Goal: Task Accomplishment & Management: Complete application form

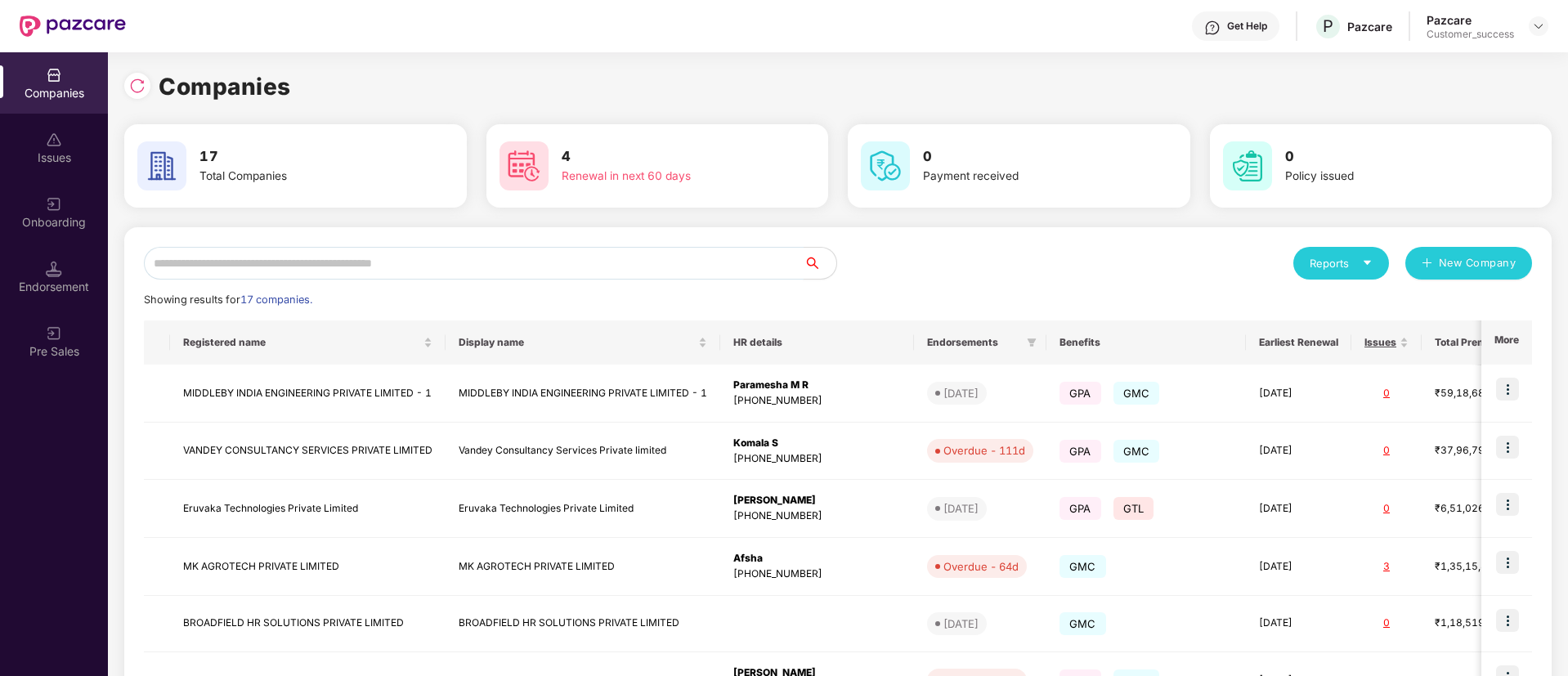
click at [374, 258] on input "text" at bounding box center [473, 263] width 660 height 33
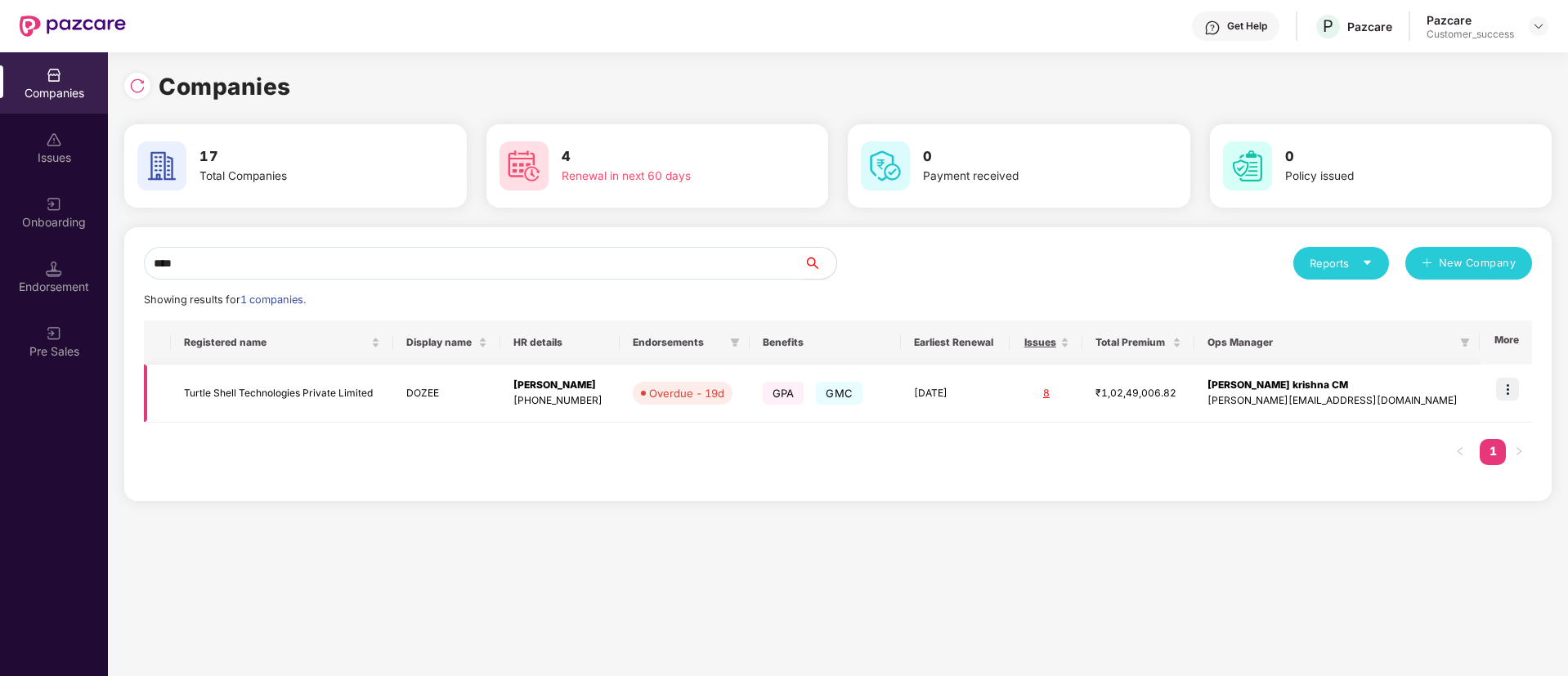
type input "****"
click at [1508, 386] on img at bounding box center [1507, 389] width 22 height 22
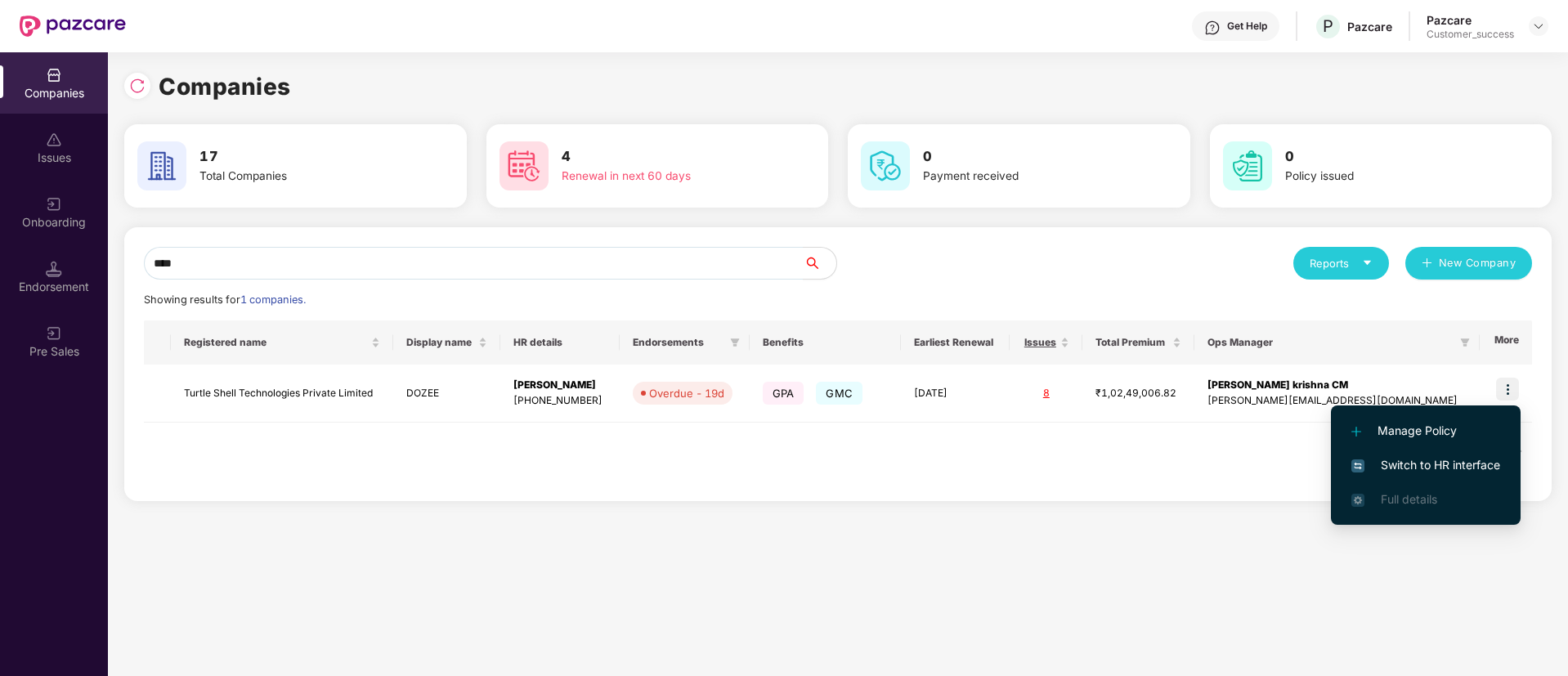
click at [1439, 459] on span "Switch to HR interface" at bounding box center [1425, 464] width 149 height 18
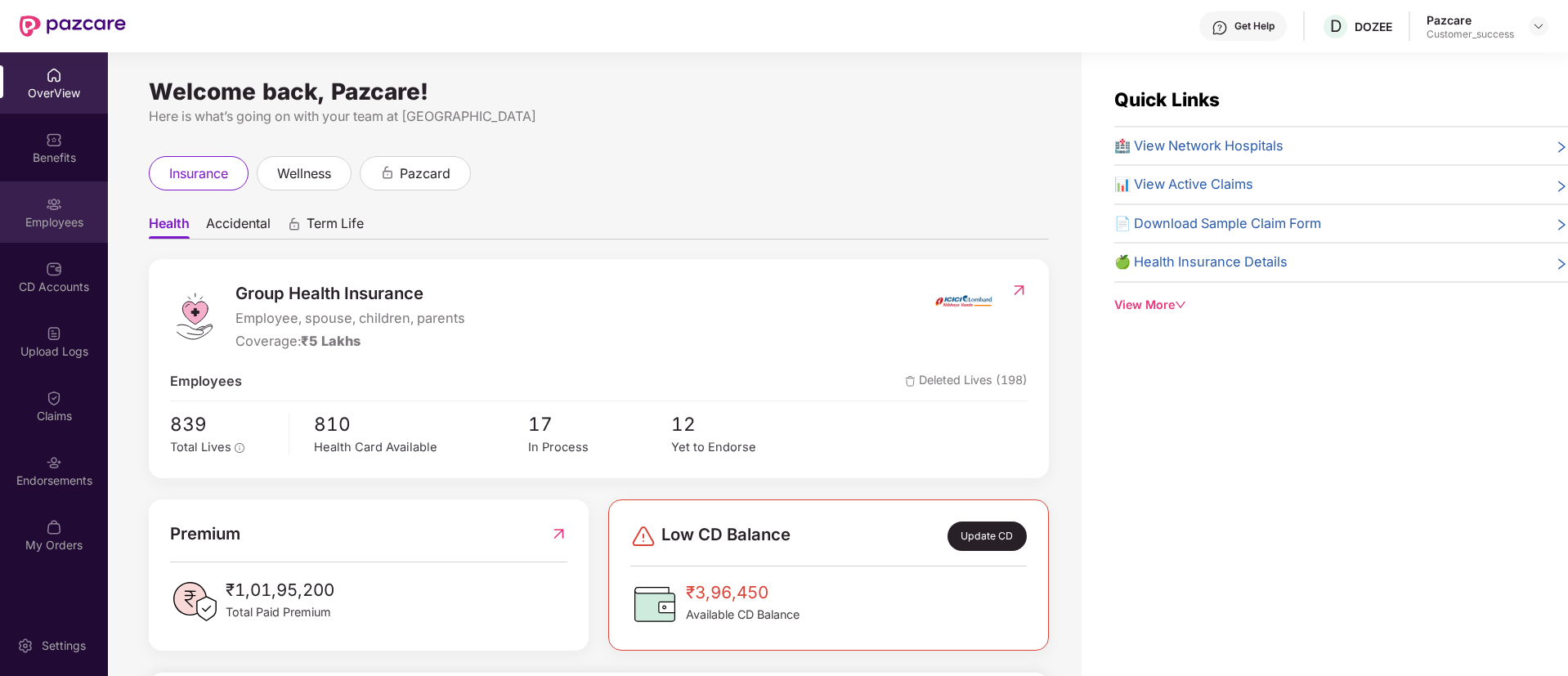
click at [71, 220] on div "Employees" at bounding box center [54, 222] width 108 height 16
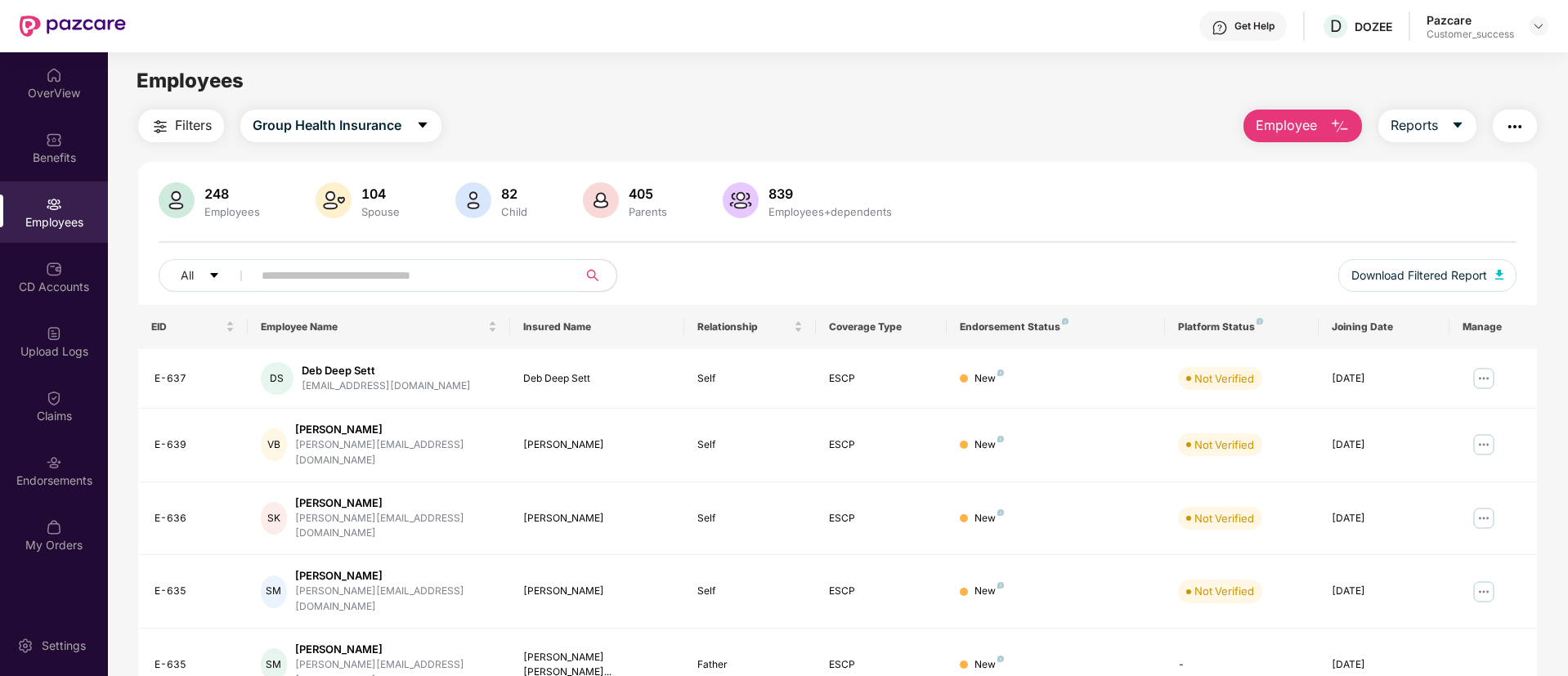
click at [447, 266] on input "text" at bounding box center [407, 275] width 293 height 24
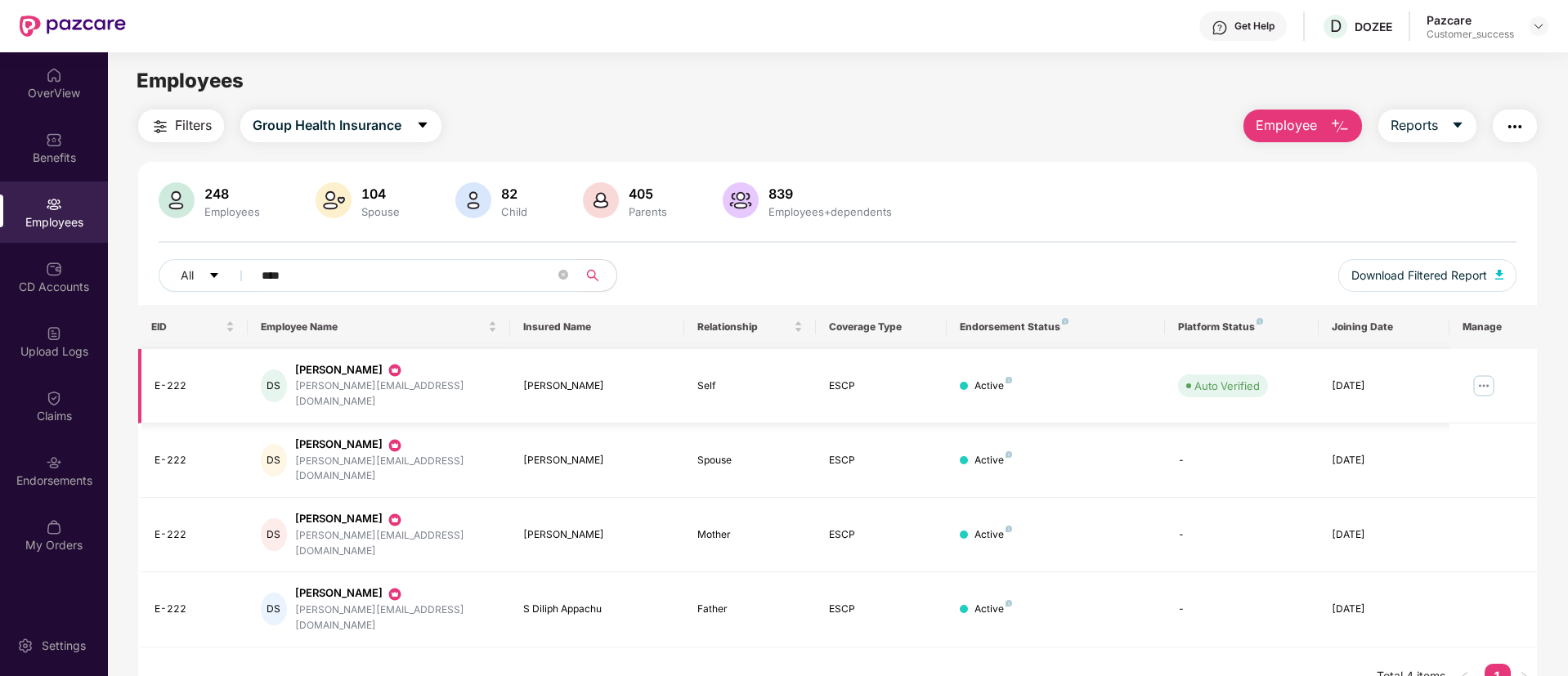
type input "****"
click at [1485, 385] on img at bounding box center [1483, 386] width 26 height 26
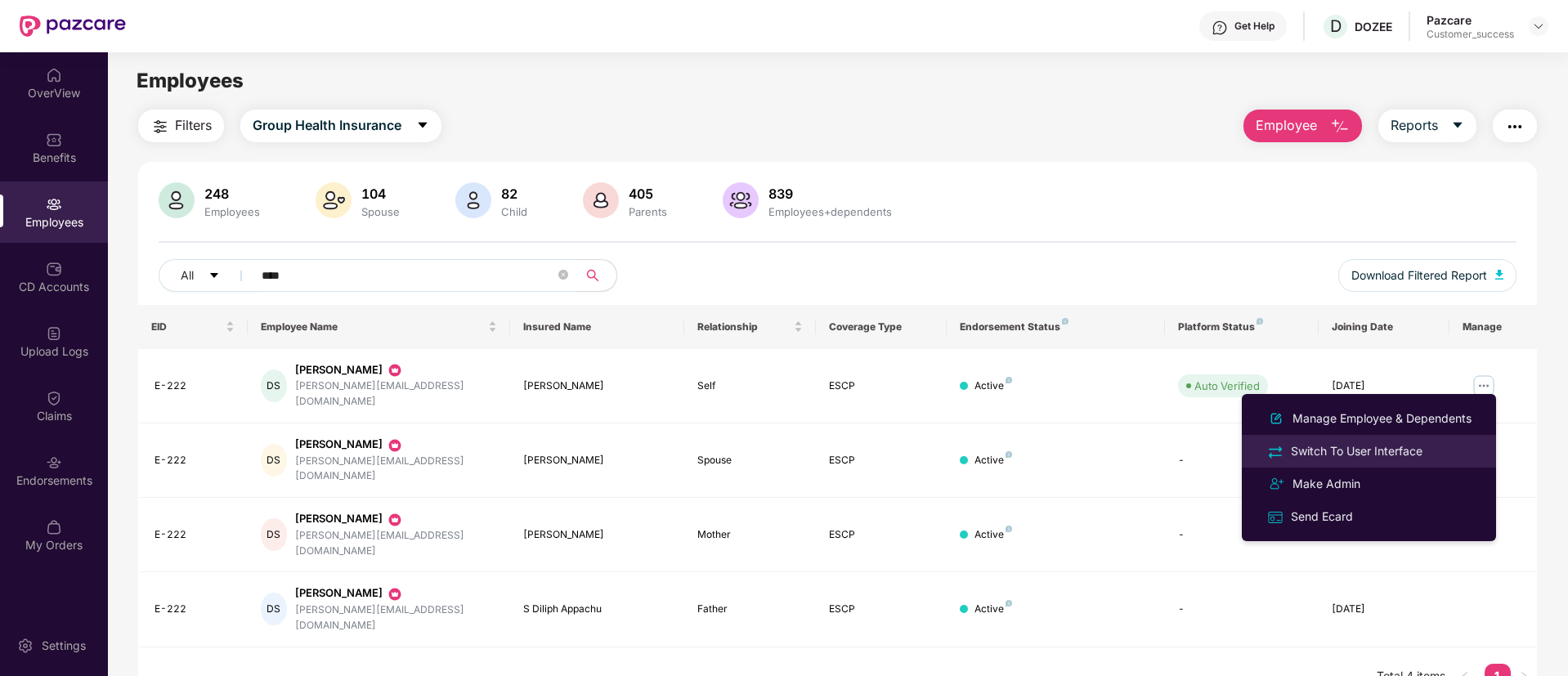
click at [1405, 443] on div "Switch To User Interface" at bounding box center [1357, 450] width 138 height 18
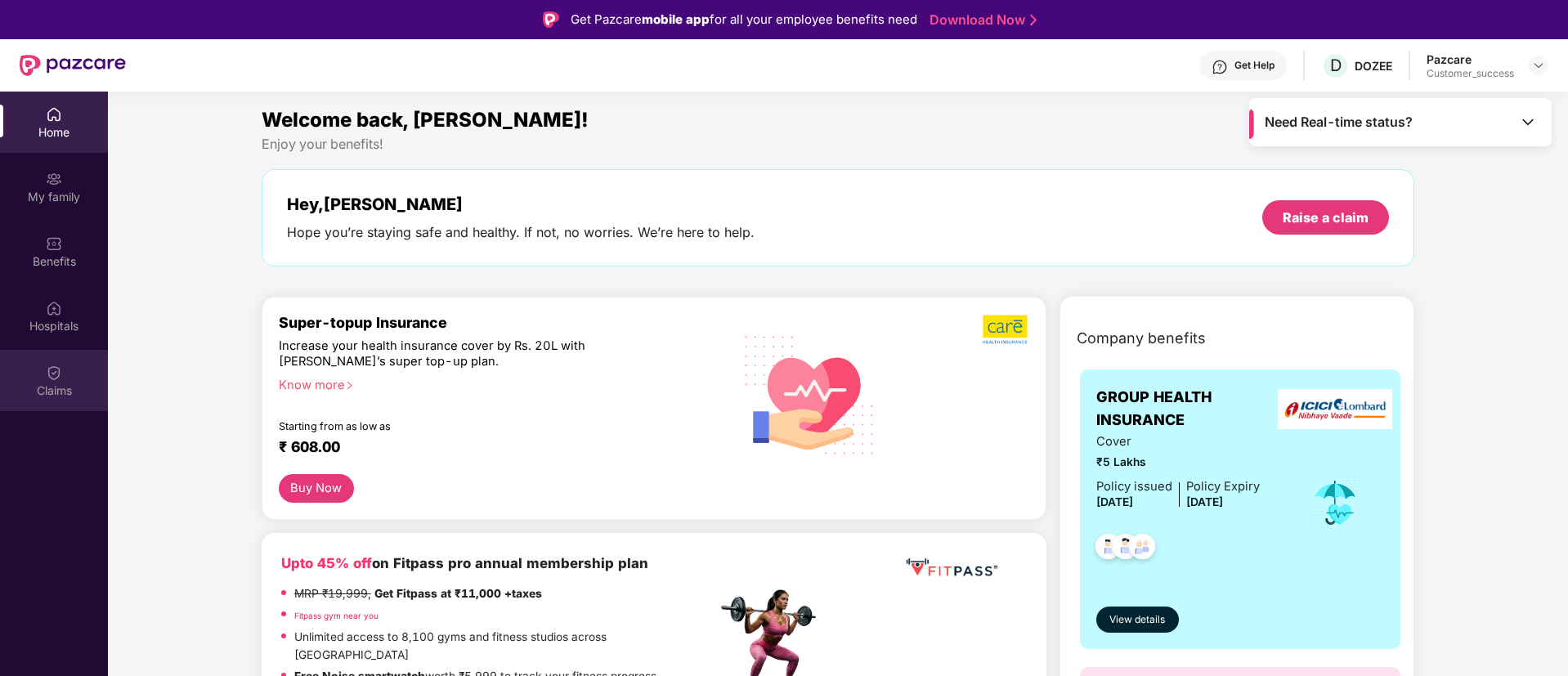
click at [68, 383] on div "Claims" at bounding box center [54, 390] width 108 height 16
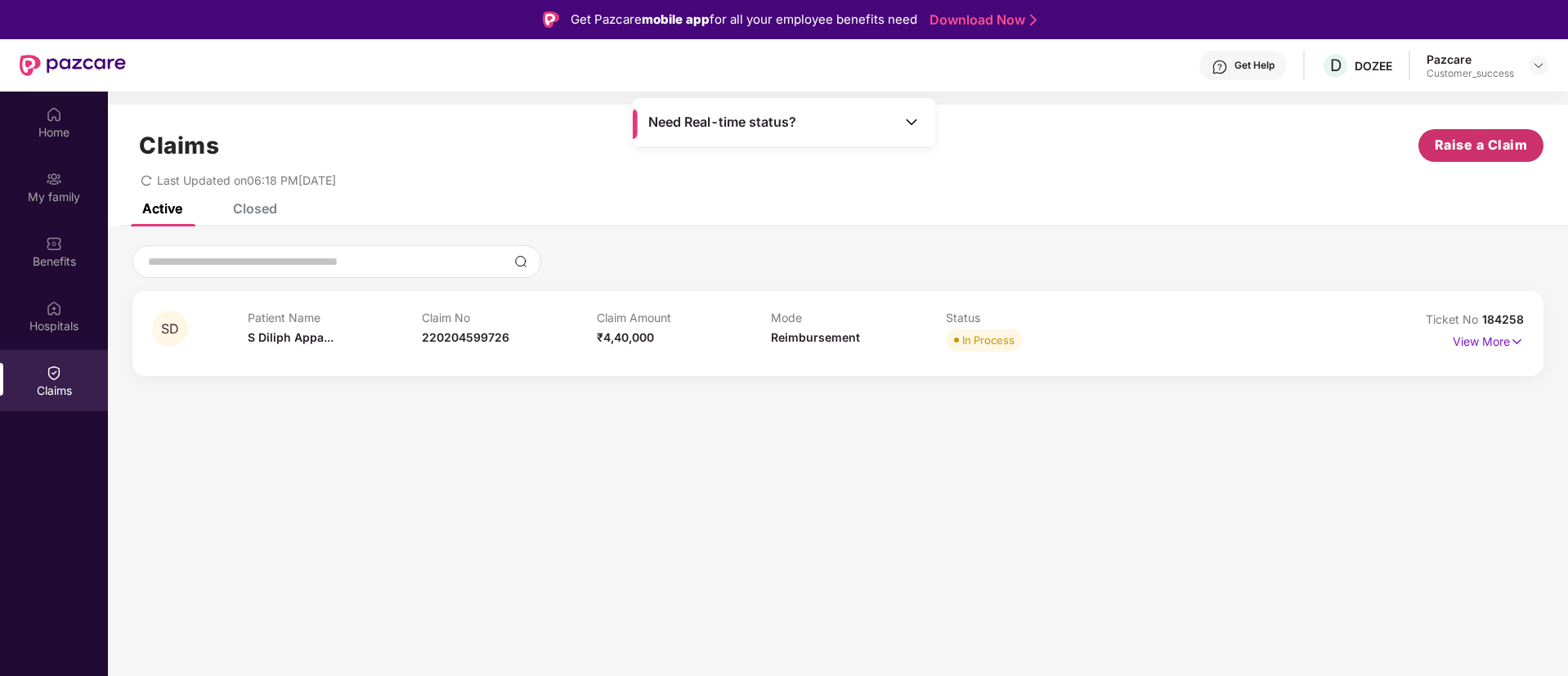
click at [1492, 146] on span "Raise a Claim" at bounding box center [1482, 145] width 93 height 21
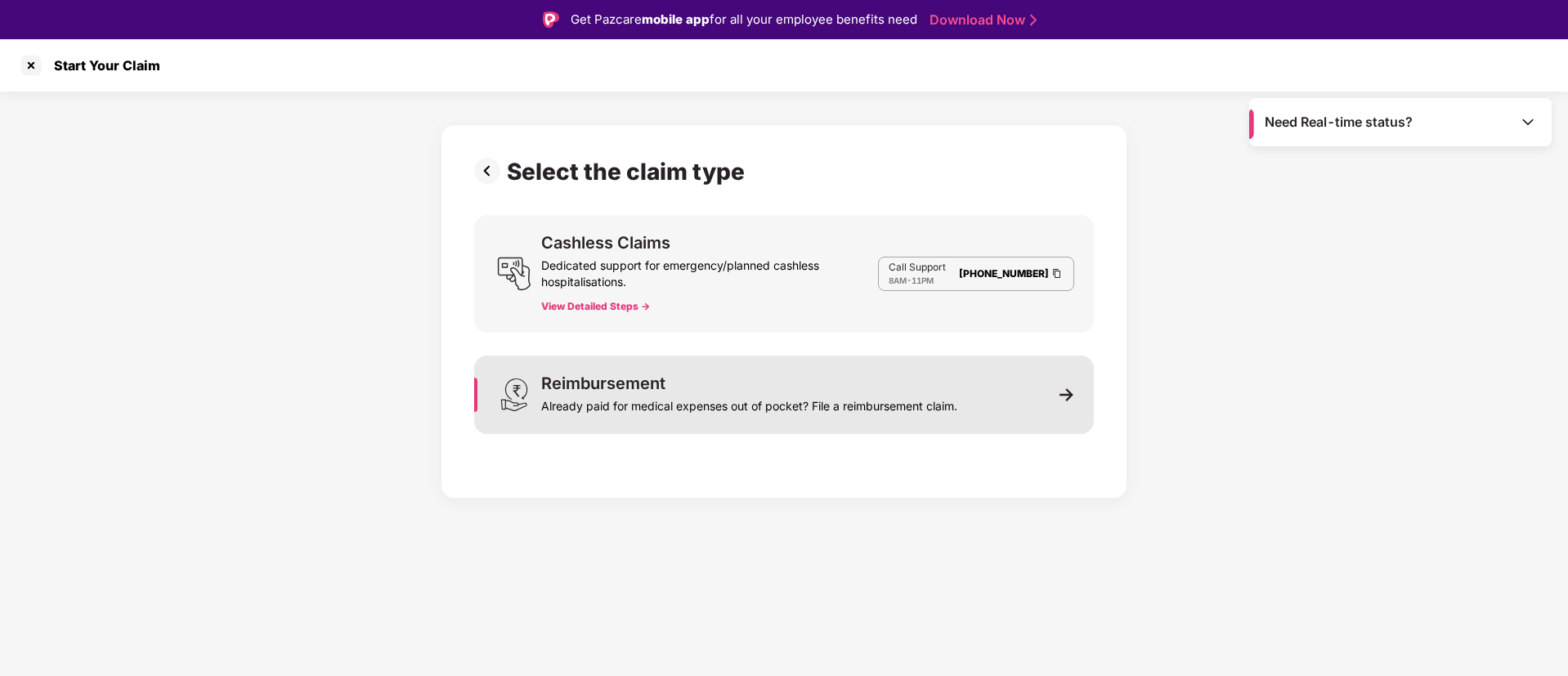
click at [772, 392] on div "Already paid for medical expenses out of pocket? File a reimbursement claim." at bounding box center [749, 403] width 416 height 22
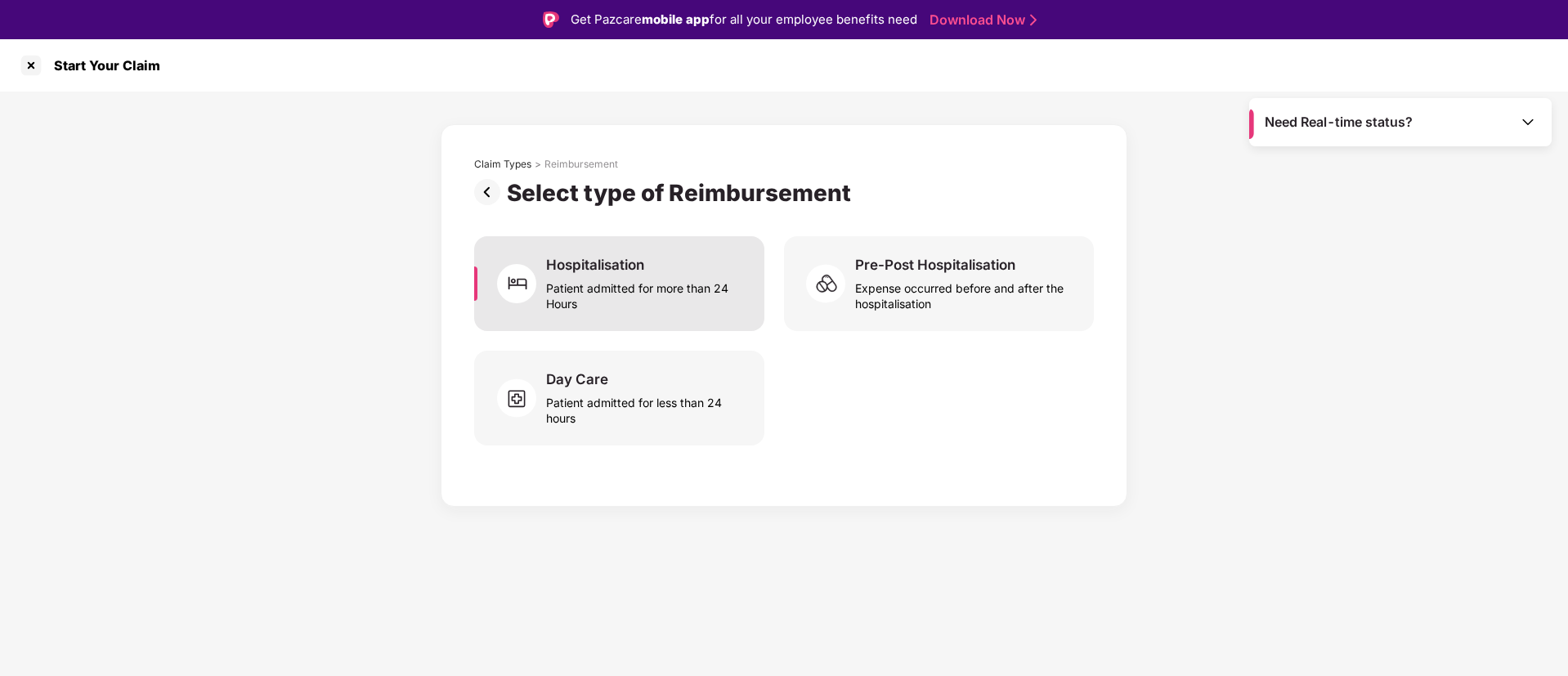
click at [665, 284] on div "Patient admitted for more than 24 Hours" at bounding box center [645, 292] width 199 height 37
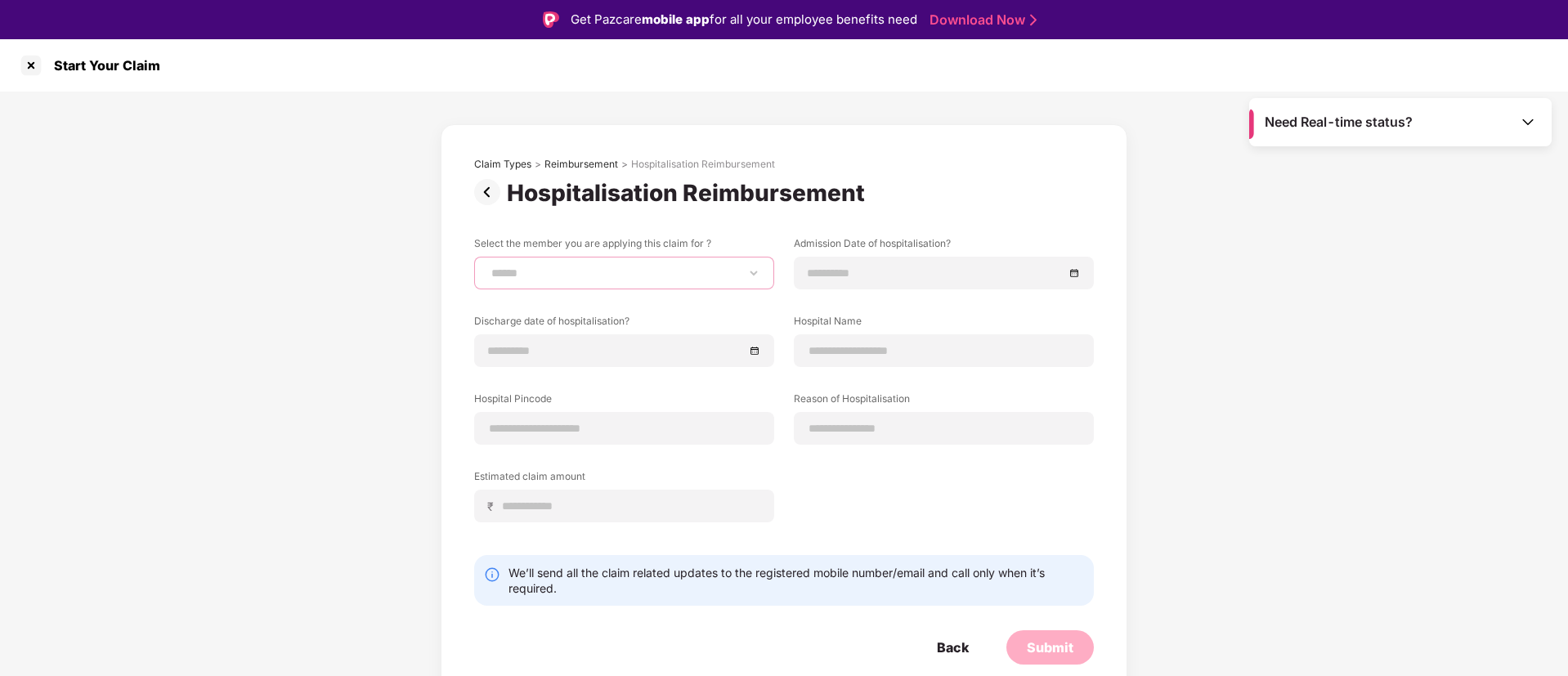
click at [720, 269] on select "**********" at bounding box center [624, 272] width 272 height 13
select select "**********"
click at [488, 266] on select "**********" at bounding box center [624, 272] width 272 height 13
click at [918, 266] on input at bounding box center [936, 272] width 256 height 18
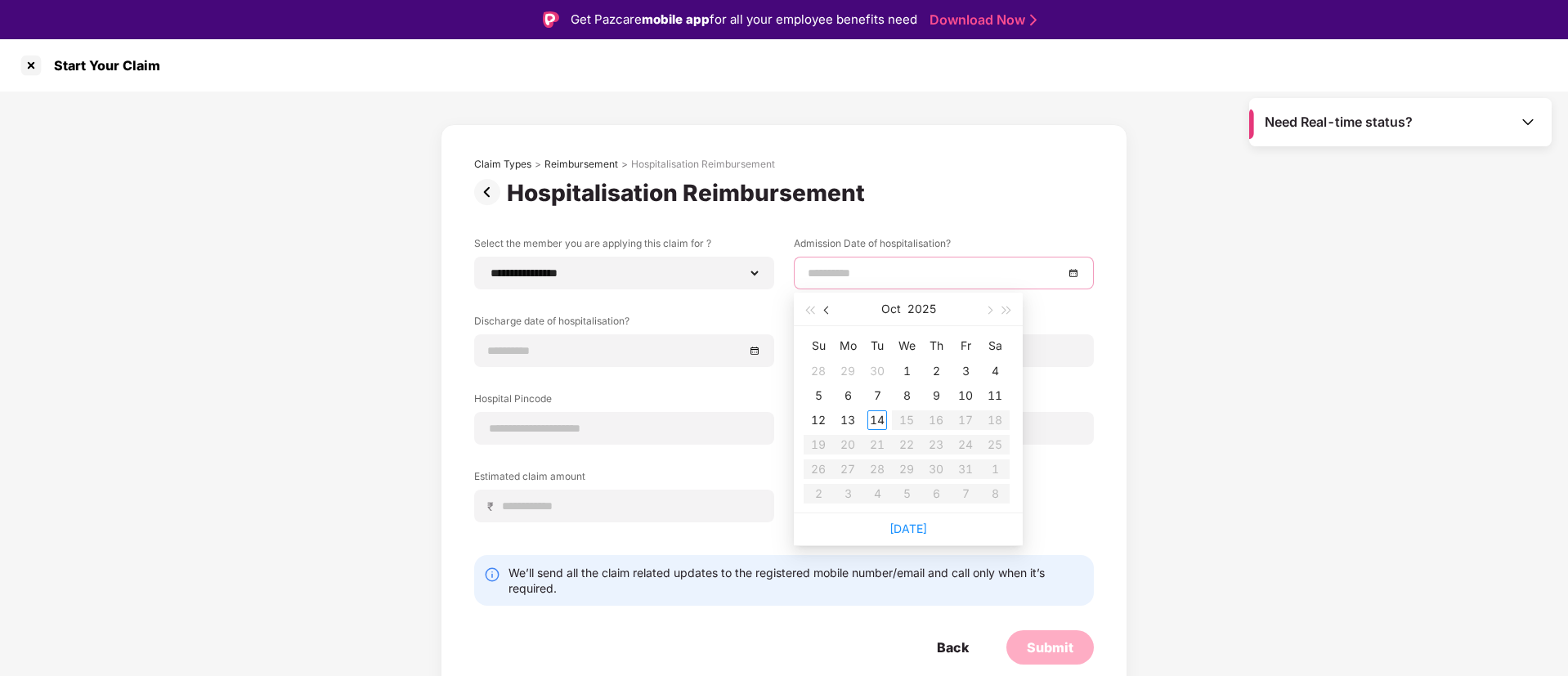
click at [825, 309] on span "button" at bounding box center [828, 309] width 8 height 8
click at [823, 471] on div "28" at bounding box center [818, 469] width 20 height 20
type input "**********"
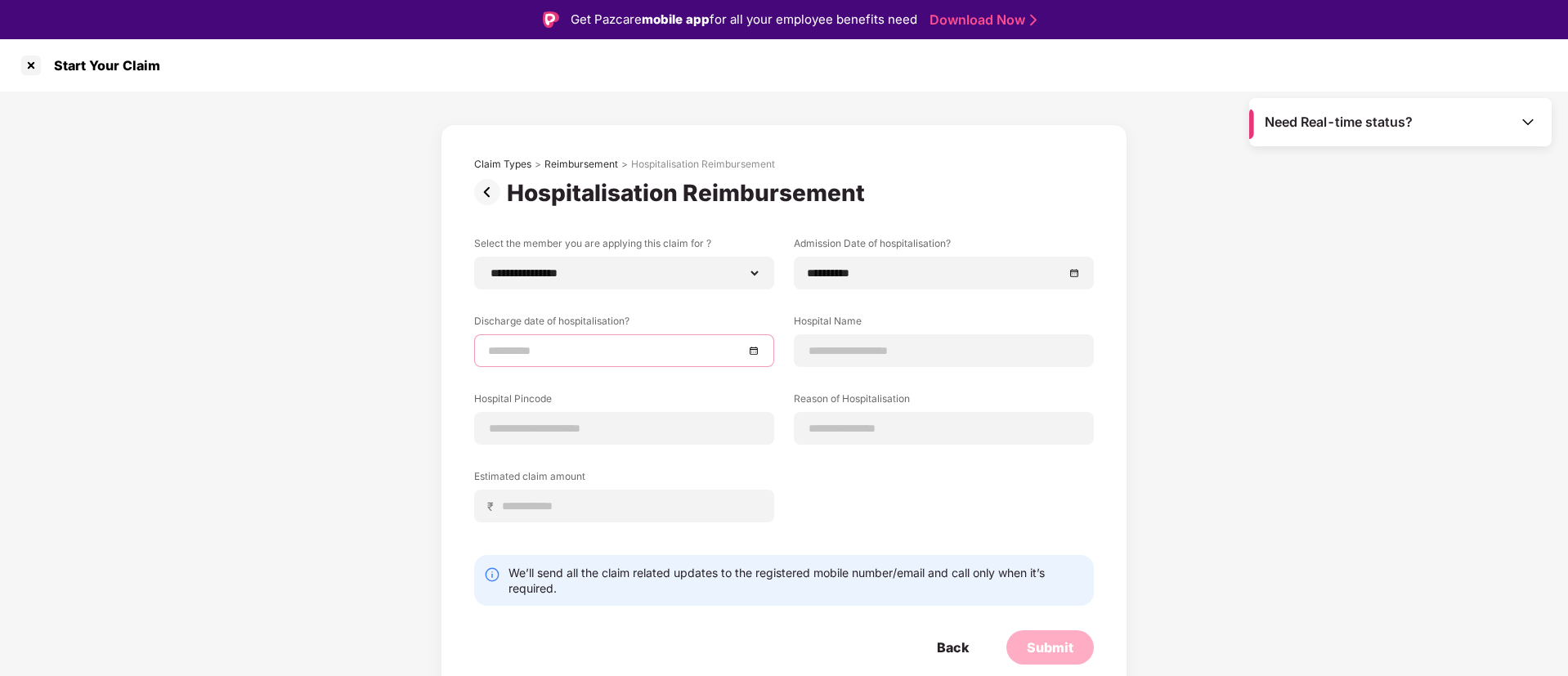
click at [588, 348] on input at bounding box center [616, 350] width 256 height 18
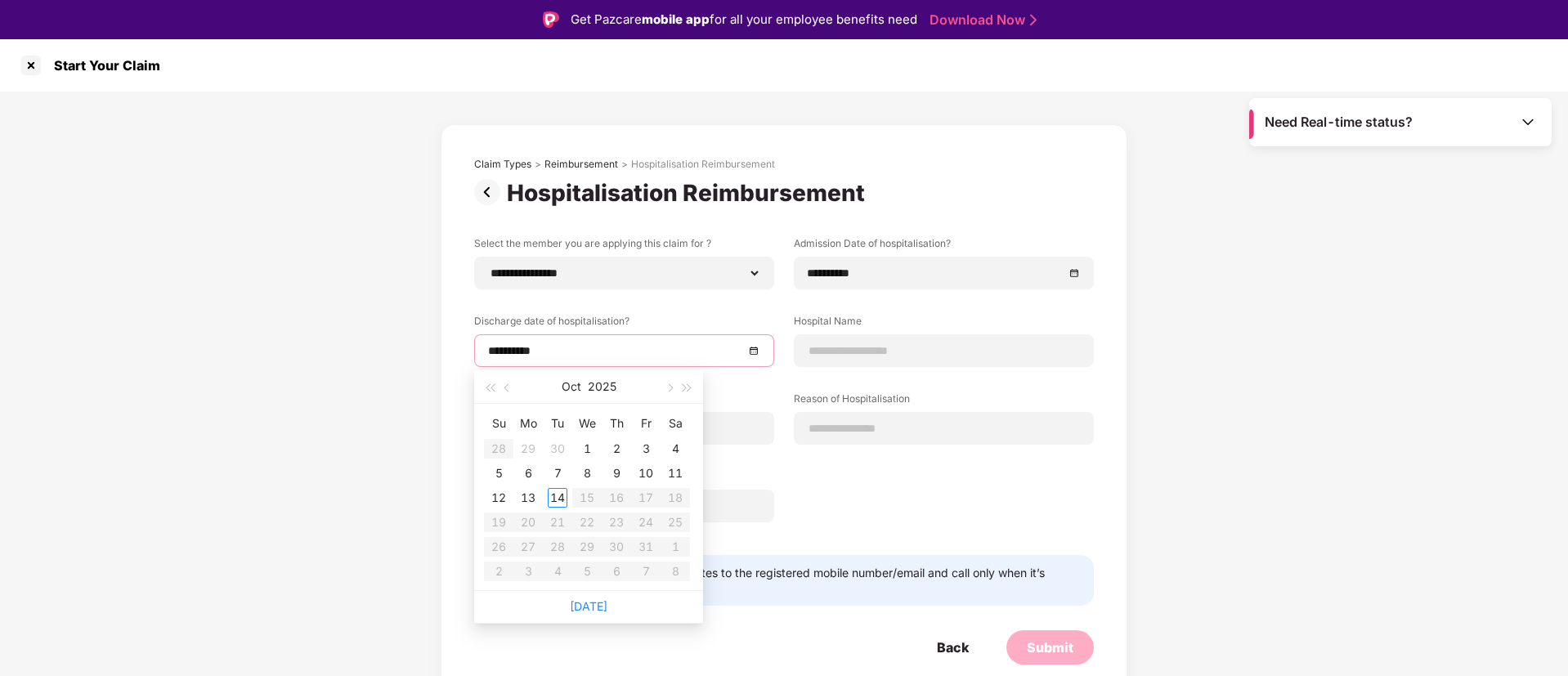
type input "**********"
click at [508, 384] on span "button" at bounding box center [508, 387] width 8 height 8
type input "**********"
click at [534, 548] on div "29" at bounding box center [528, 546] width 20 height 20
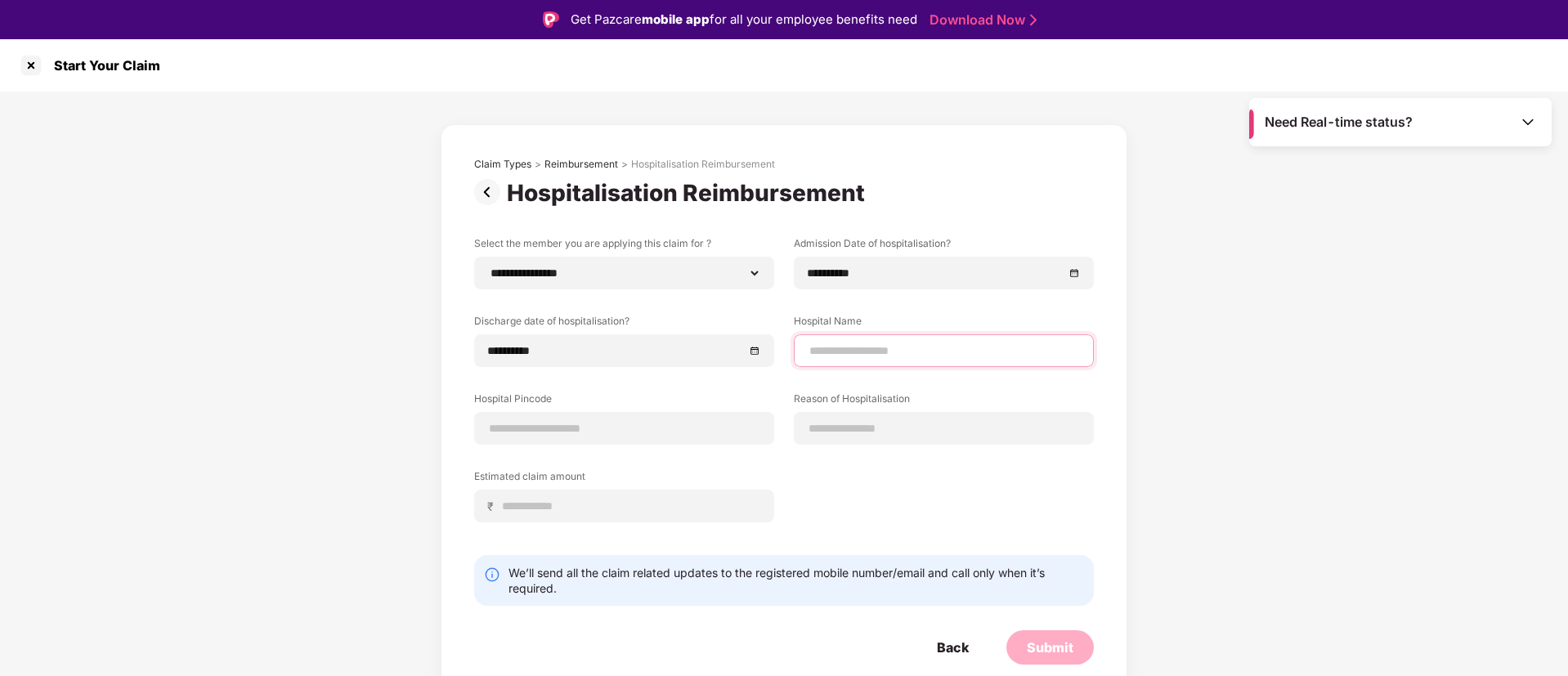
click at [906, 343] on input at bounding box center [944, 351] width 272 height 17
type input "**********"
click at [976, 330] on label "Hospital Name" at bounding box center [944, 324] width 300 height 21
click at [579, 427] on input at bounding box center [624, 429] width 272 height 17
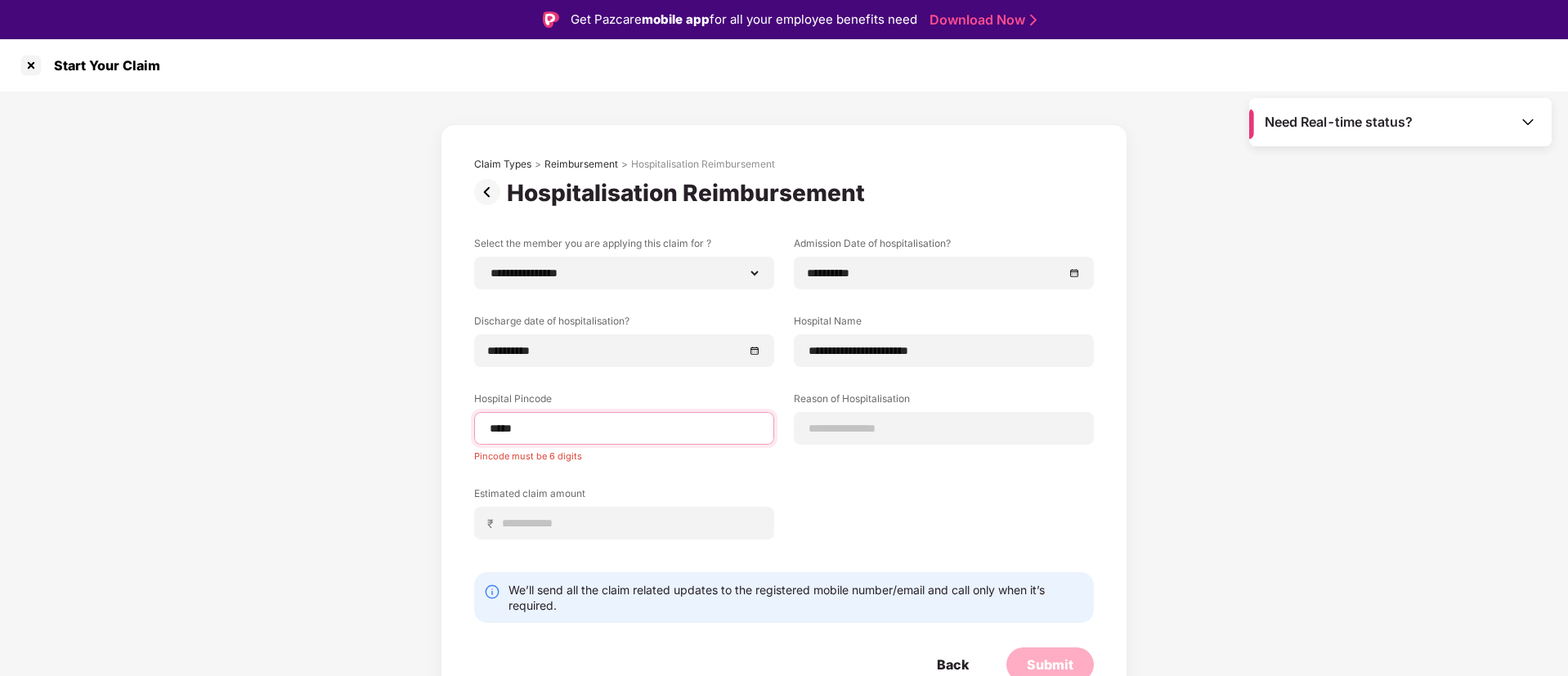
type input "******"
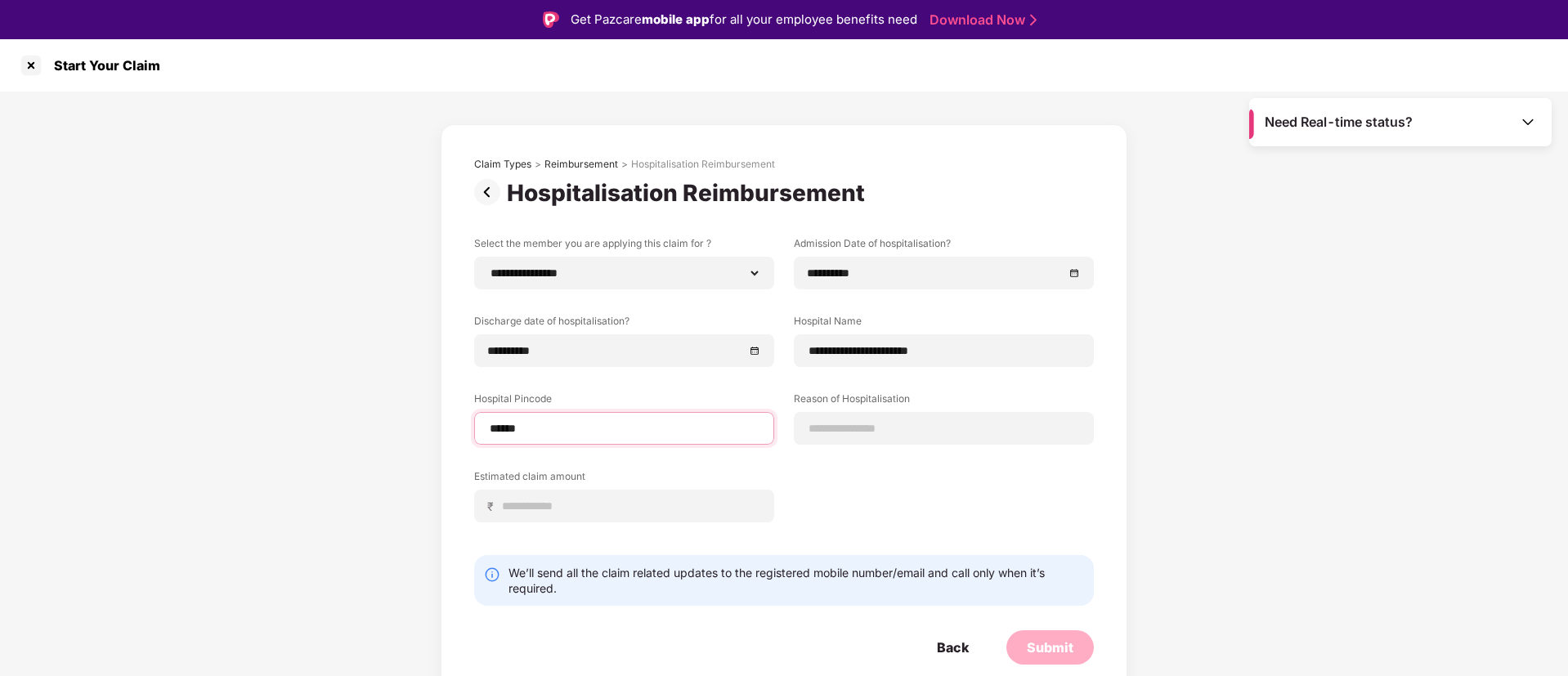
select select "*********"
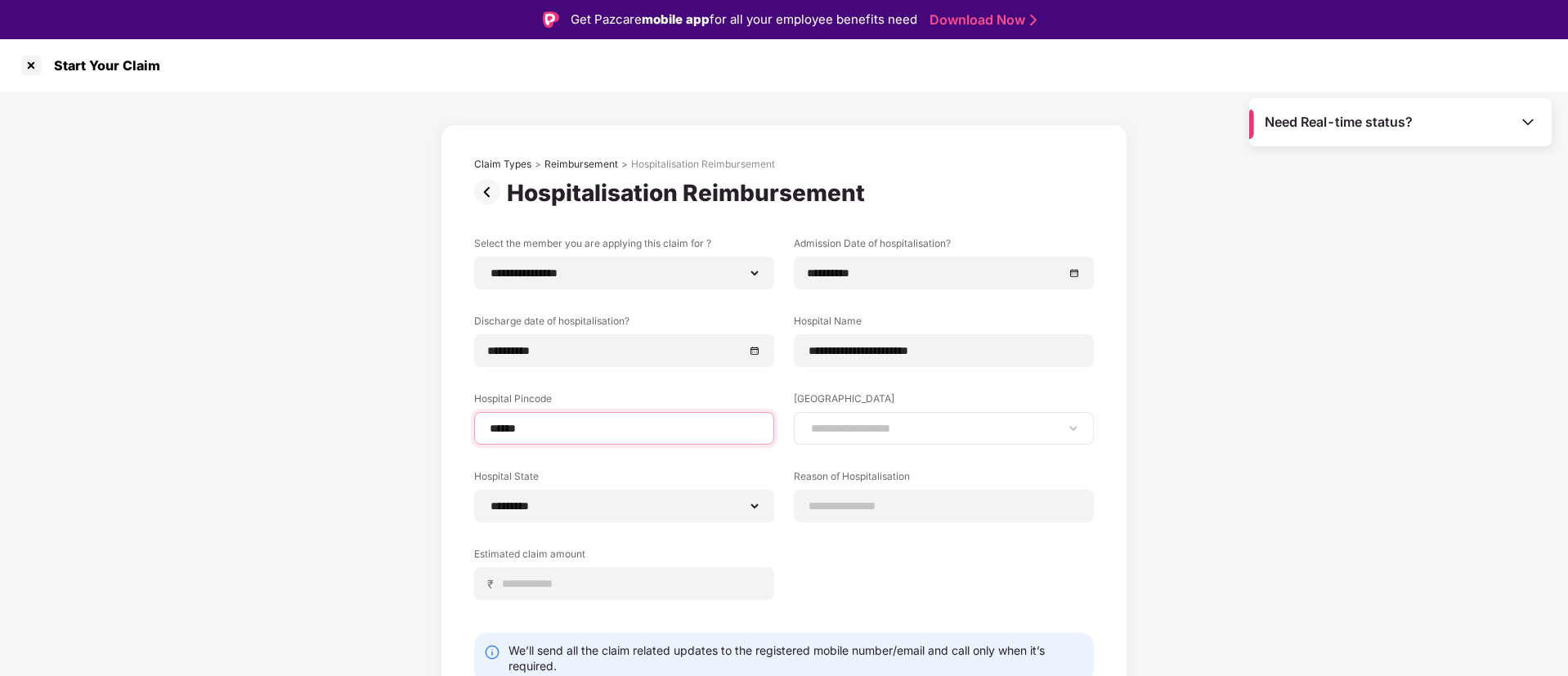
type input "******"
click at [950, 439] on div "**********" at bounding box center [944, 428] width 300 height 33
click at [968, 424] on select "**********" at bounding box center [944, 428] width 272 height 13
select select "*********"
click at [808, 422] on select "**********" at bounding box center [944, 428] width 272 height 13
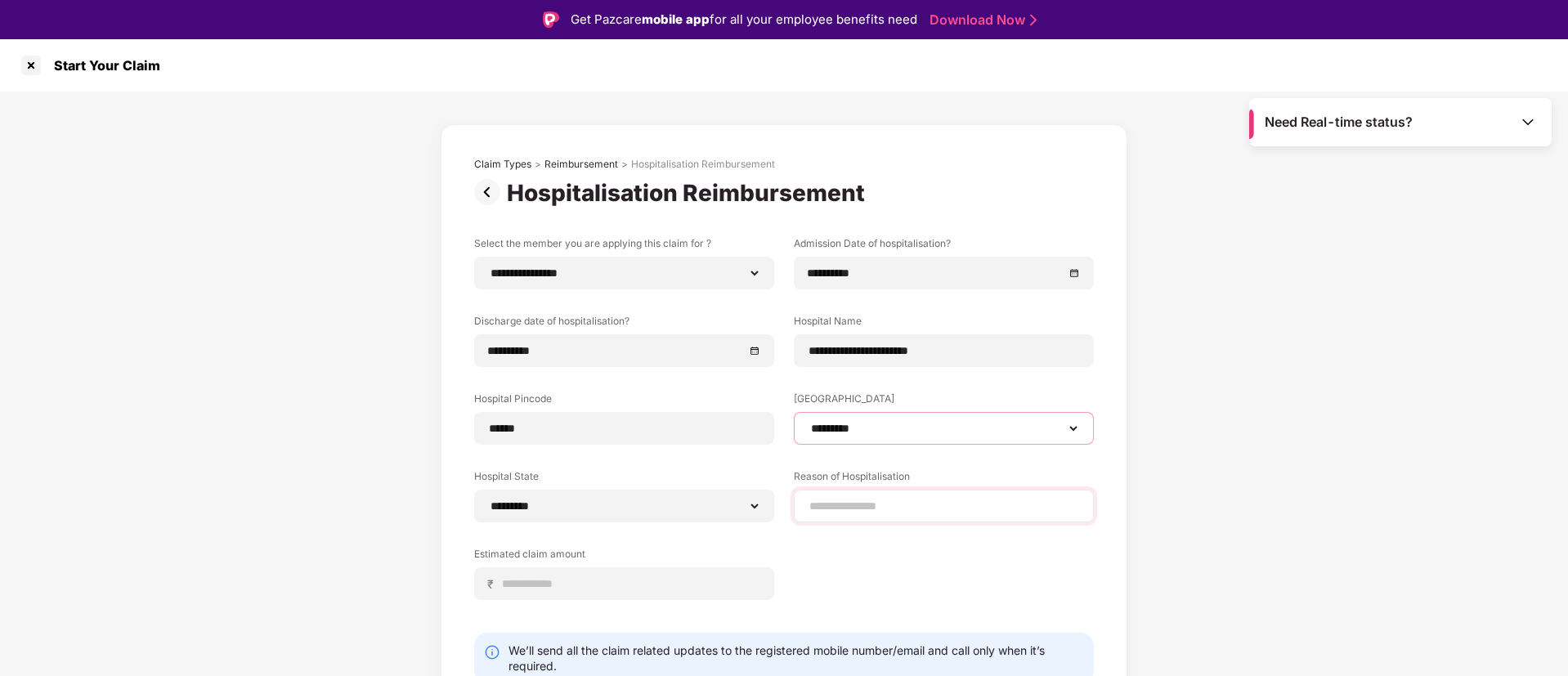
scroll to position [68, 0]
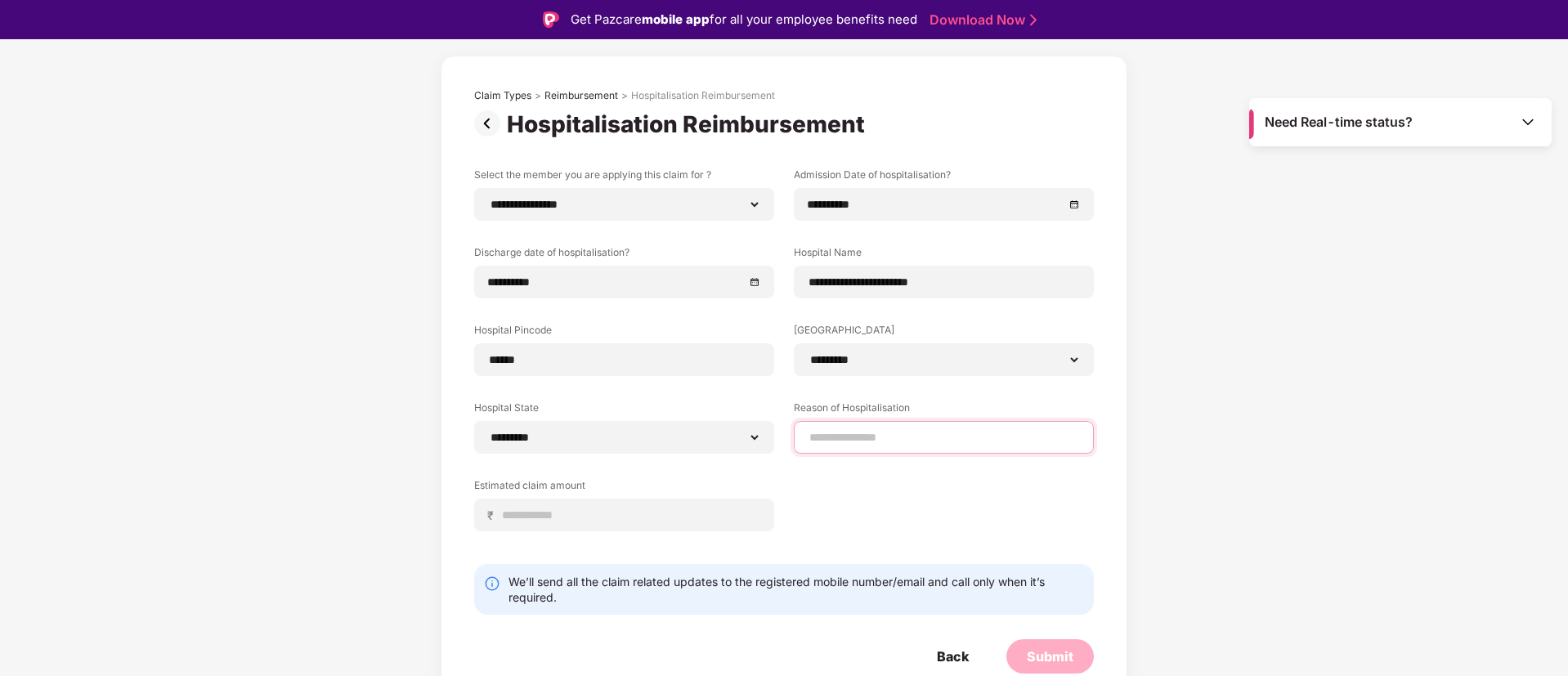
click at [976, 432] on input at bounding box center [944, 437] width 272 height 17
type input "**********"
click at [625, 521] on input at bounding box center [630, 515] width 259 height 17
type input "*****"
click at [1045, 648] on div "Submit" at bounding box center [1050, 656] width 47 height 18
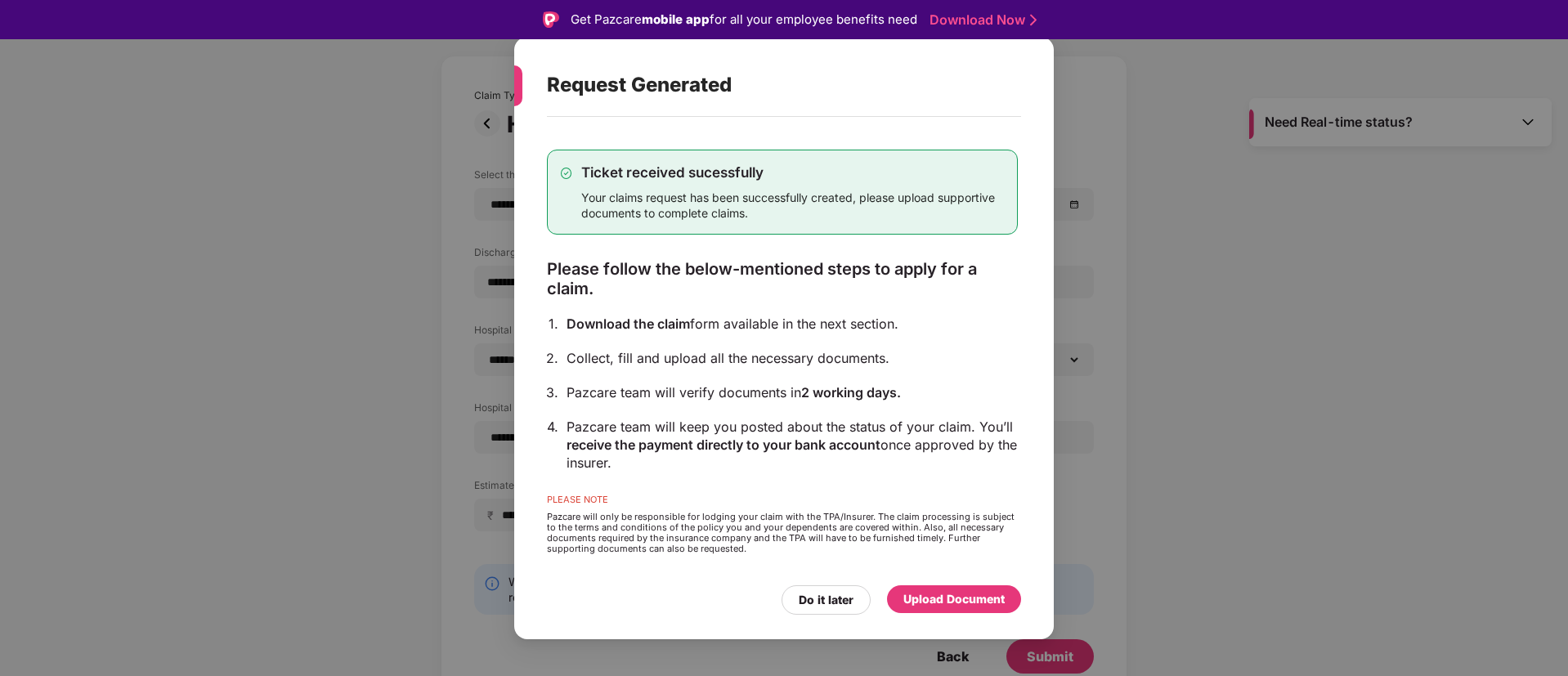
click at [976, 587] on div "Upload Document" at bounding box center [953, 599] width 134 height 28
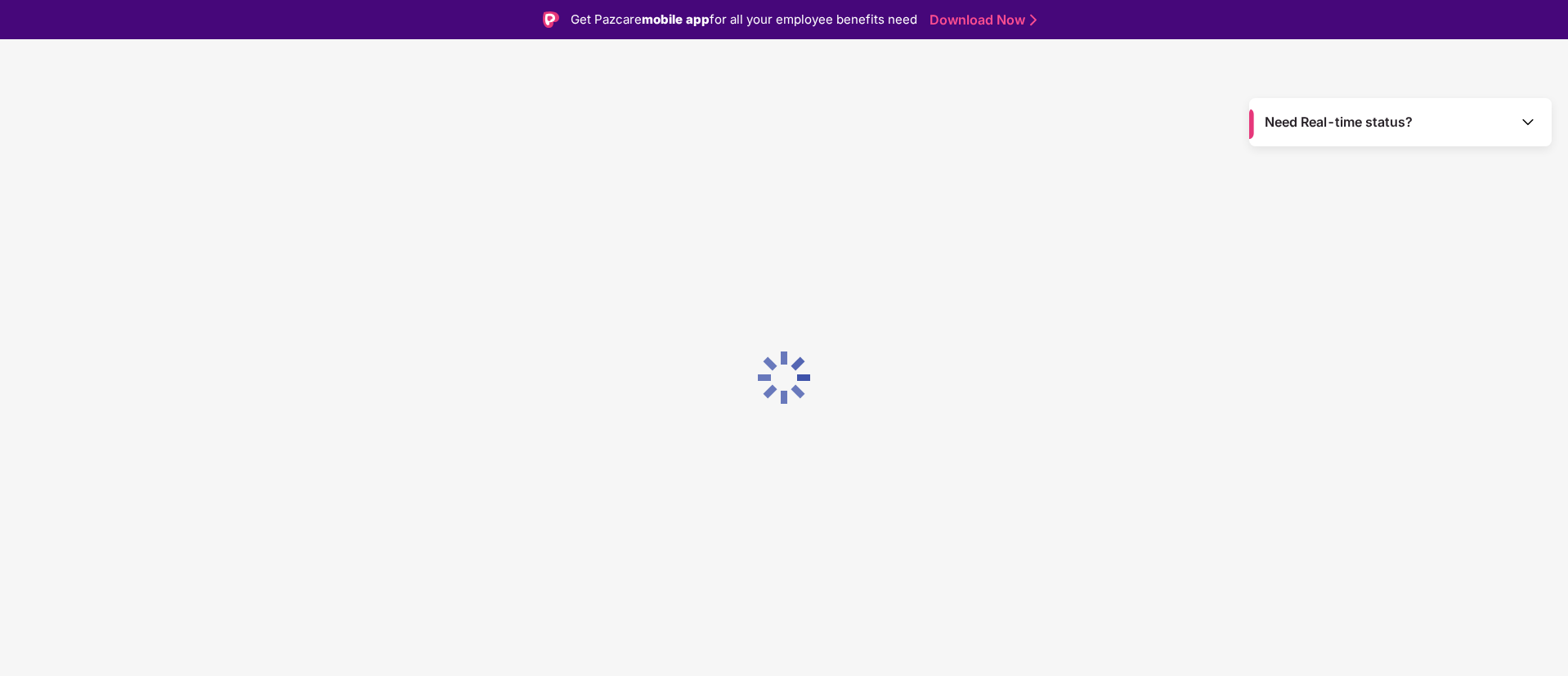
scroll to position [0, 0]
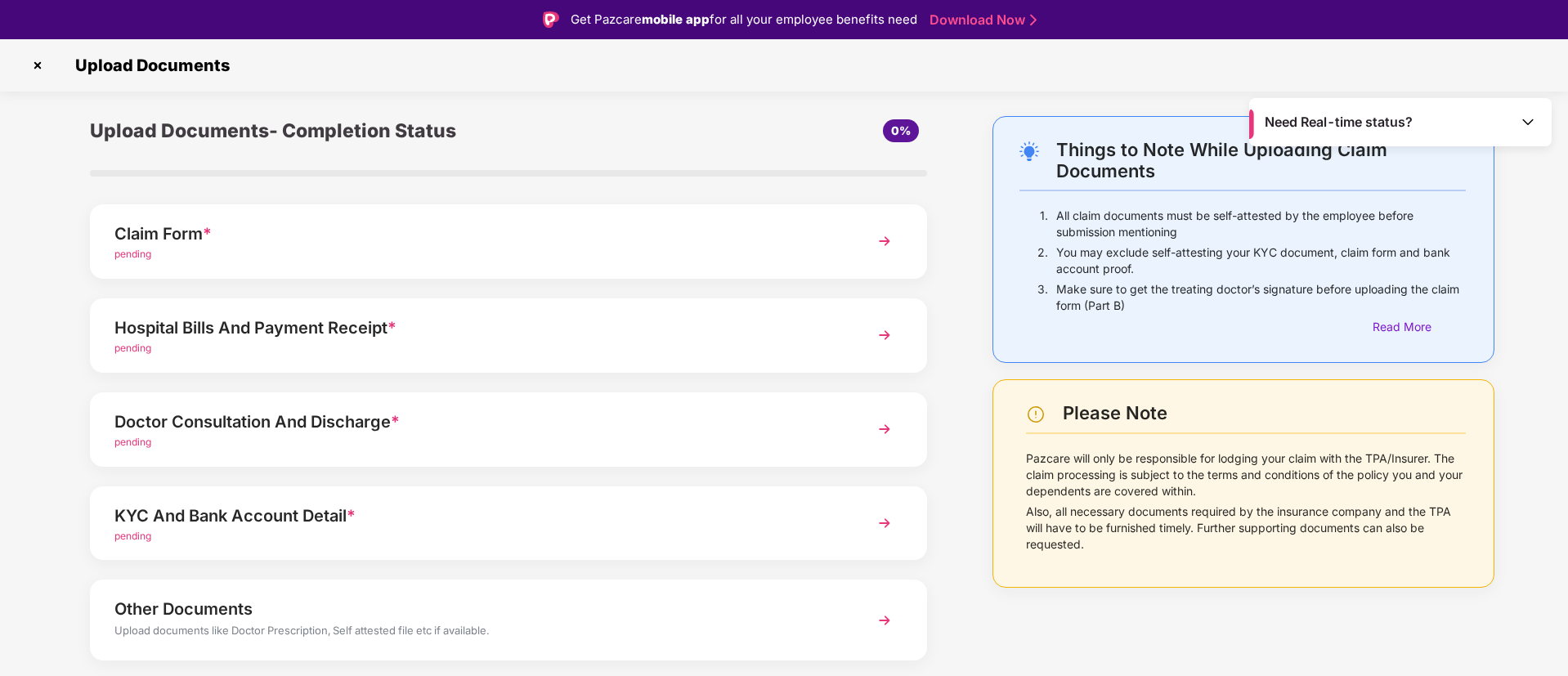
click at [877, 247] on img at bounding box center [885, 241] width 29 height 29
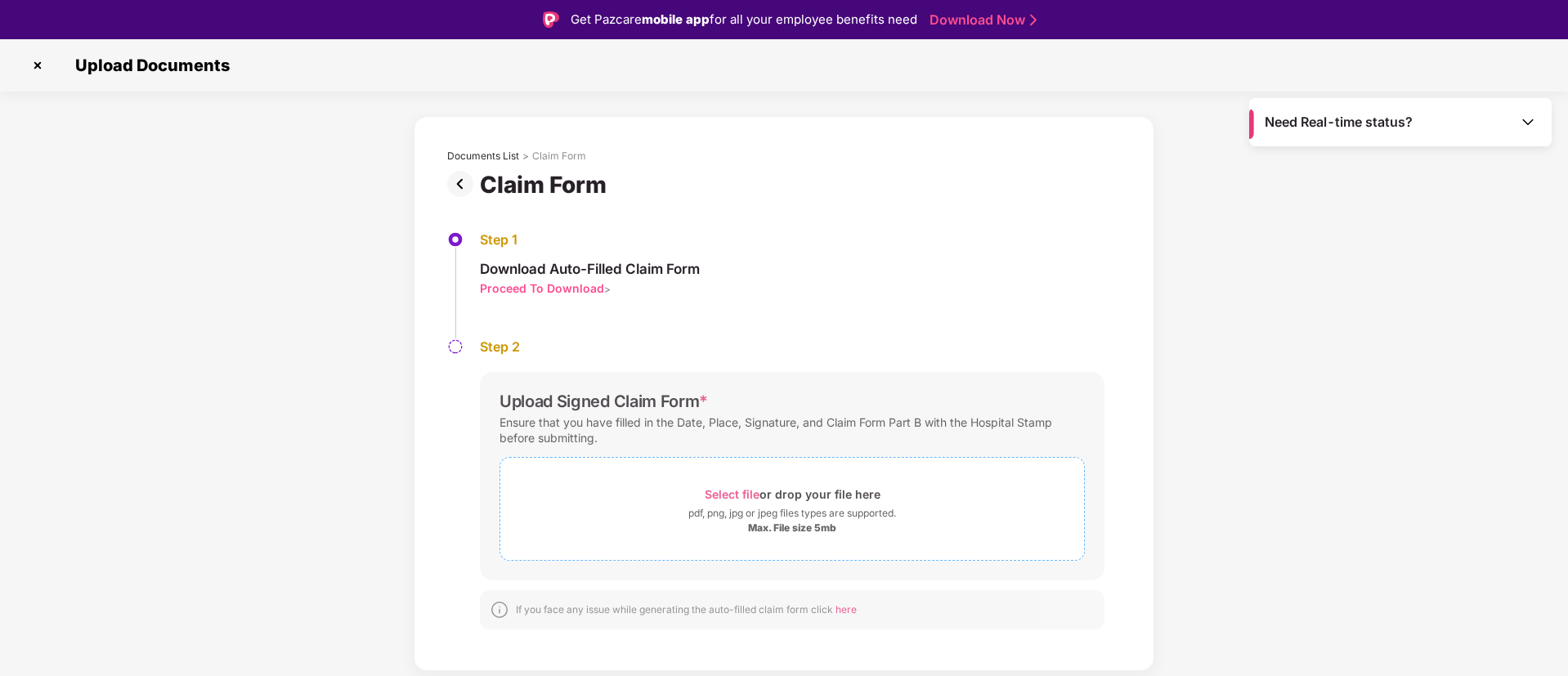
click at [734, 489] on span "Select file" at bounding box center [732, 494] width 54 height 14
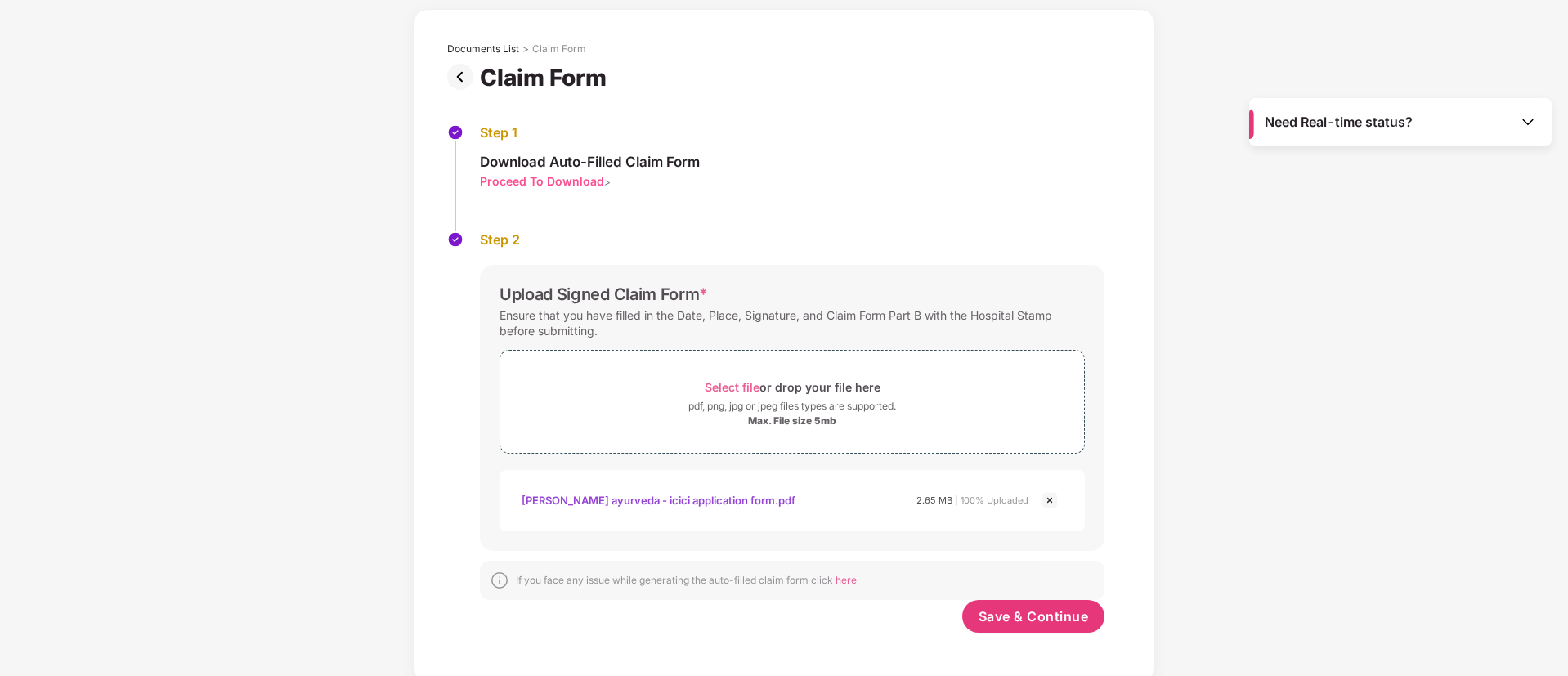
scroll to position [71, 0]
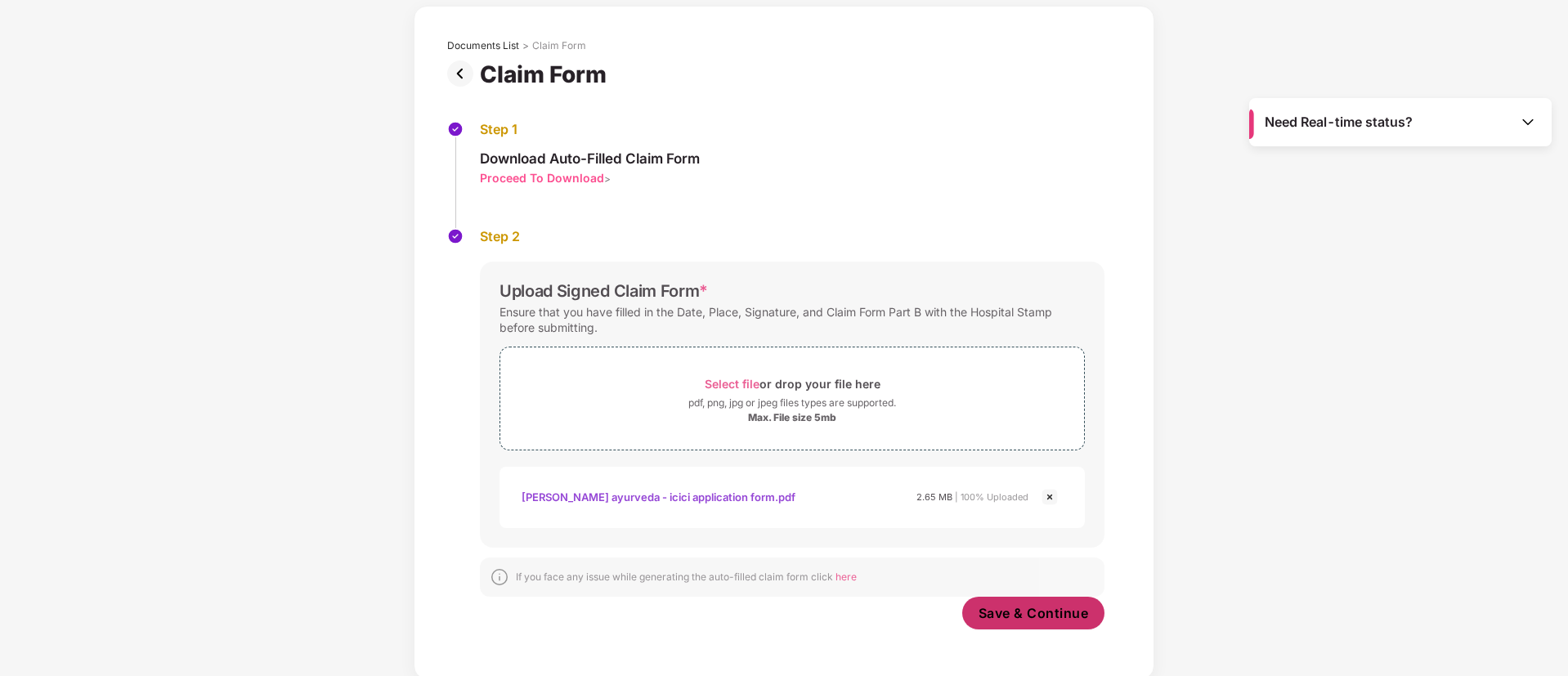
click at [1070, 603] on span "Save & Continue" at bounding box center [1034, 612] width 111 height 18
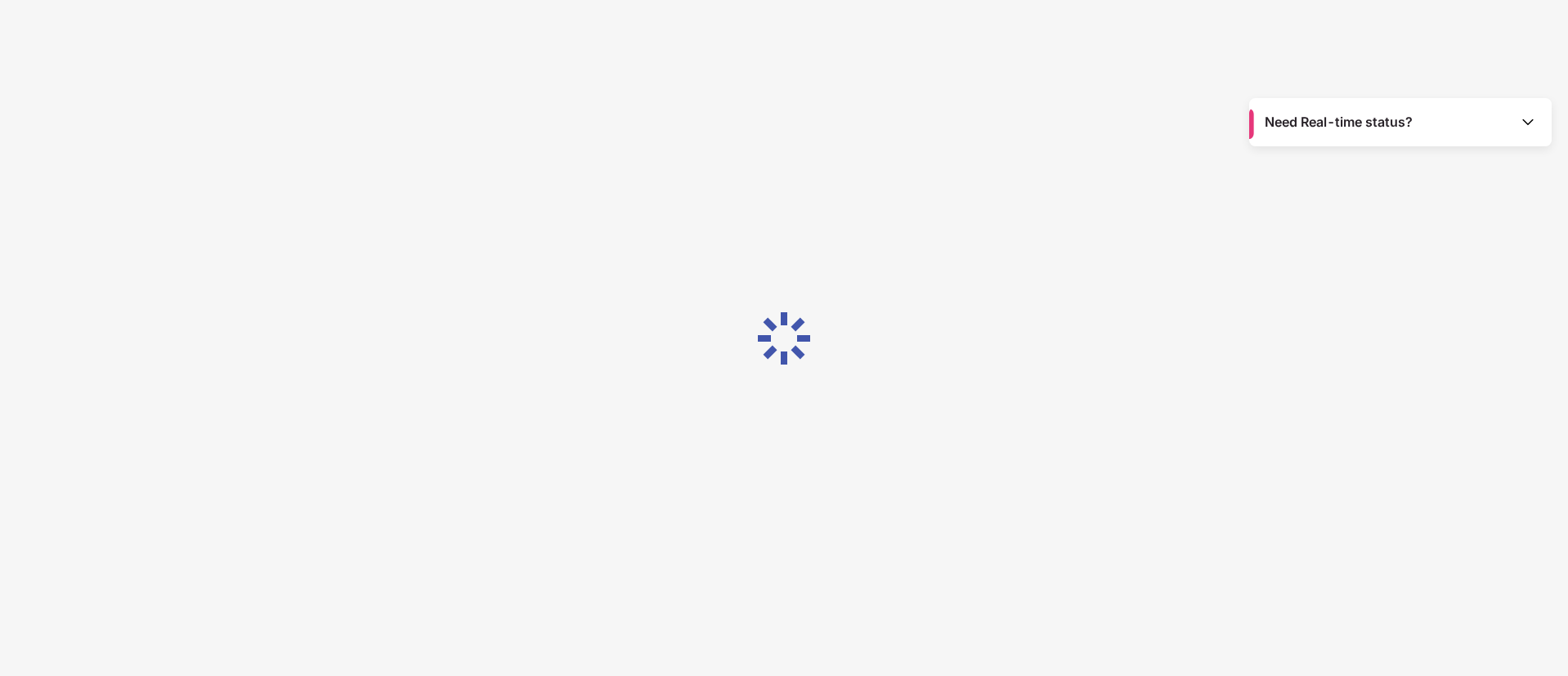
scroll to position [0, 0]
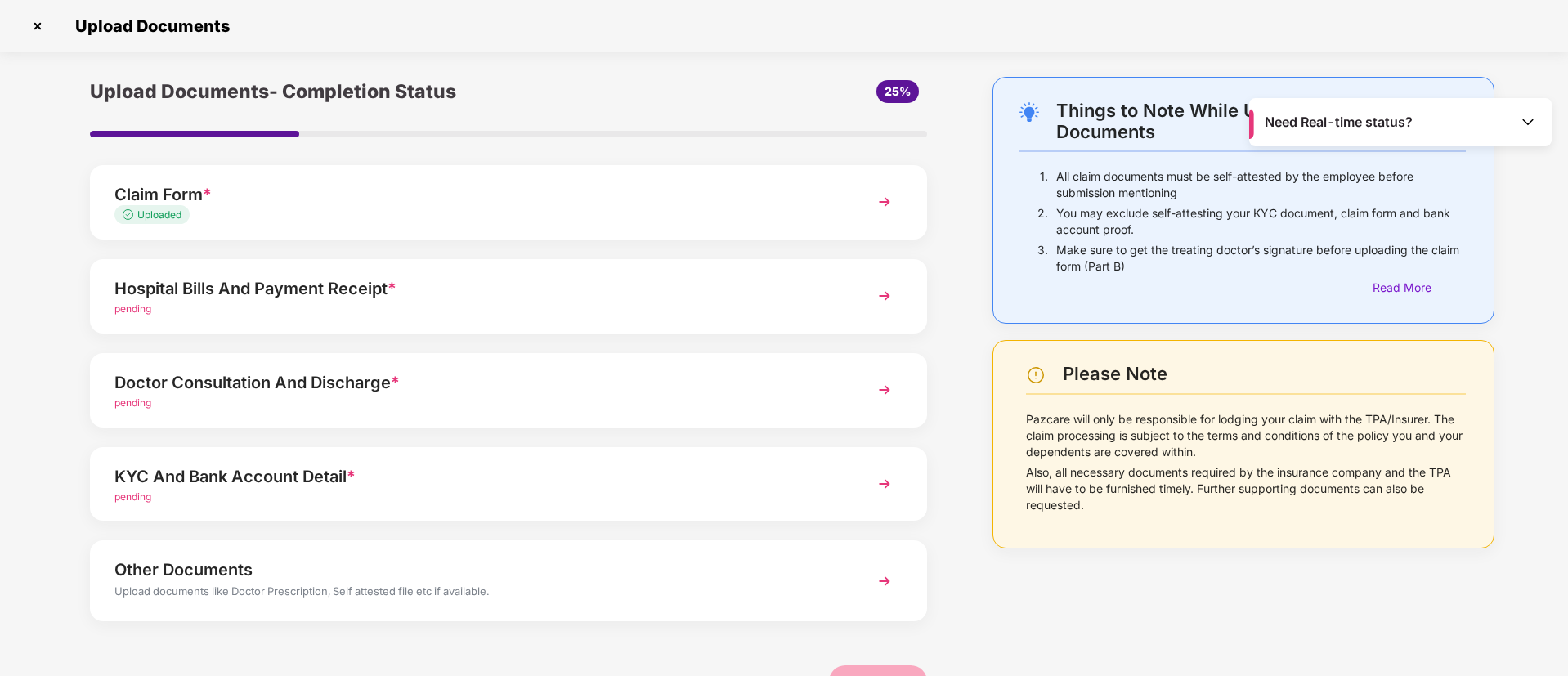
click at [406, 298] on div "Hospital Bills And Payment Receipt *" at bounding box center [475, 289] width 722 height 26
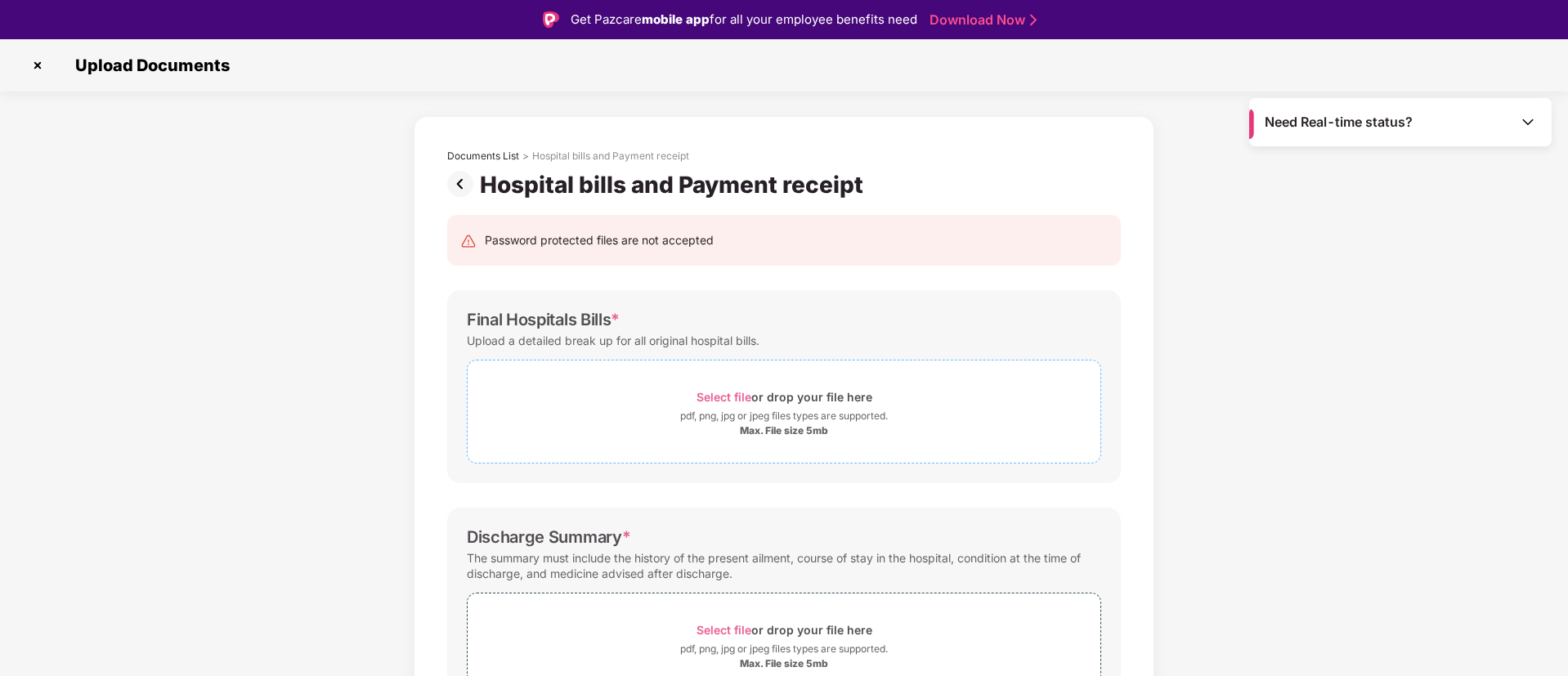
click at [722, 390] on span "Select file" at bounding box center [723, 397] width 54 height 14
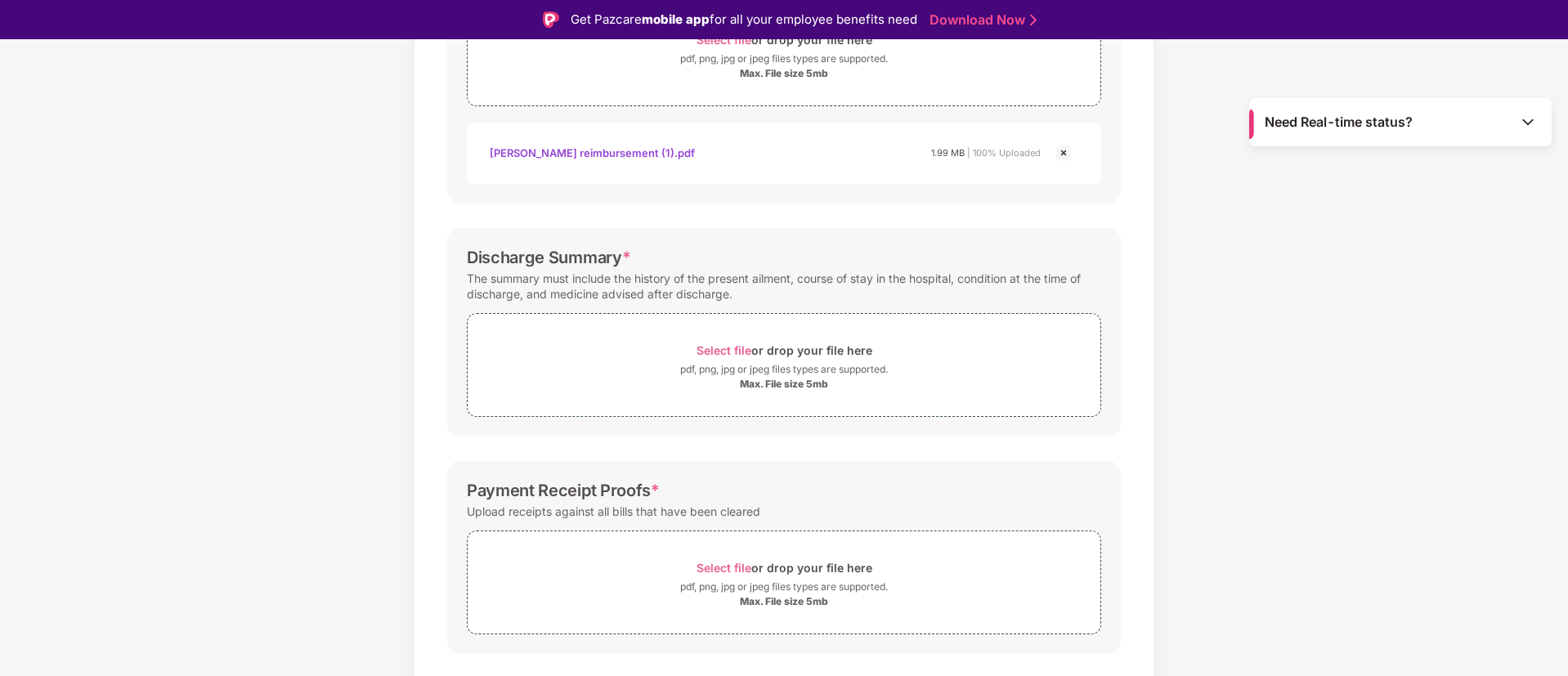
scroll to position [362, 0]
click at [729, 344] on span "Select file" at bounding box center [723, 345] width 54 height 14
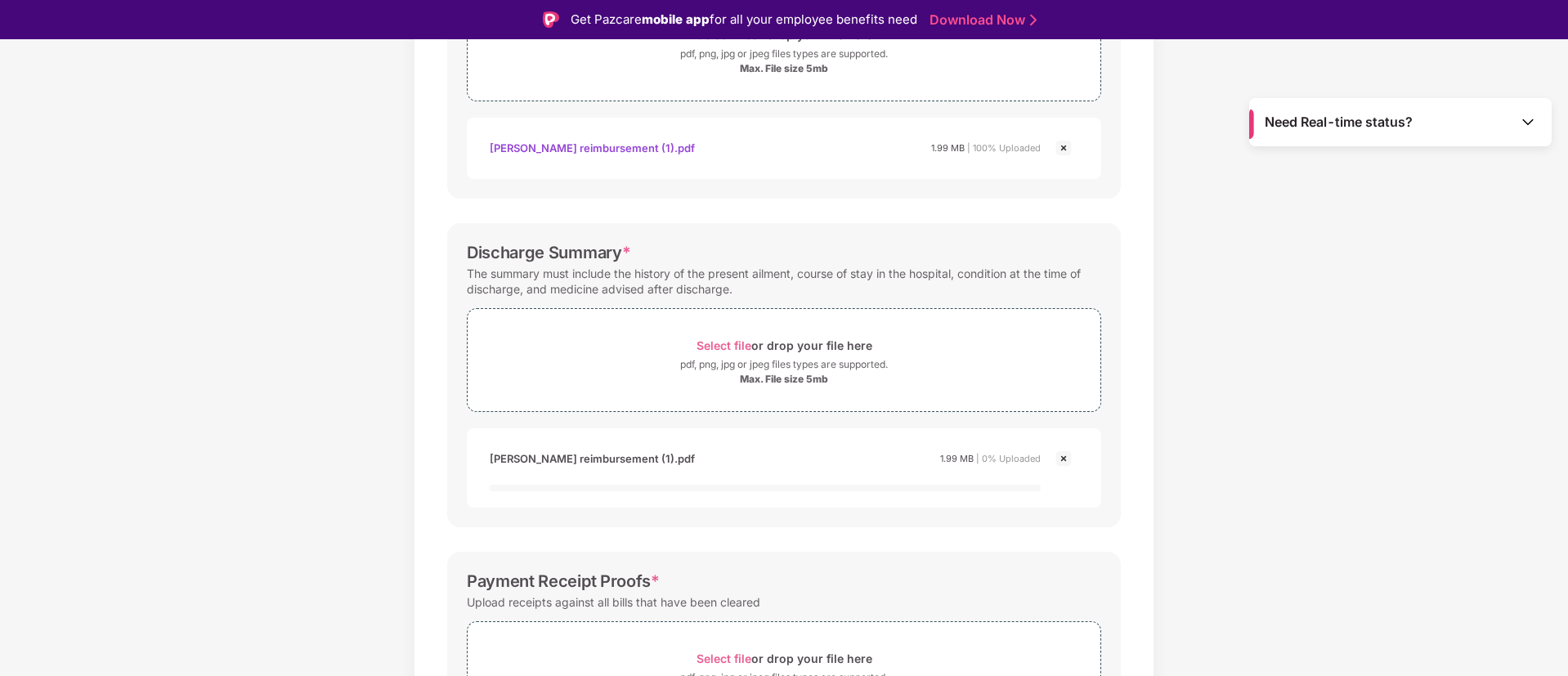
scroll to position [490, 0]
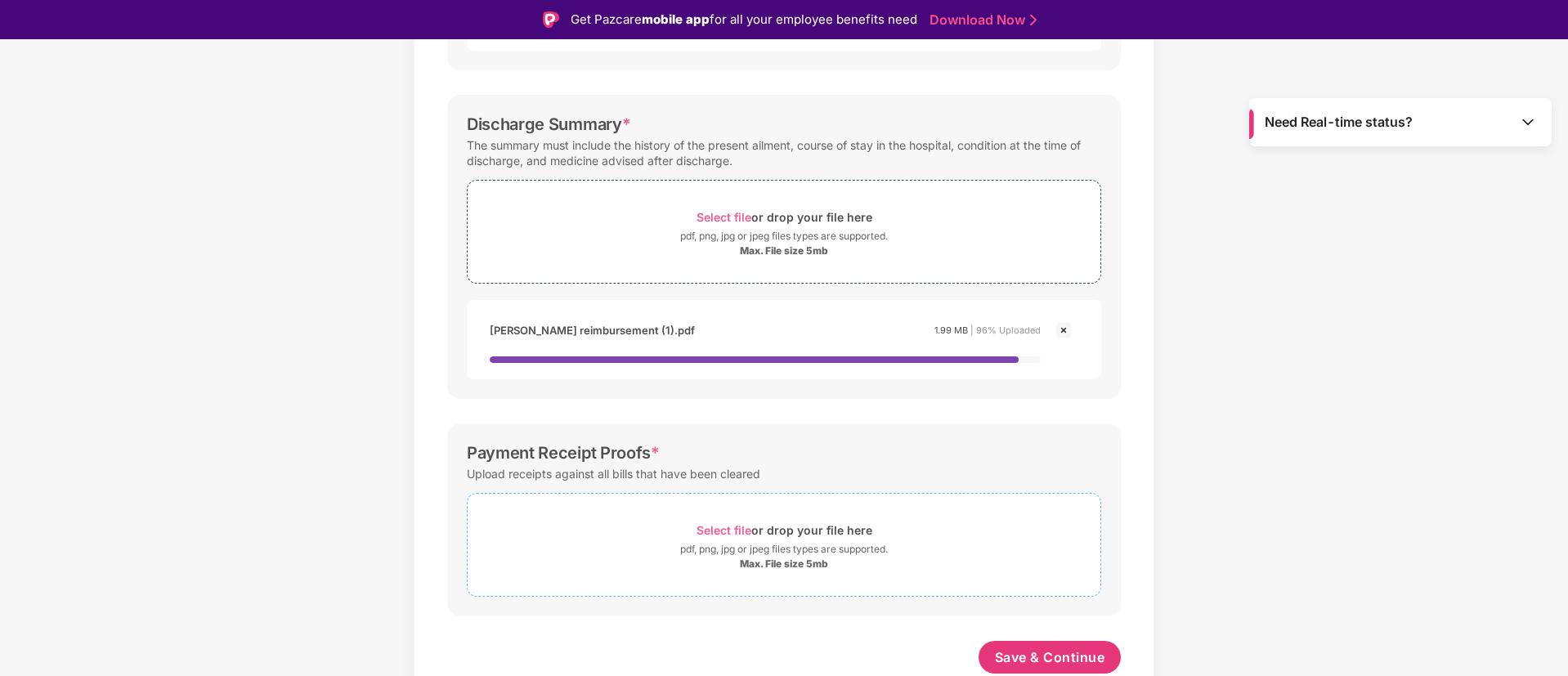
click at [737, 527] on span "Select file" at bounding box center [723, 530] width 54 height 14
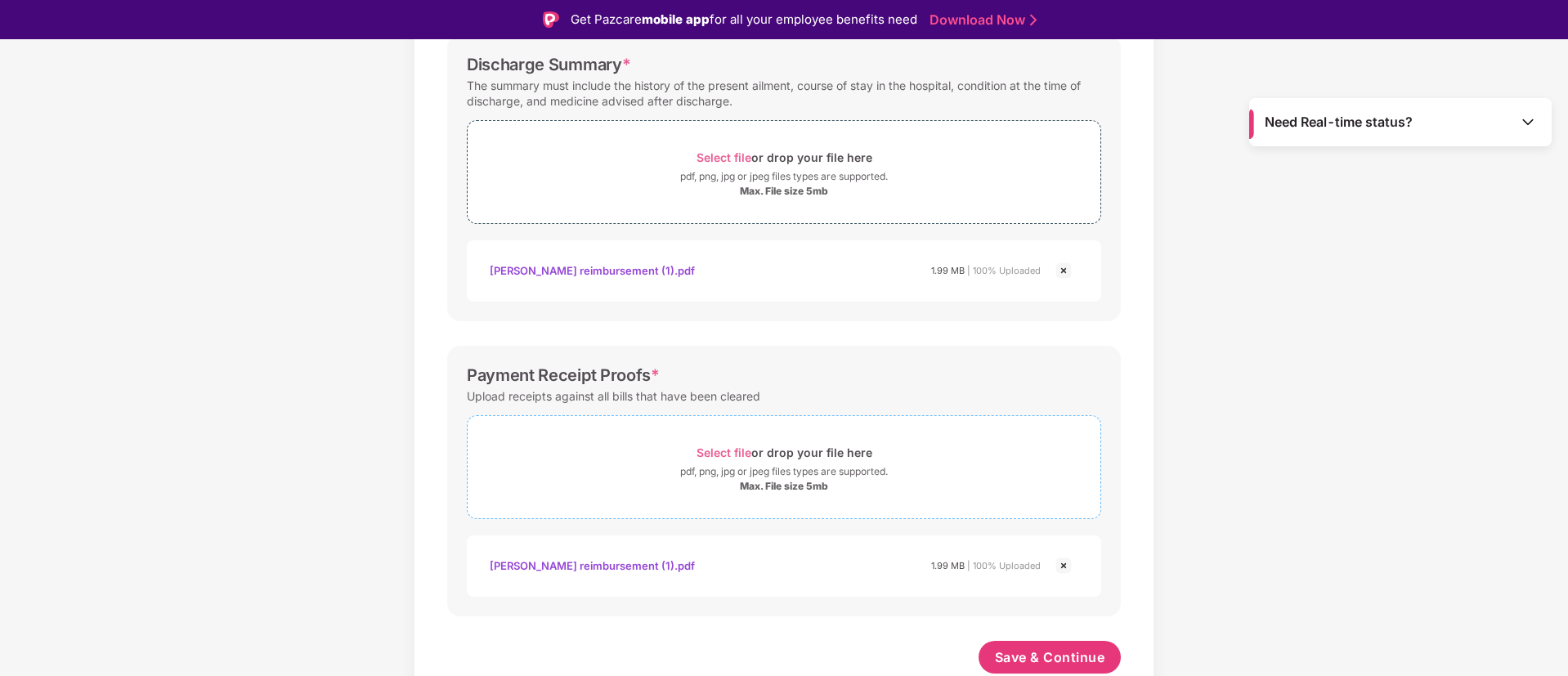
scroll to position [39, 0]
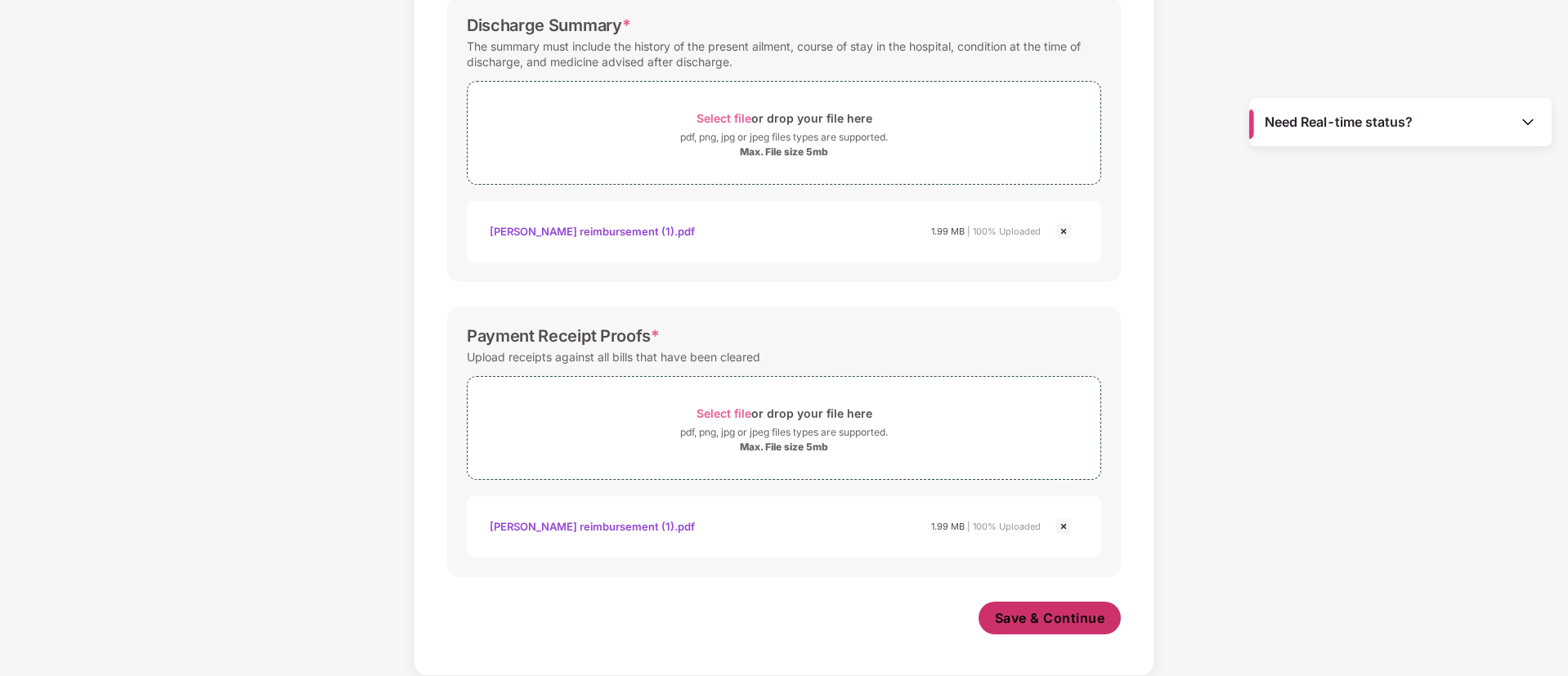
click at [1091, 614] on span "Save & Continue" at bounding box center [1050, 617] width 111 height 18
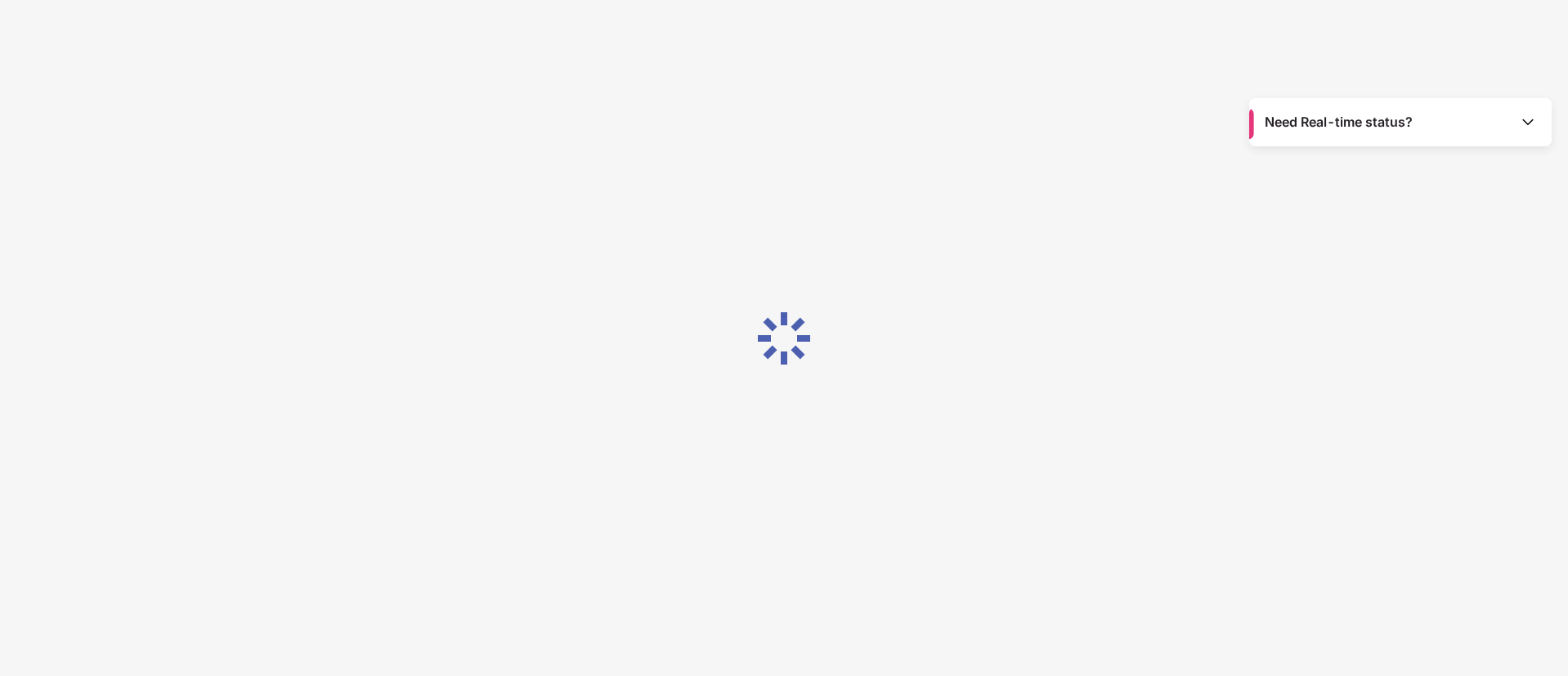
scroll to position [0, 0]
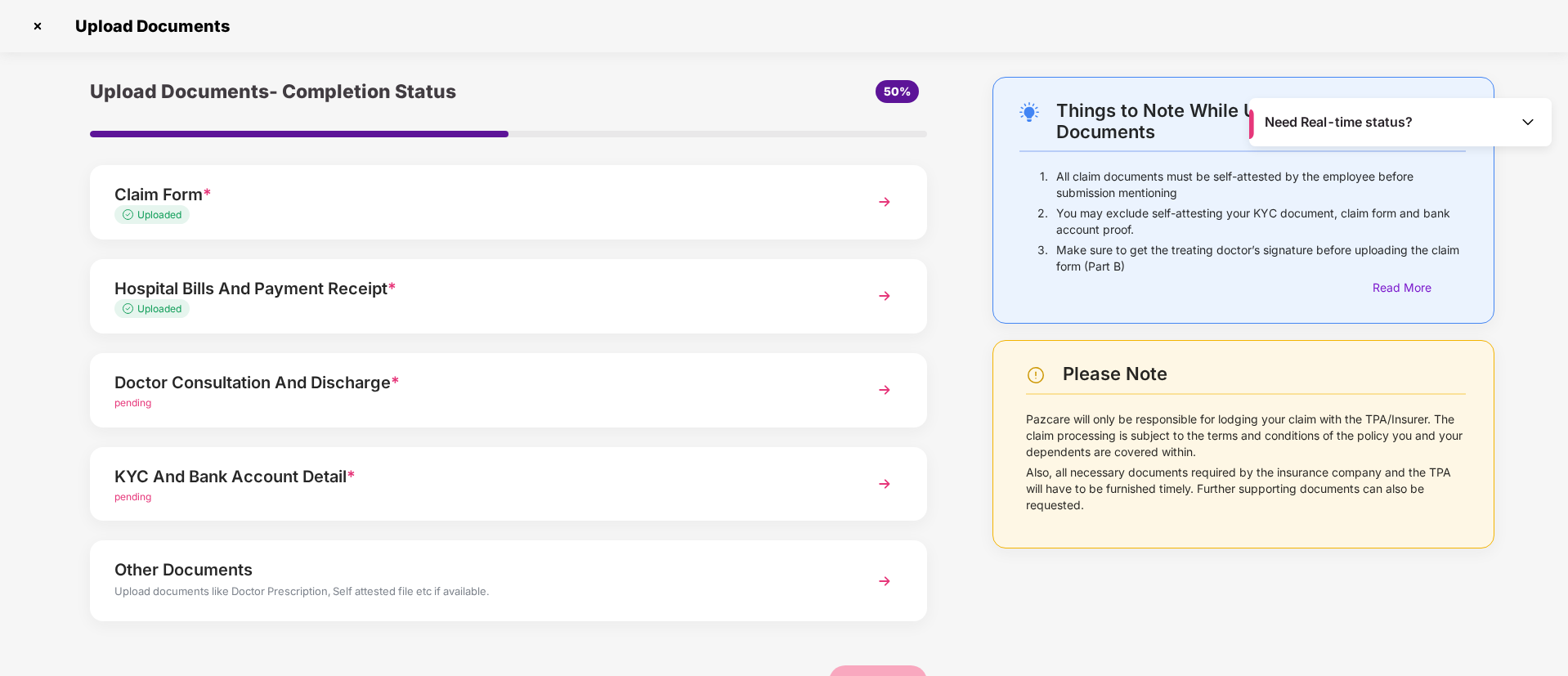
click at [673, 295] on div "Hospital Bills And Payment Receipt *" at bounding box center [475, 289] width 722 height 26
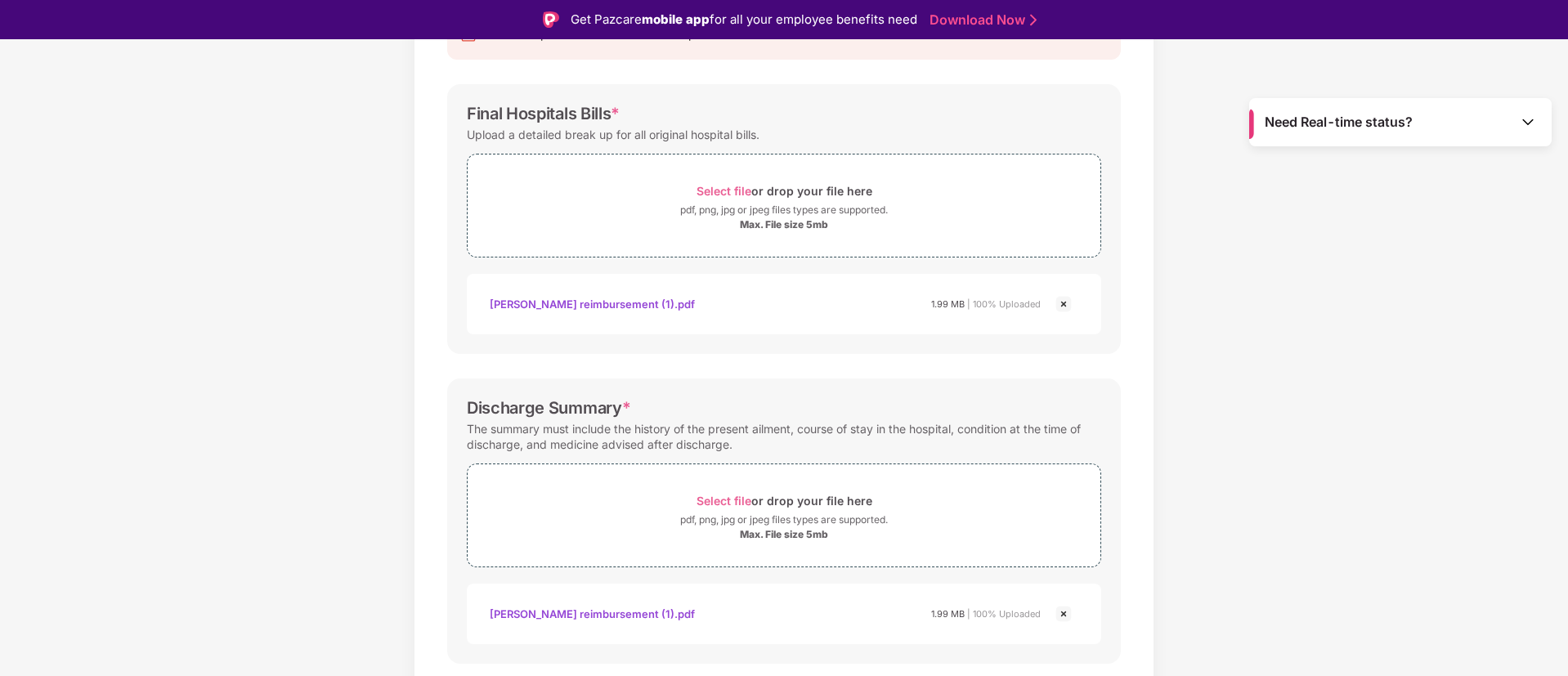
scroll to position [200, 0]
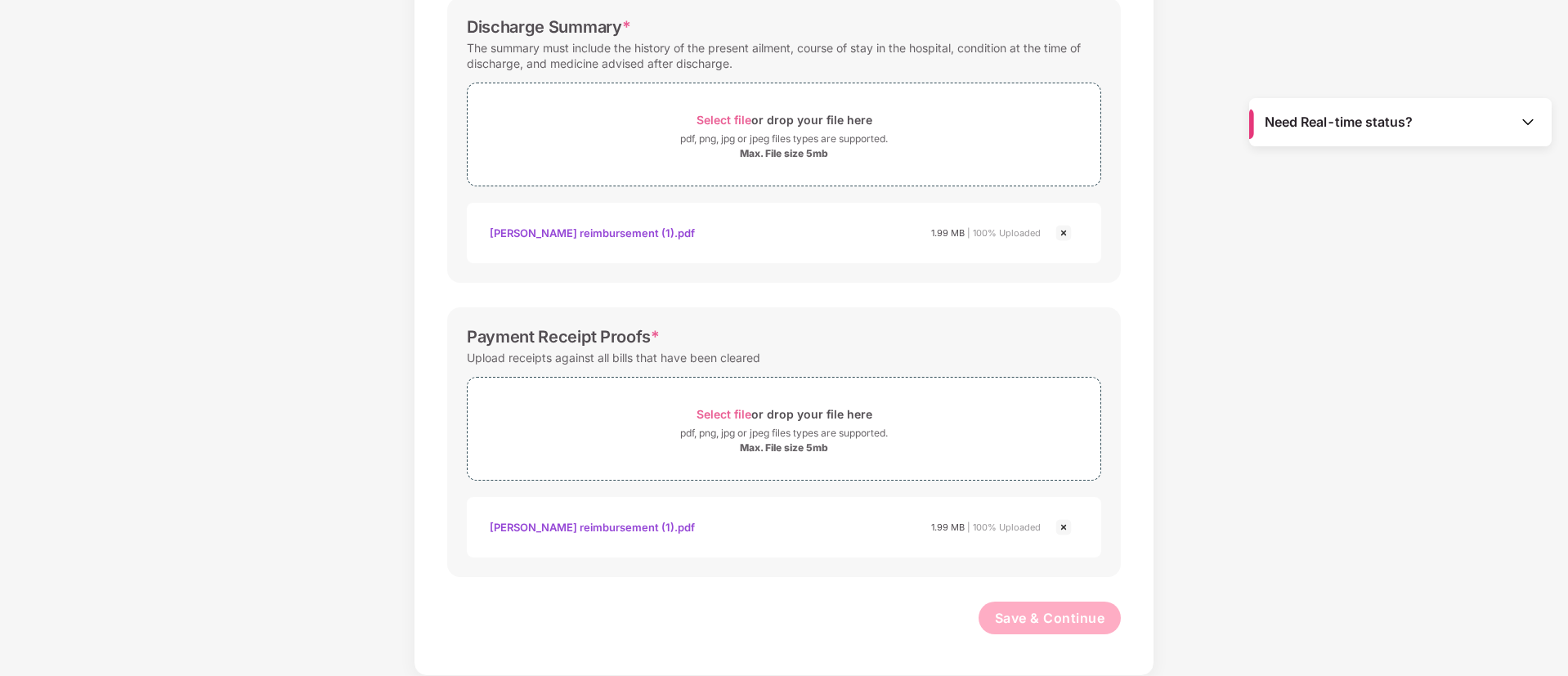
scroll to position [547, 0]
click at [1066, 522] on img at bounding box center [1063, 526] width 20 height 20
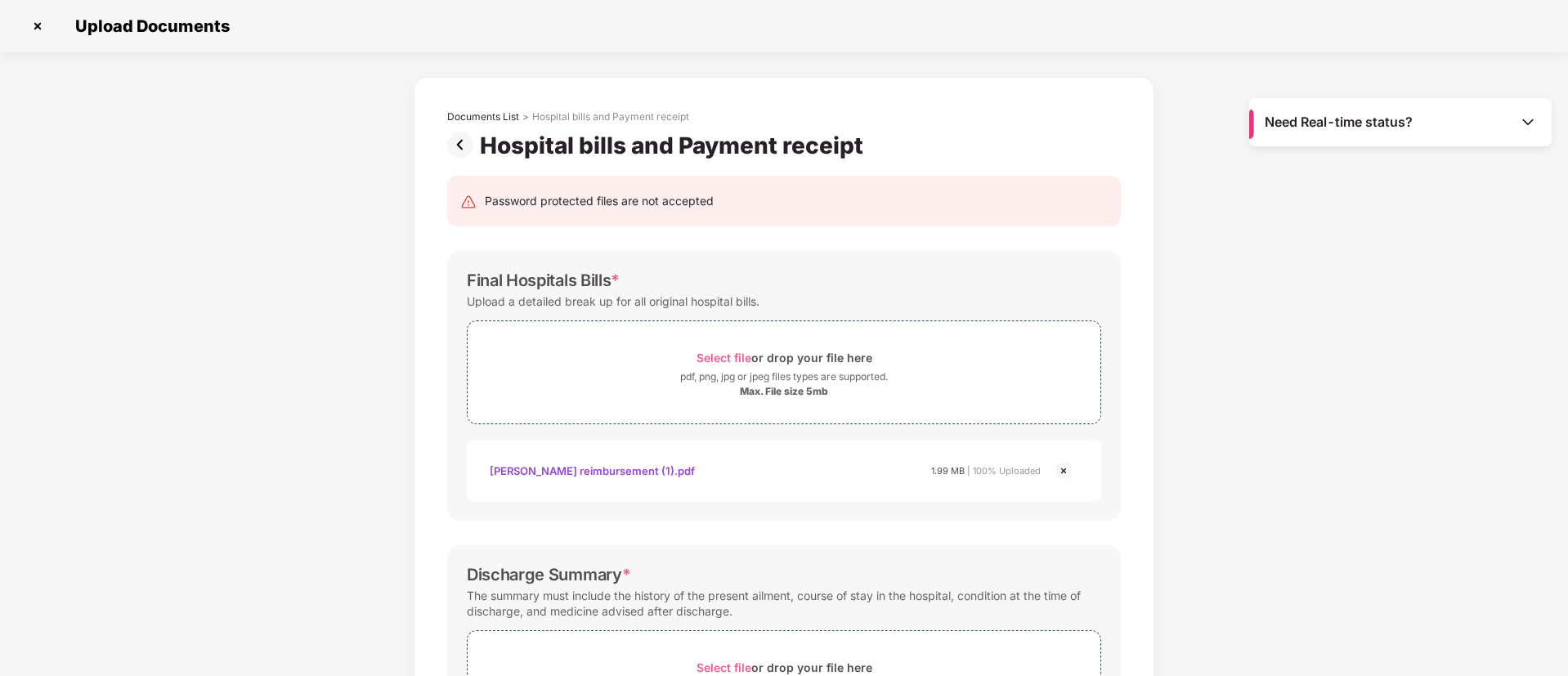
scroll to position [470, 0]
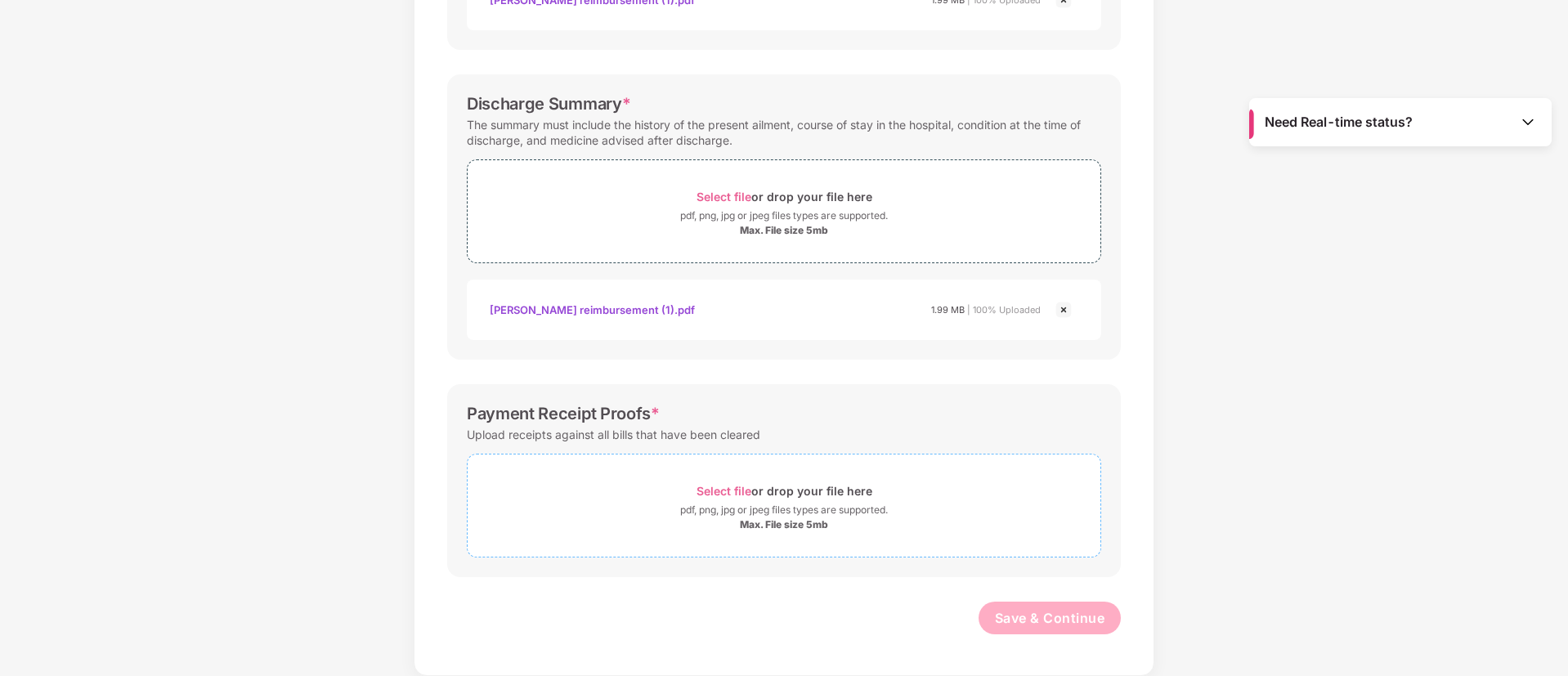
click at [746, 488] on span "Select file" at bounding box center [723, 491] width 54 height 14
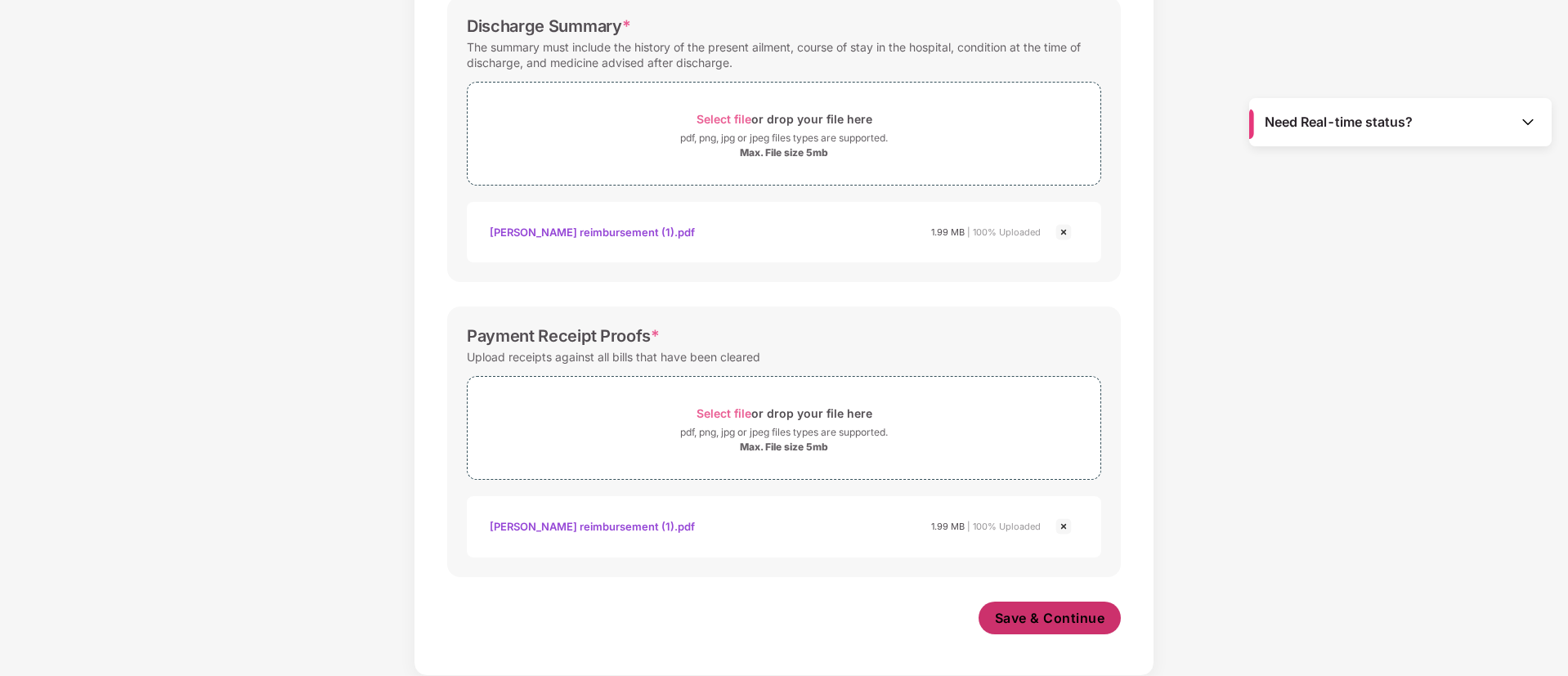
scroll to position [548, 0]
click at [1055, 606] on button "Save & Continue" at bounding box center [1049, 618] width 143 height 33
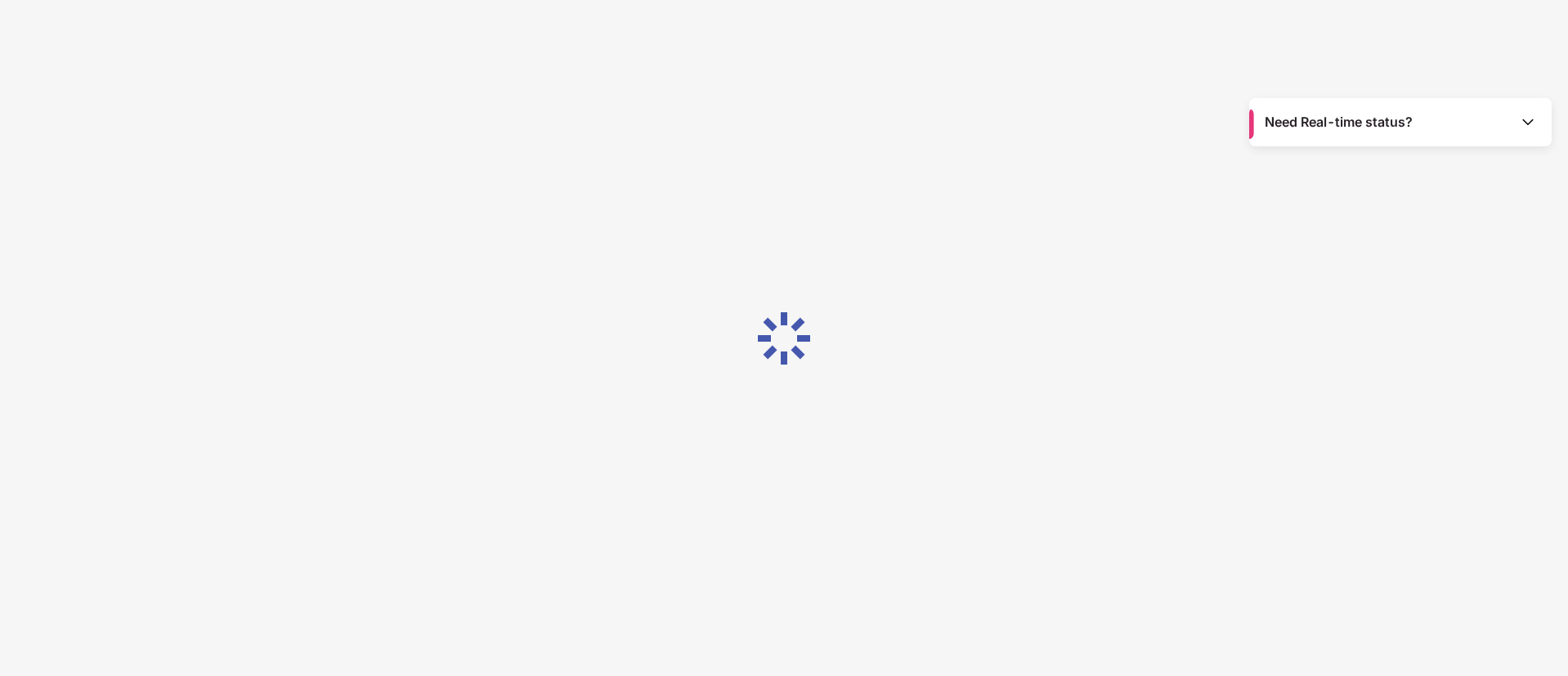
scroll to position [0, 0]
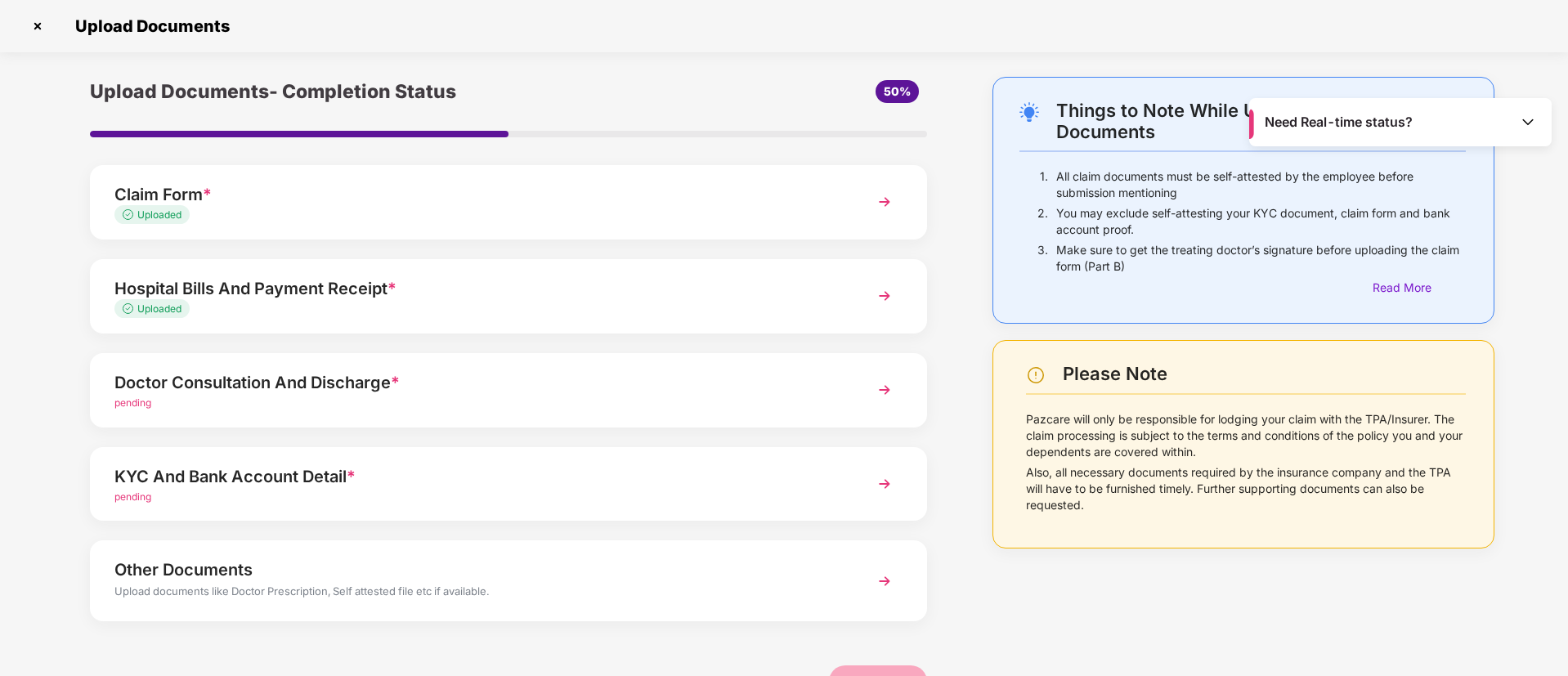
click at [654, 375] on div "Doctor Consultation And Discharge *" at bounding box center [475, 382] width 722 height 26
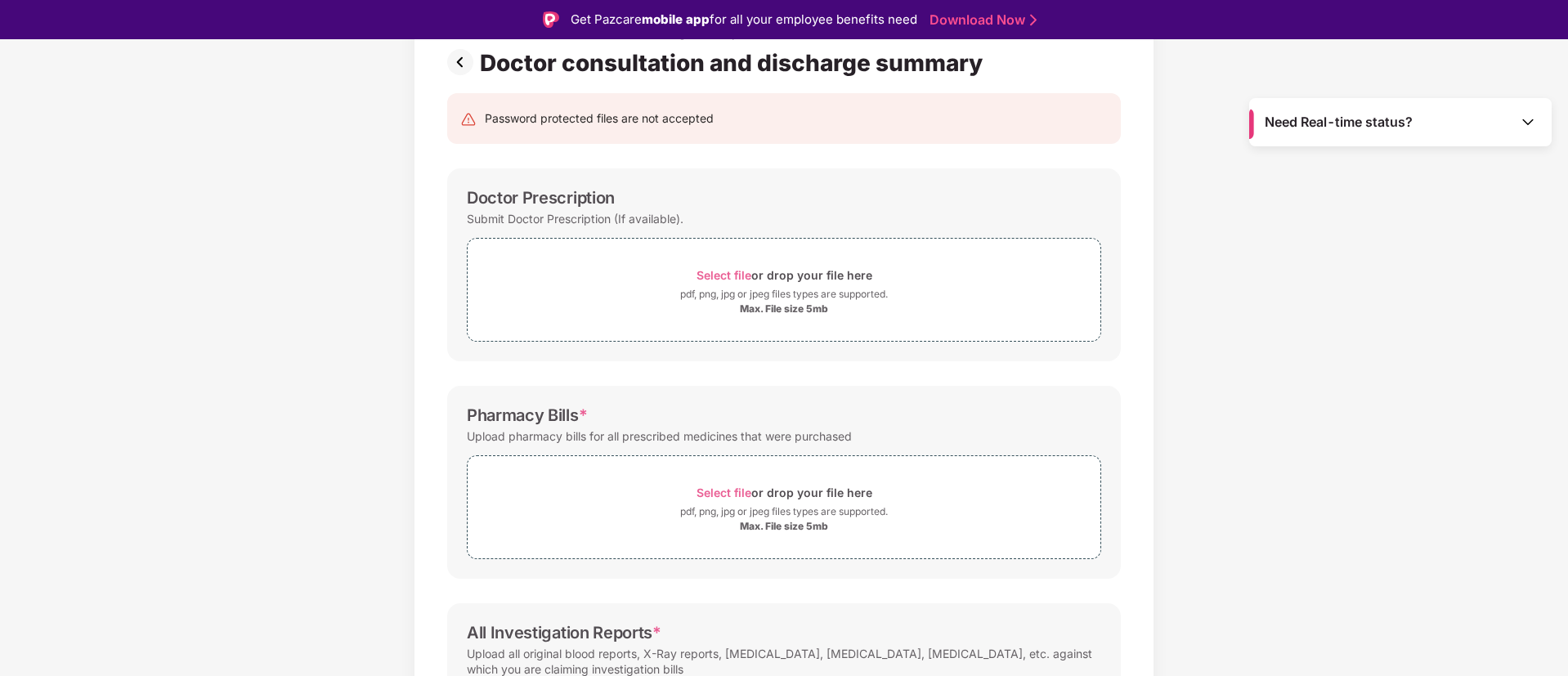
scroll to position [317, 0]
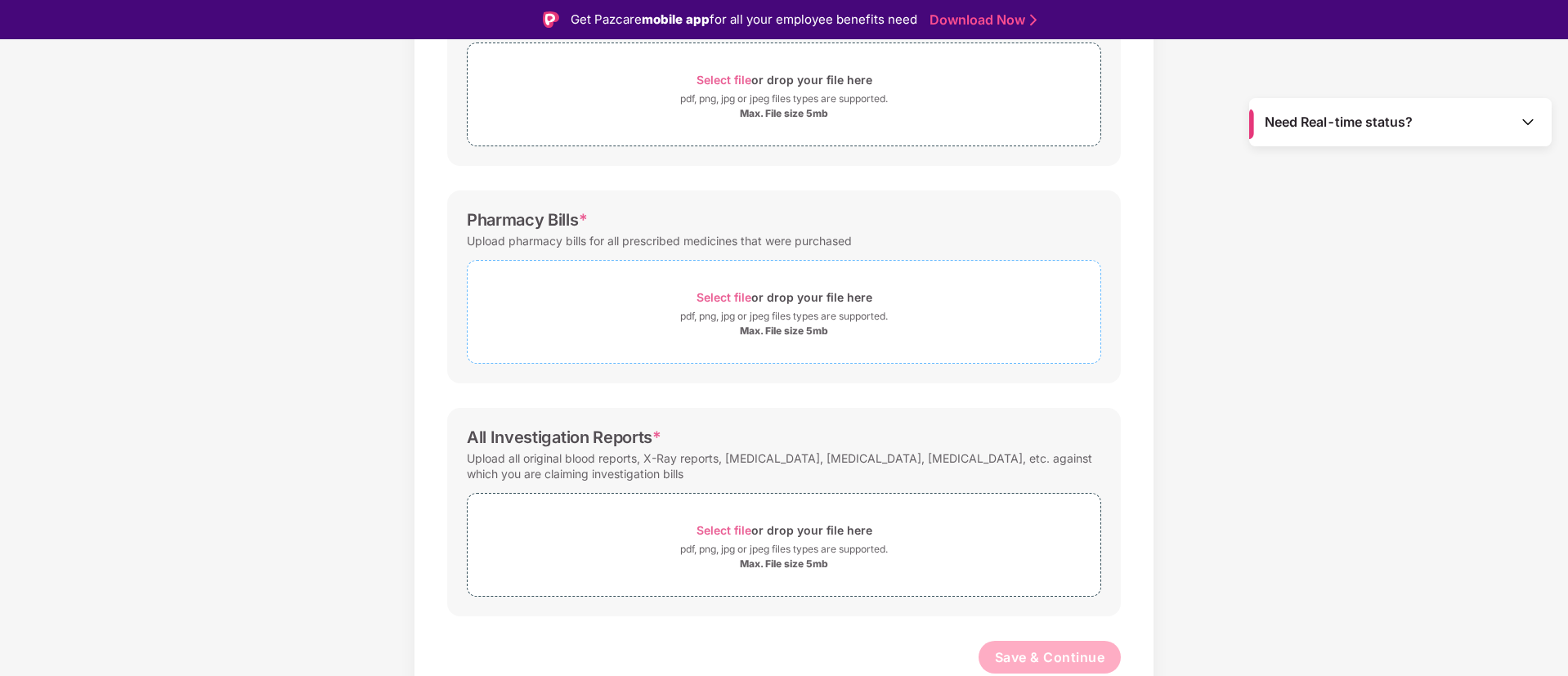
click at [736, 303] on span "Select file" at bounding box center [723, 297] width 54 height 14
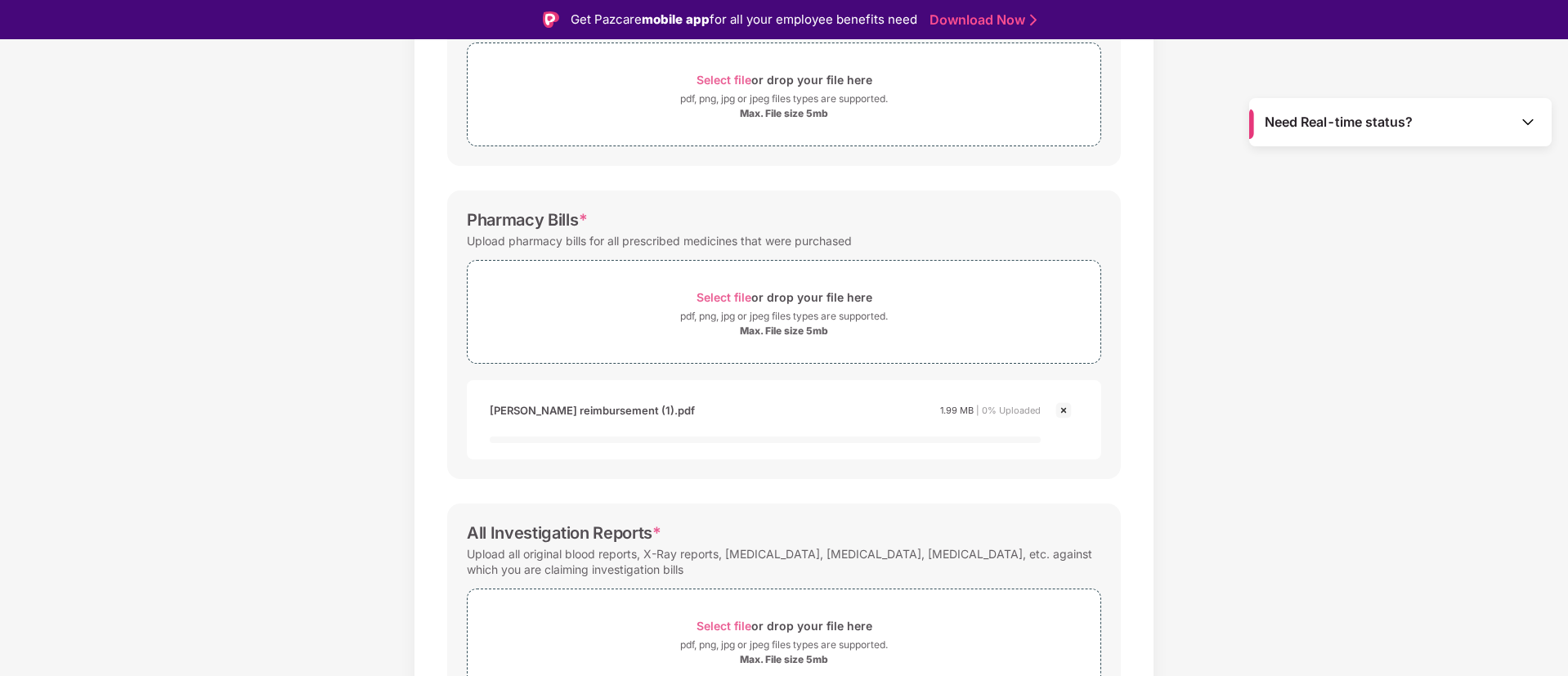
scroll to position [412, 0]
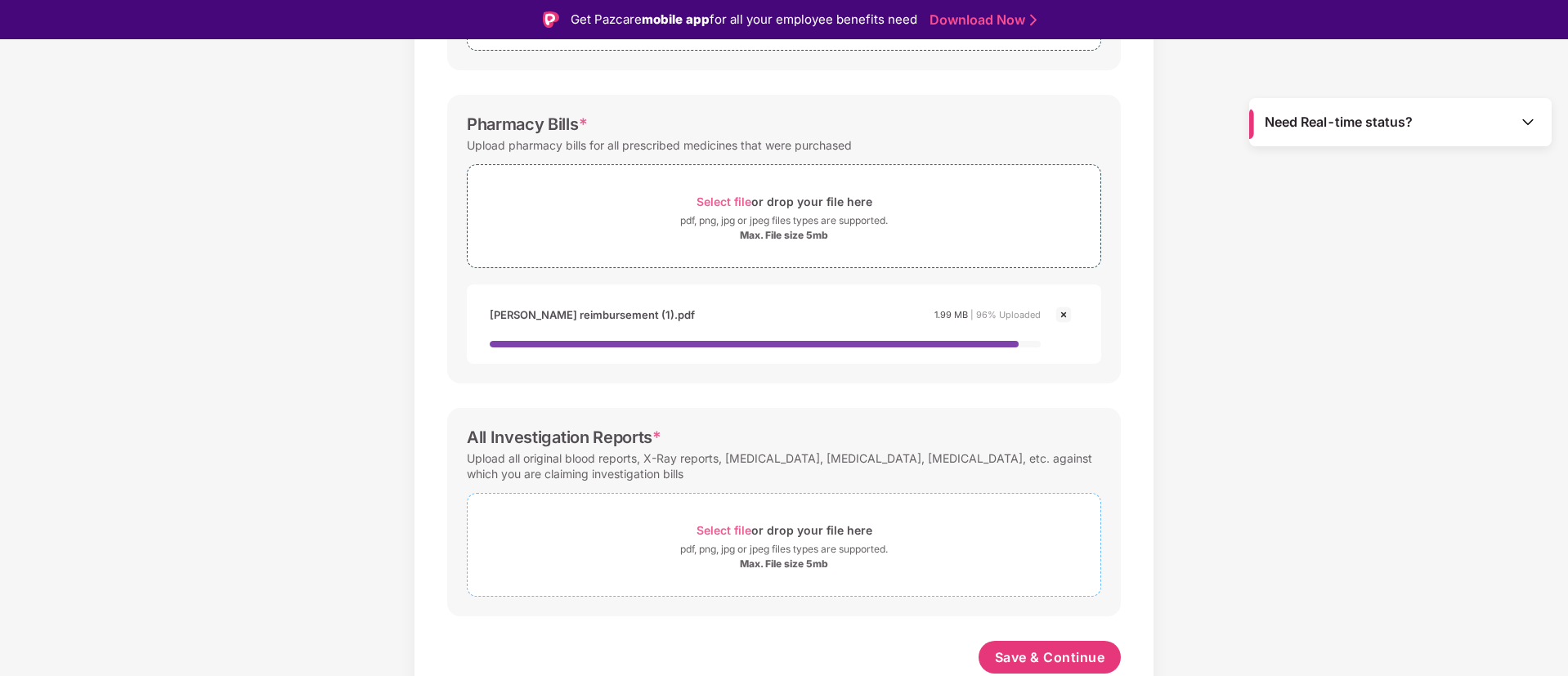
click at [720, 531] on span "Select file" at bounding box center [723, 530] width 54 height 14
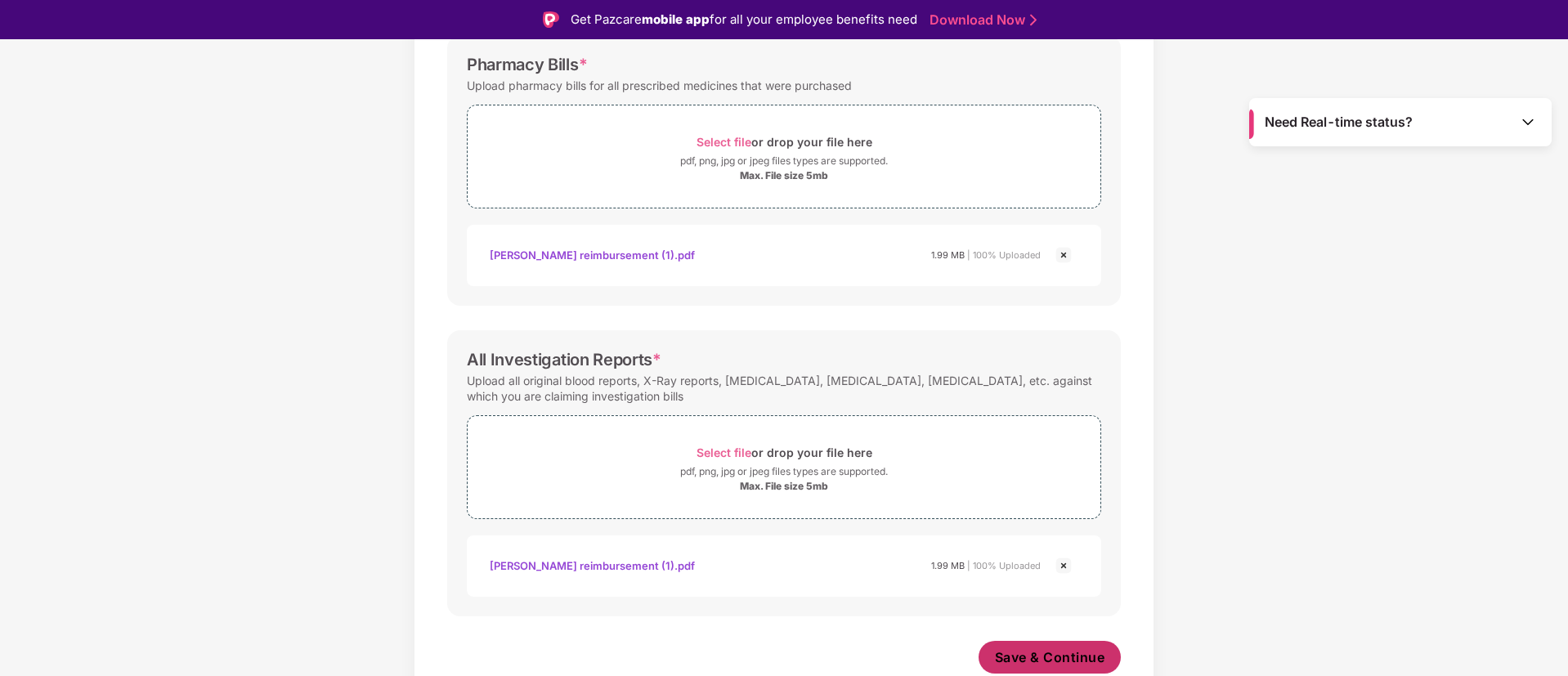
scroll to position [472, 0]
click at [1094, 651] on span "Save & Continue" at bounding box center [1050, 656] width 111 height 18
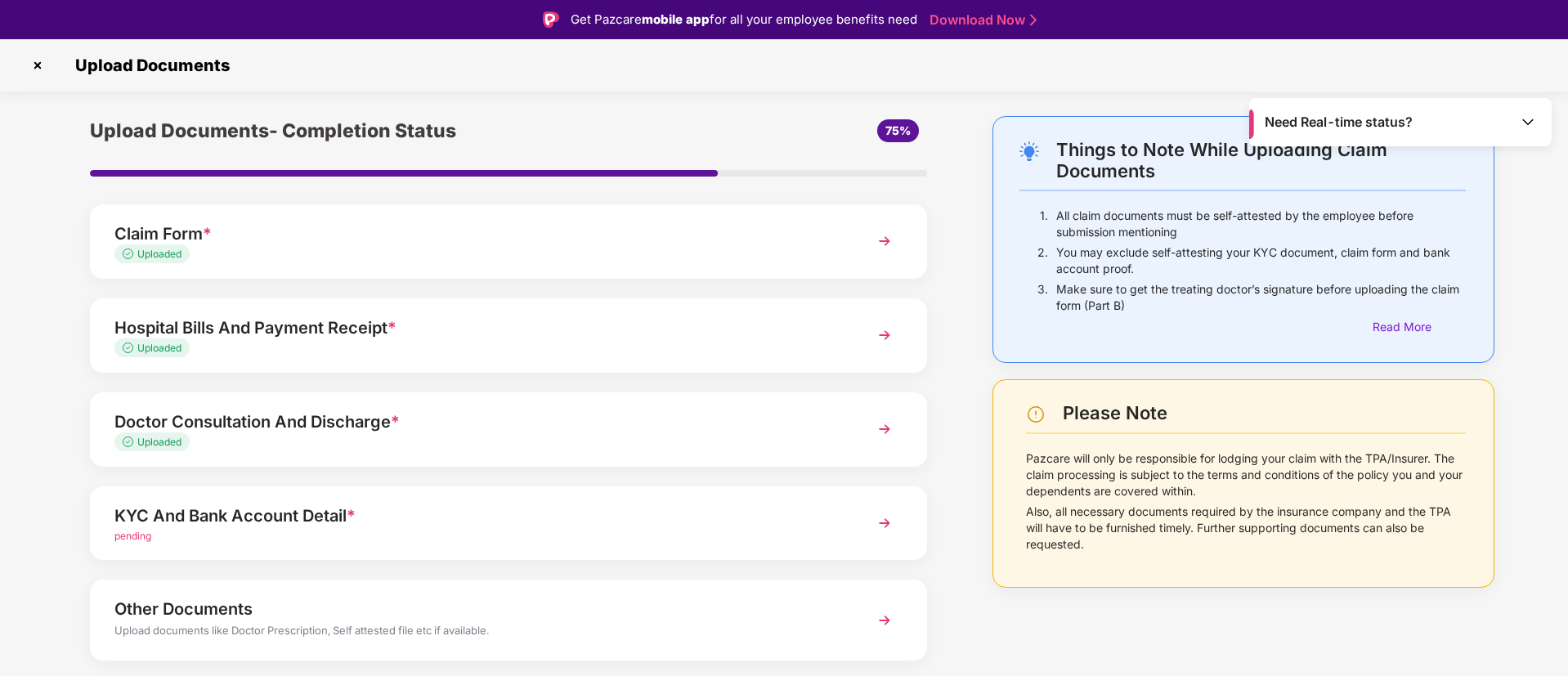
scroll to position [47, 0]
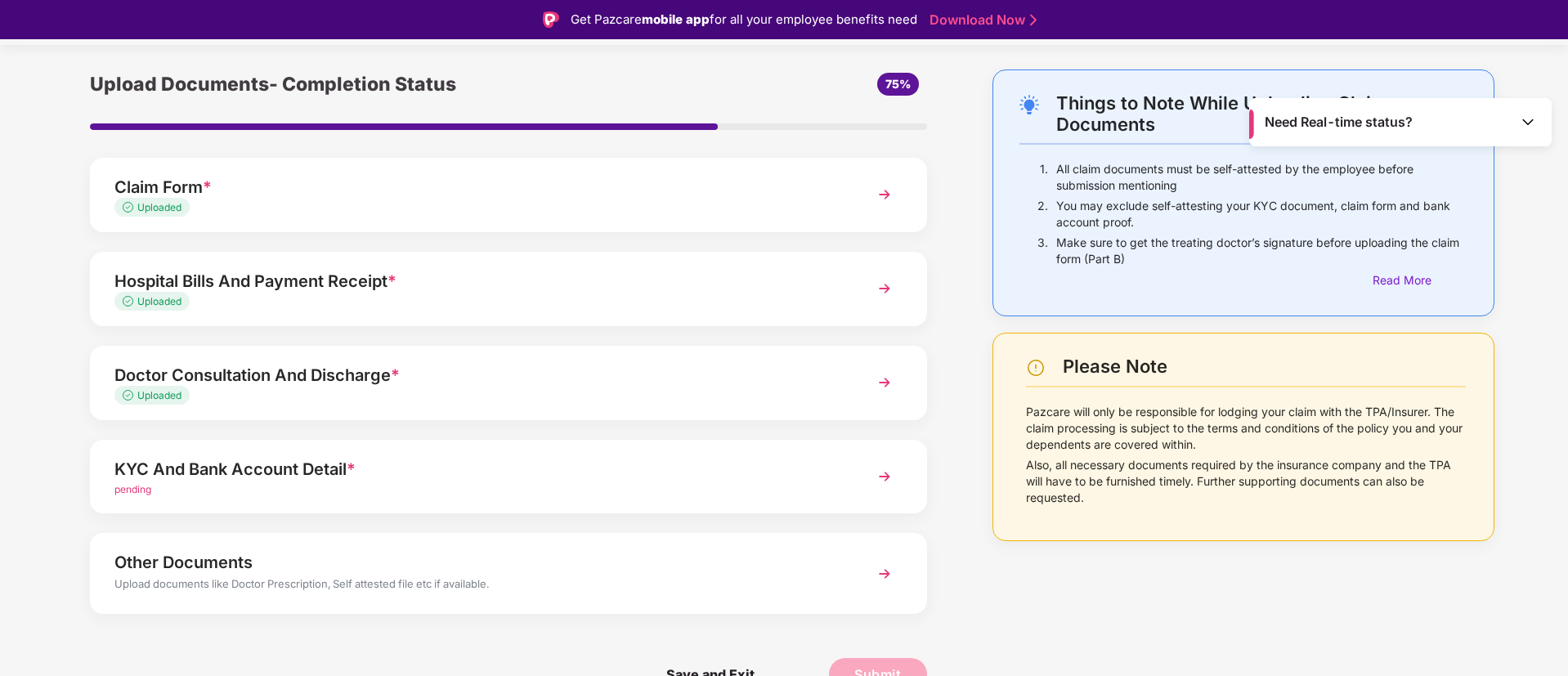
click at [685, 467] on div "KYC And Bank Account Detail *" at bounding box center [475, 469] width 722 height 26
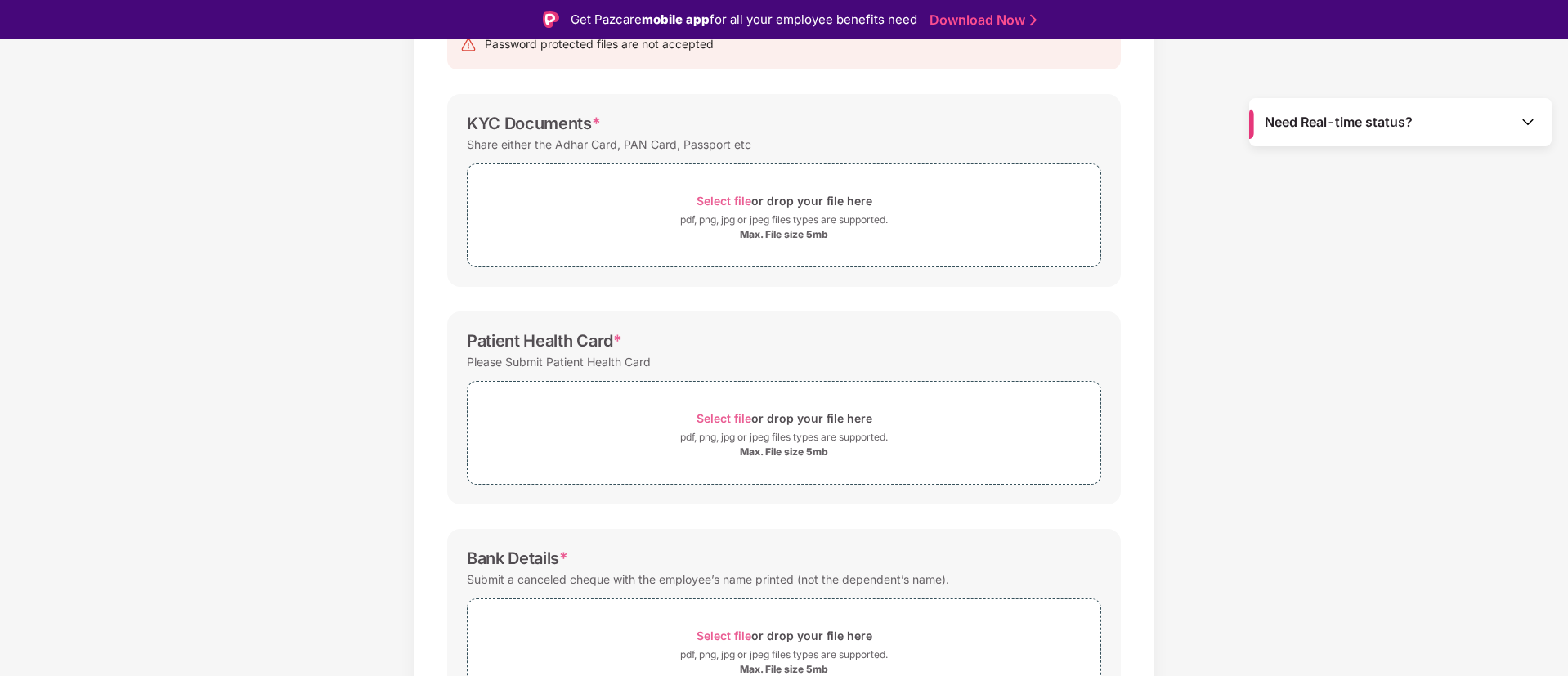
scroll to position [198, 0]
click at [722, 193] on span "Select file" at bounding box center [723, 199] width 54 height 14
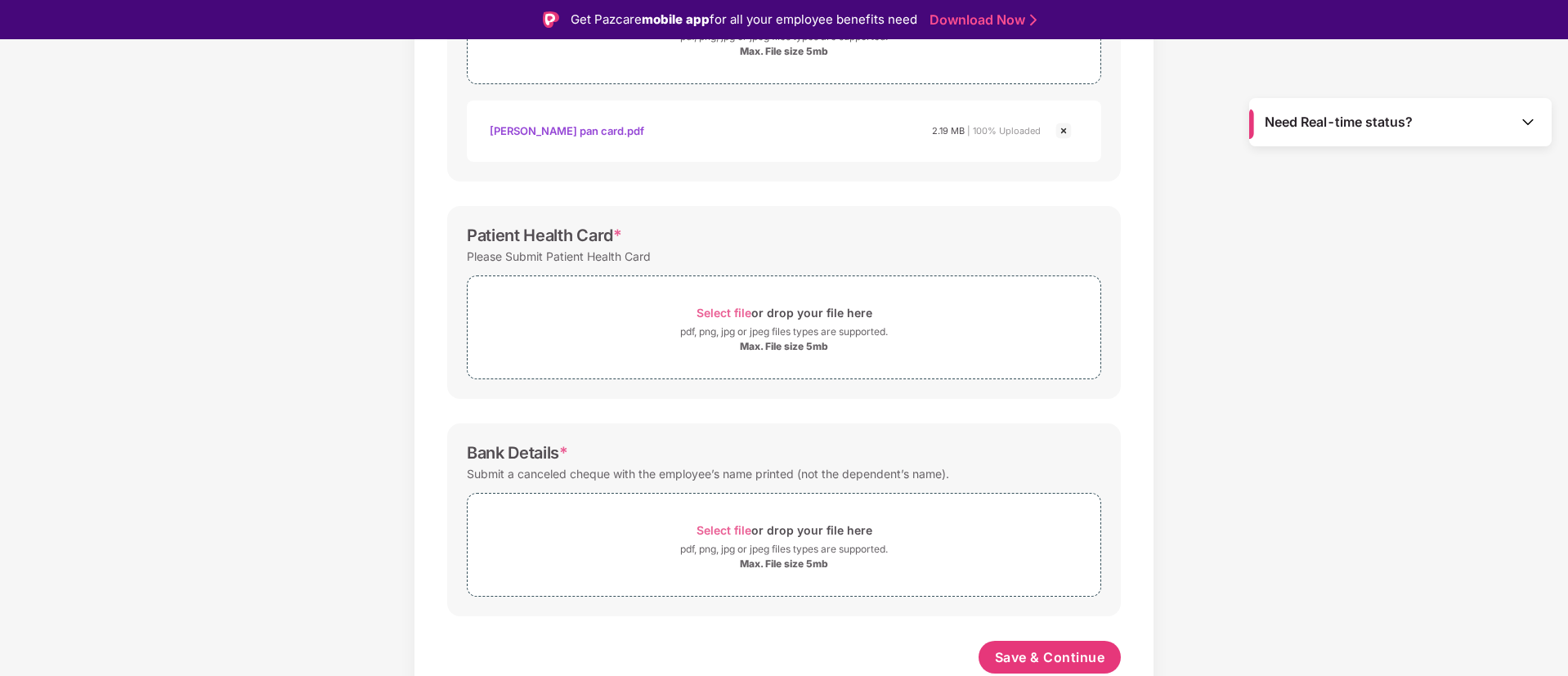
scroll to position [379, 0]
click at [726, 303] on div "Select file or drop your file here" at bounding box center [784, 313] width 176 height 22
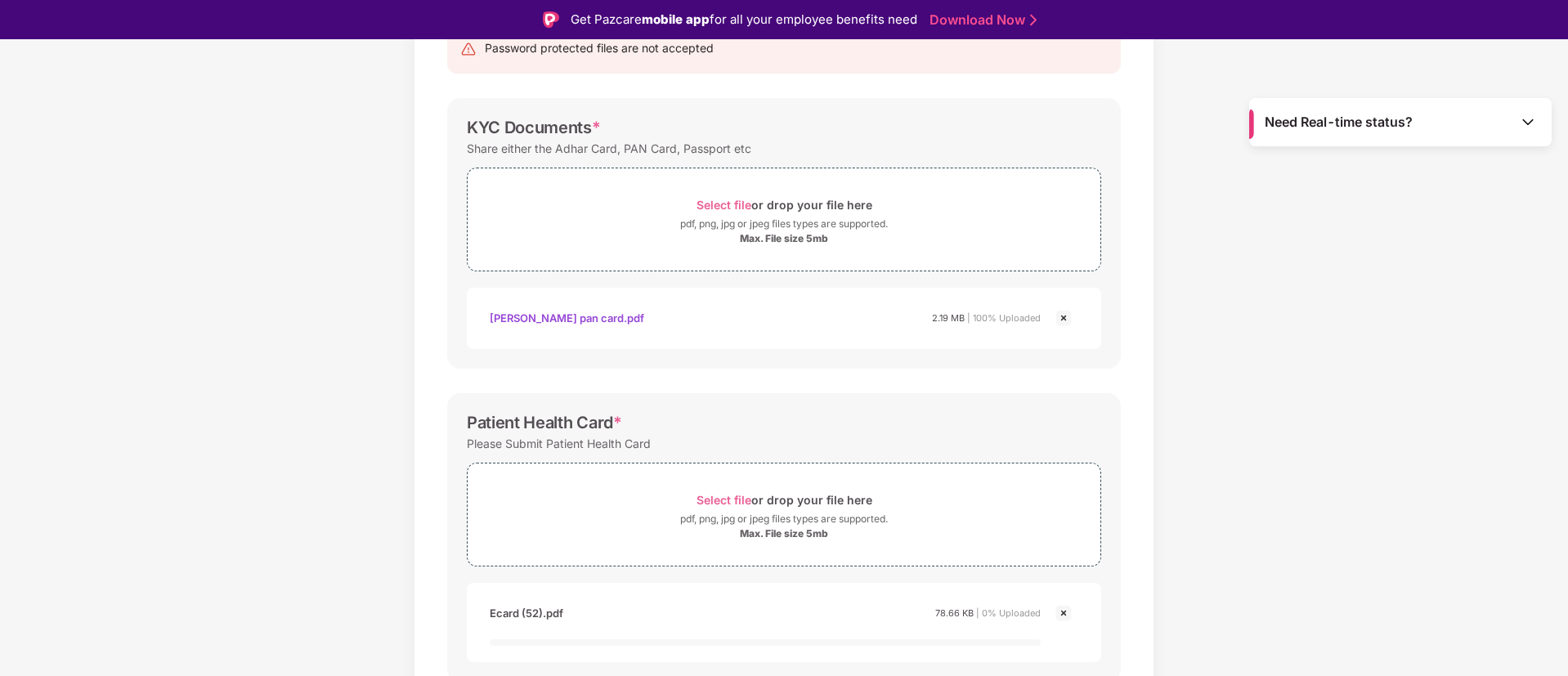
scroll to position [190, 0]
click at [745, 203] on span "Select file" at bounding box center [723, 207] width 54 height 14
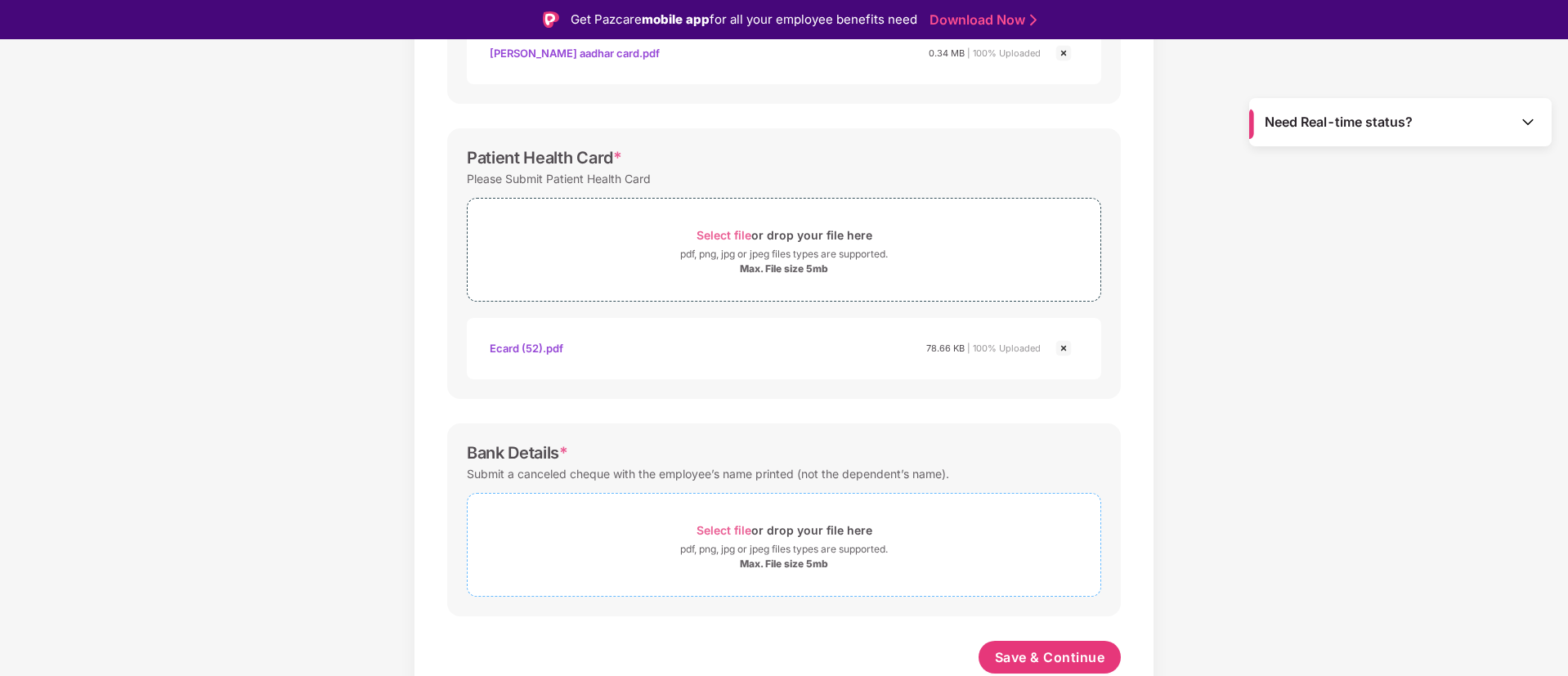
scroll to position [534, 0]
click at [720, 524] on span "Select file" at bounding box center [723, 530] width 54 height 14
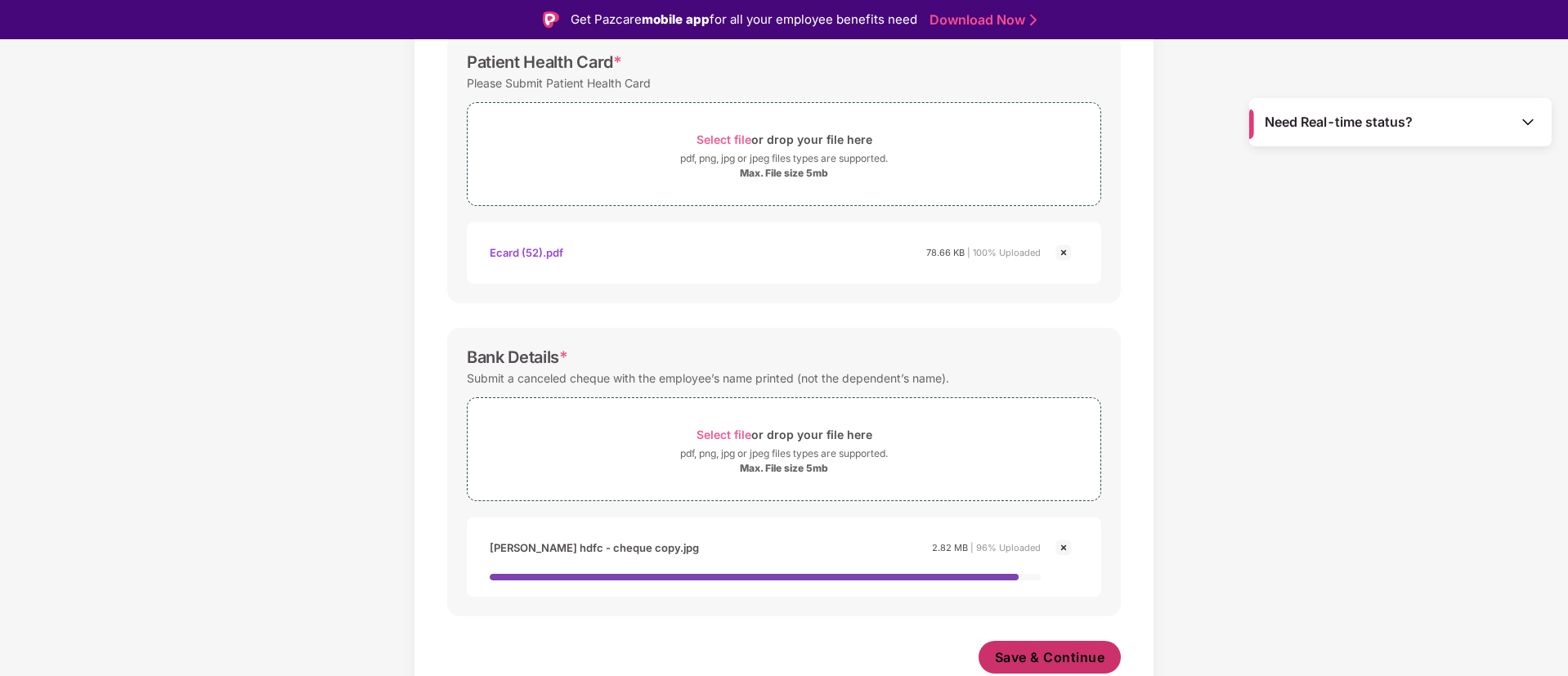
click at [1090, 654] on span "Save & Continue" at bounding box center [1050, 656] width 111 height 18
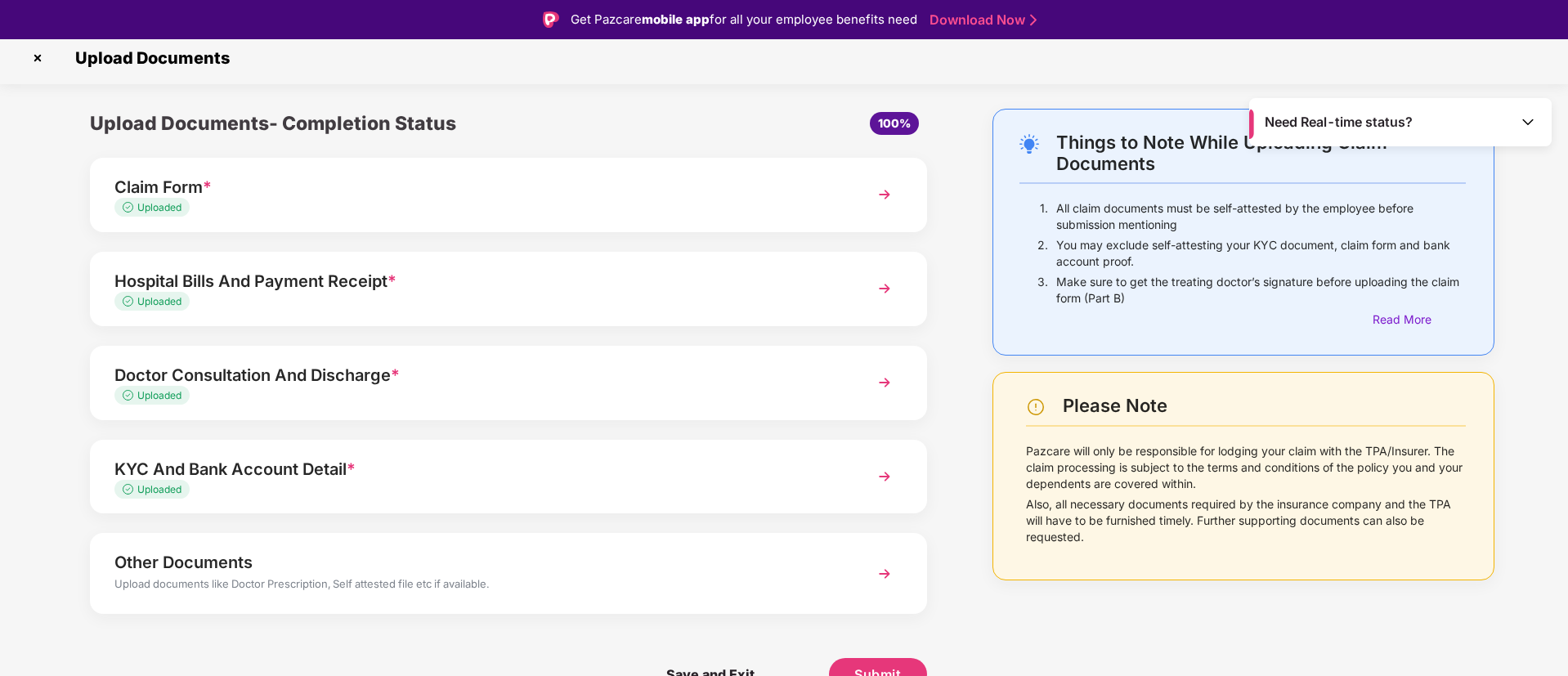
scroll to position [39, 0]
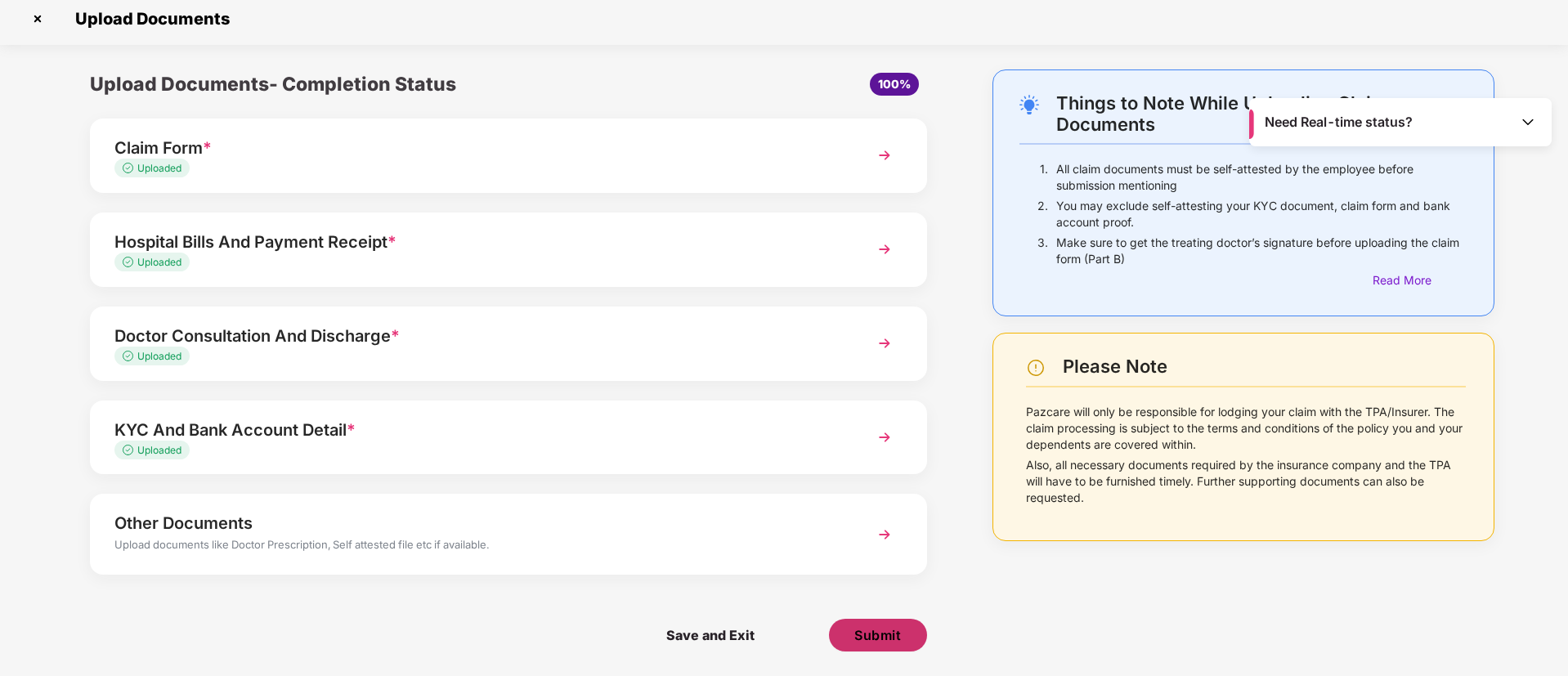
click at [886, 623] on button "Submit" at bounding box center [877, 635] width 98 height 33
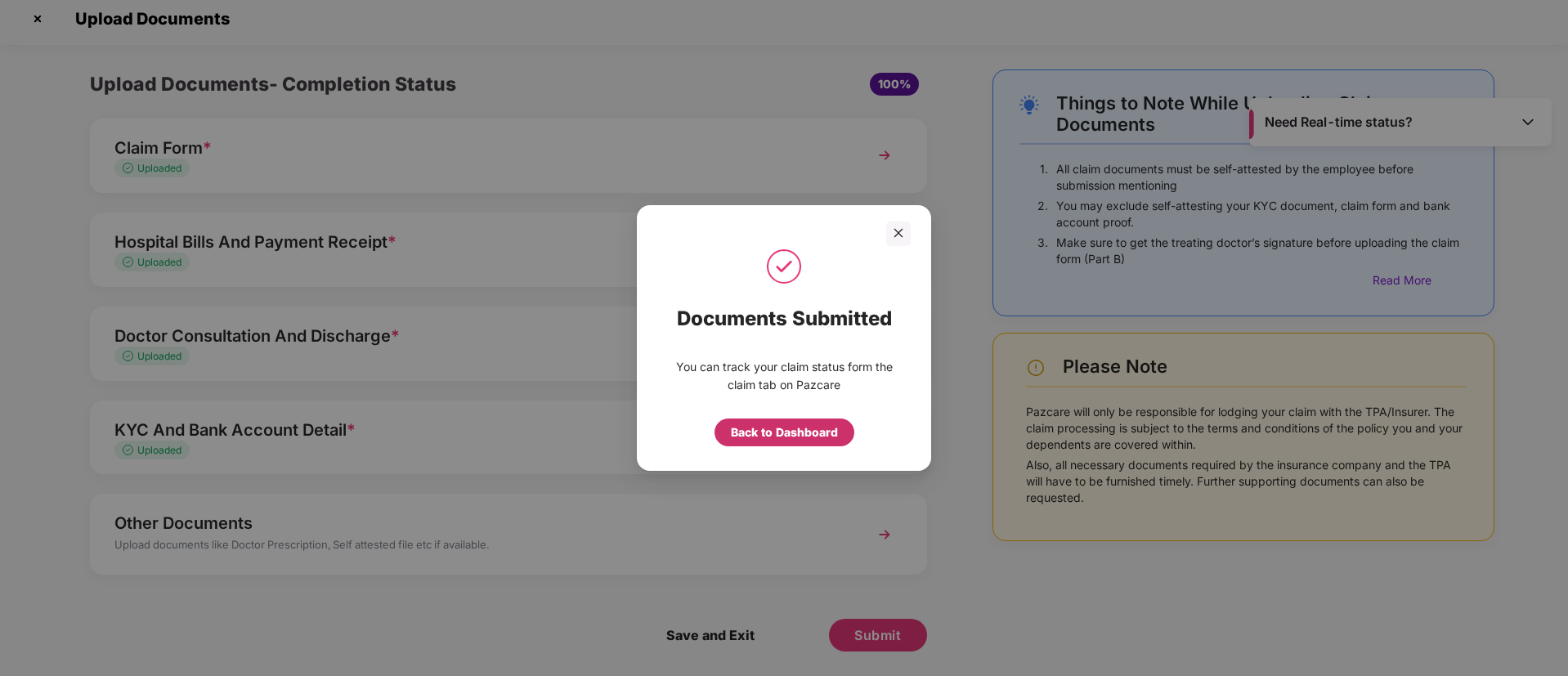
click at [781, 430] on div "Back to Dashboard" at bounding box center [784, 432] width 107 height 18
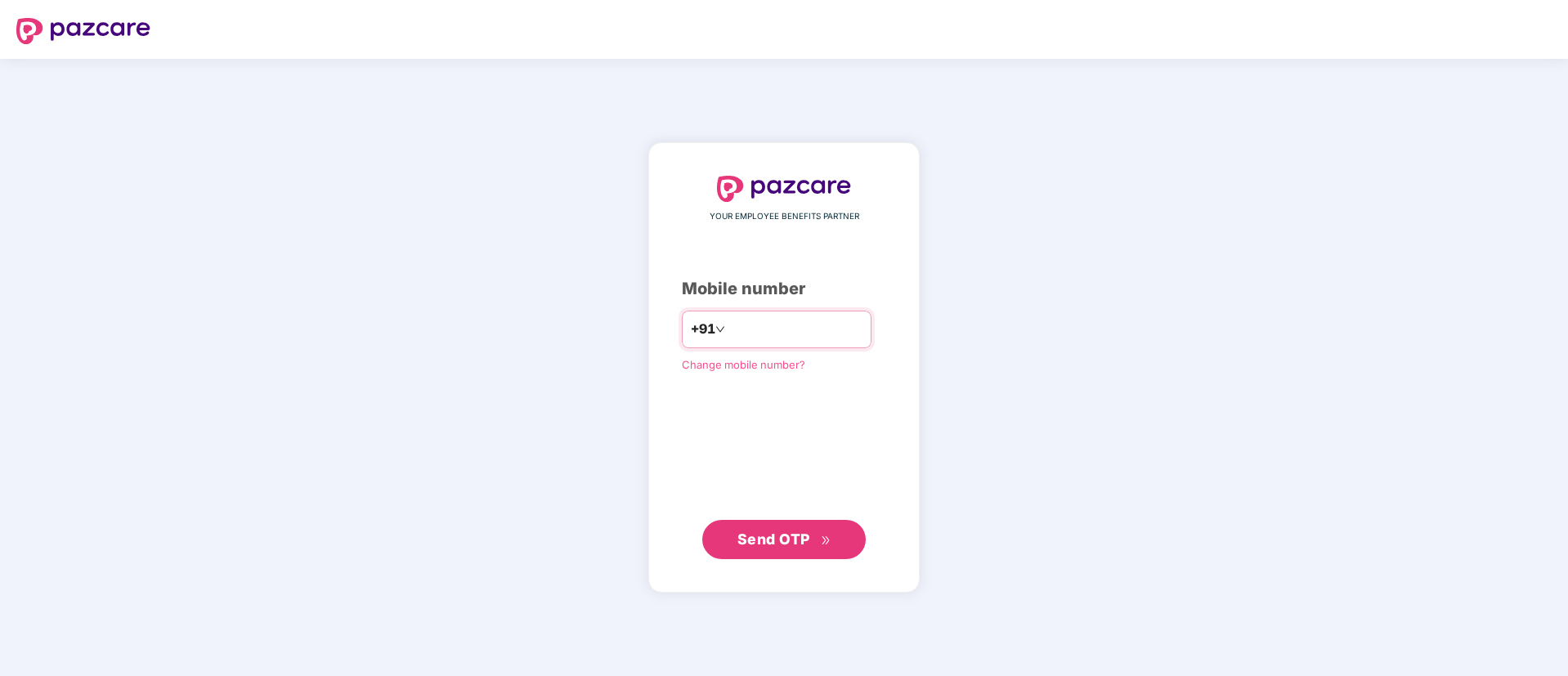
type input "**********"
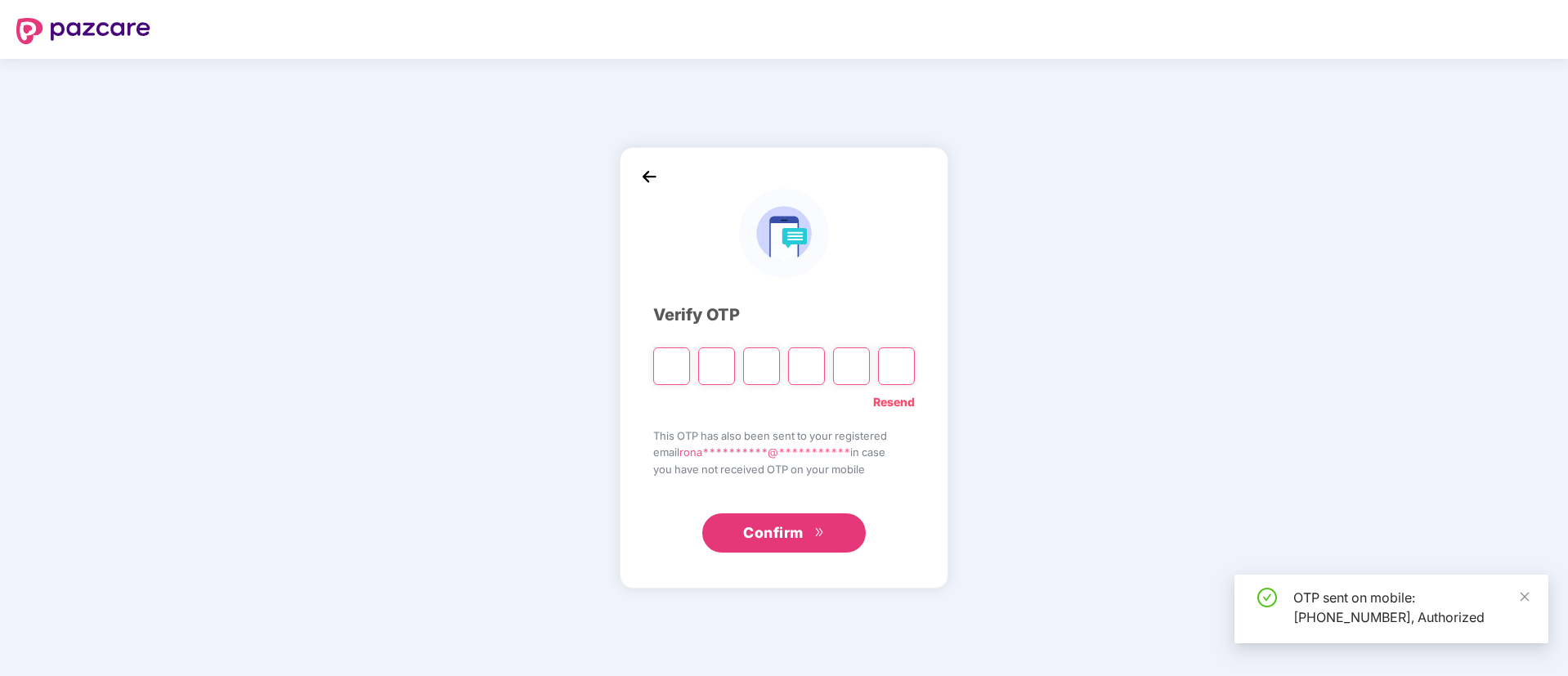
type input "*"
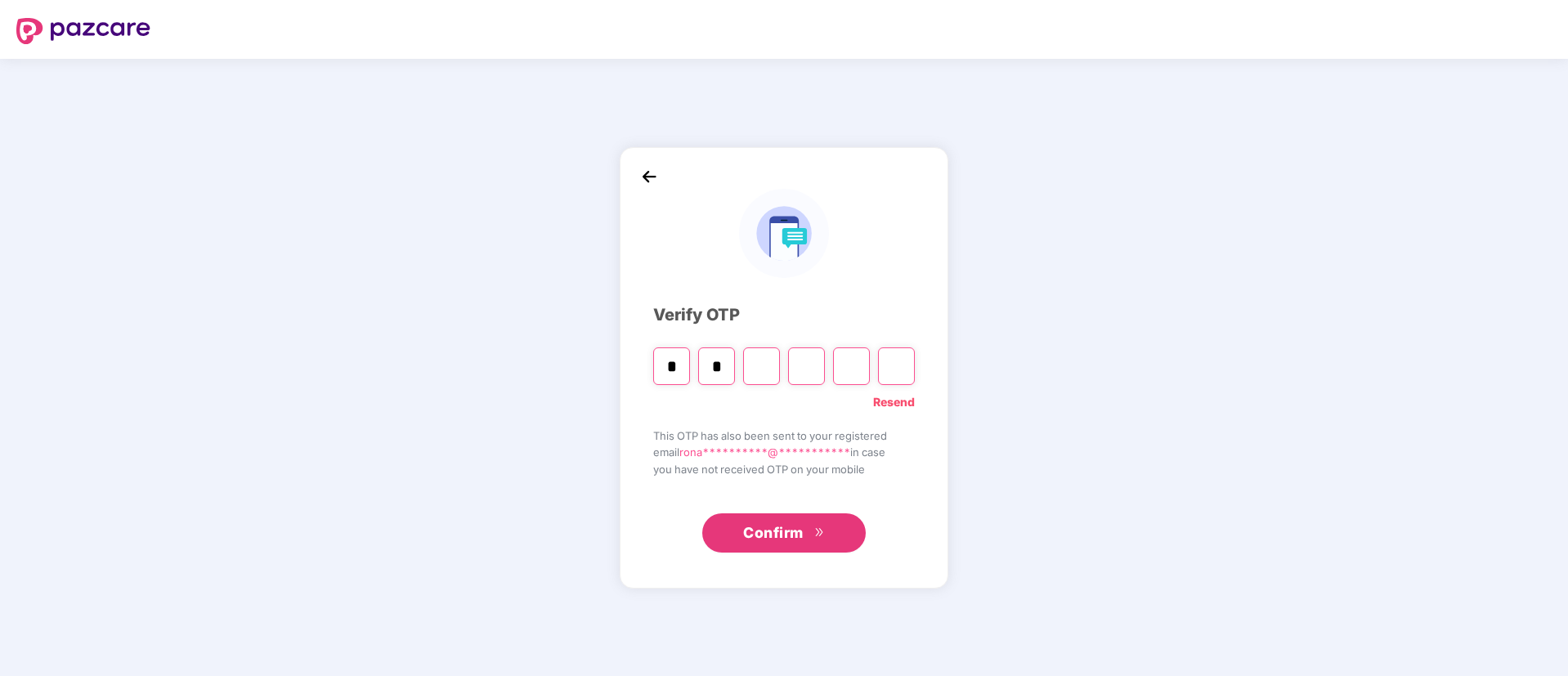
type input "*"
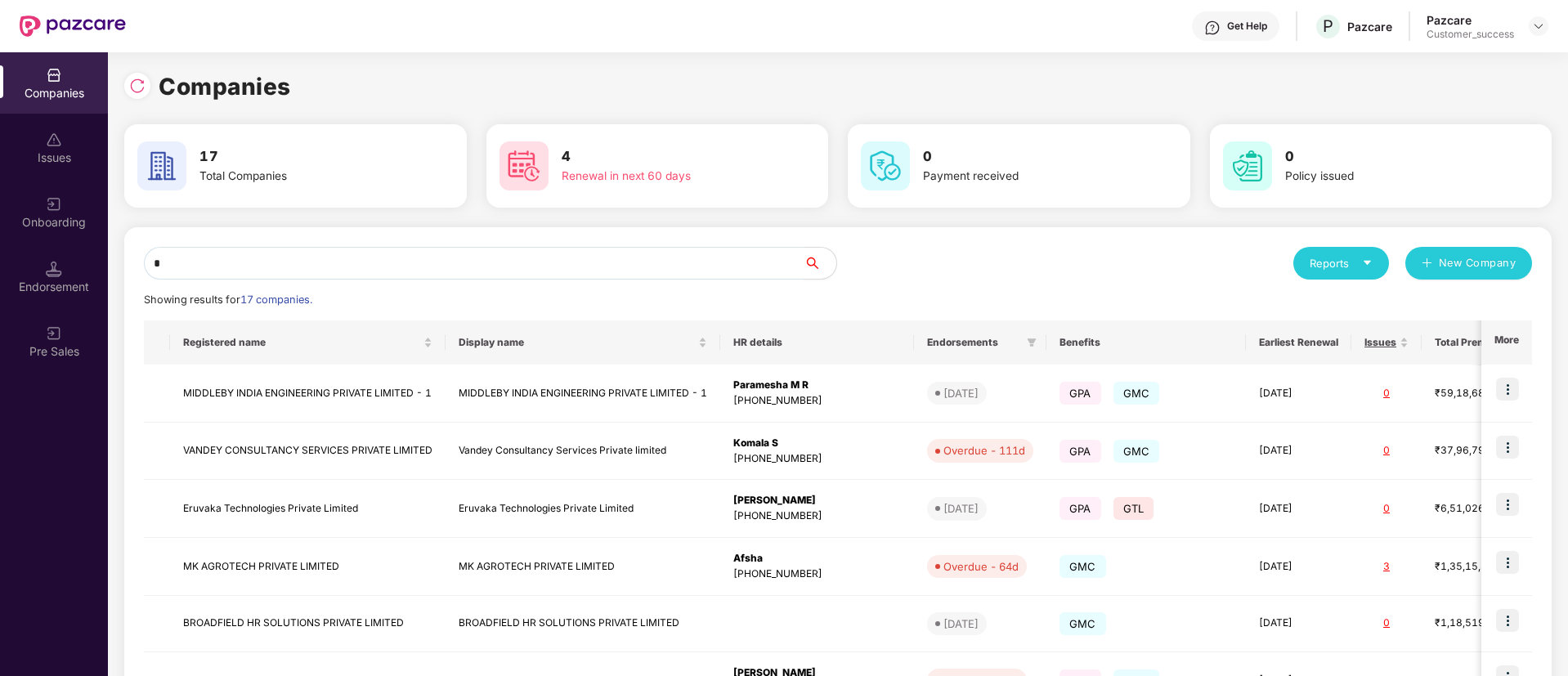
click at [467, 269] on input "*" at bounding box center [473, 263] width 660 height 33
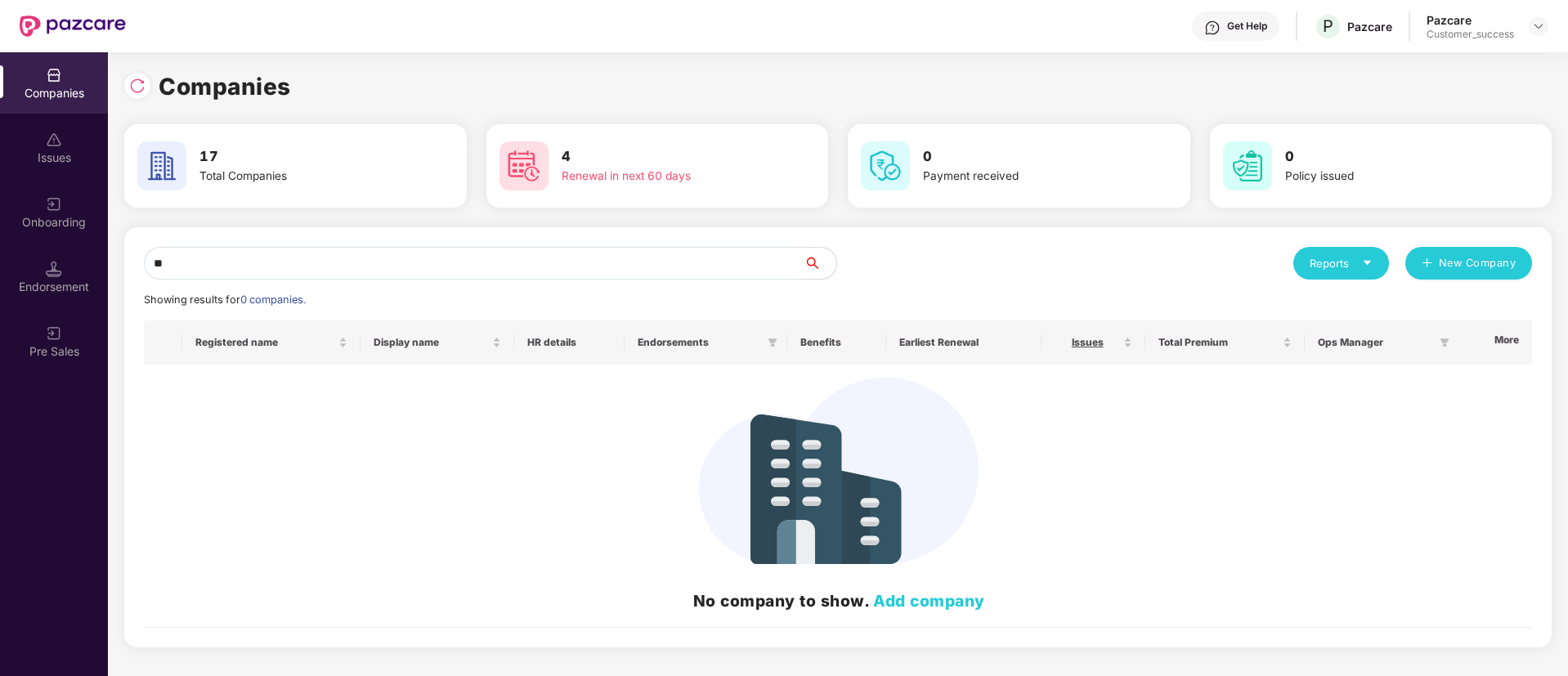
type input "*"
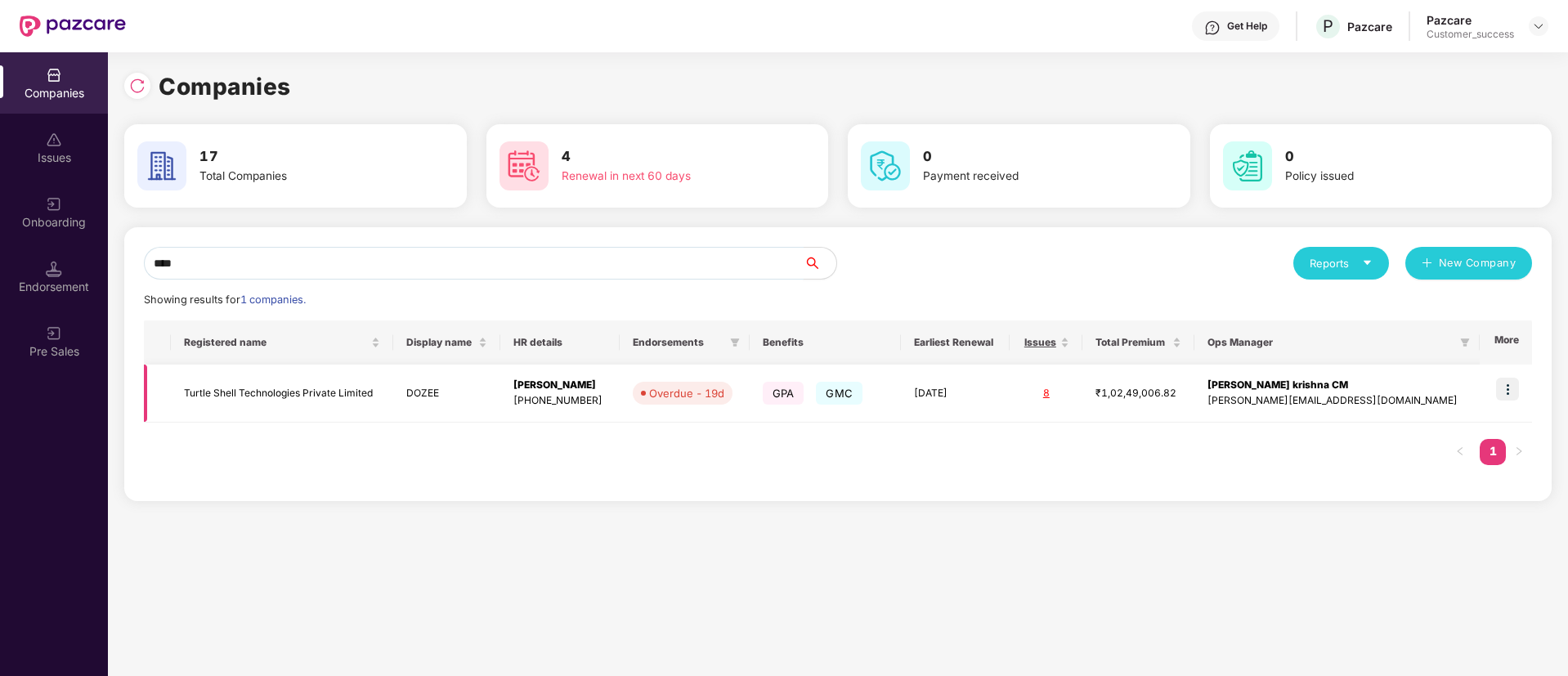
type input "****"
click at [1512, 382] on img at bounding box center [1507, 389] width 22 height 22
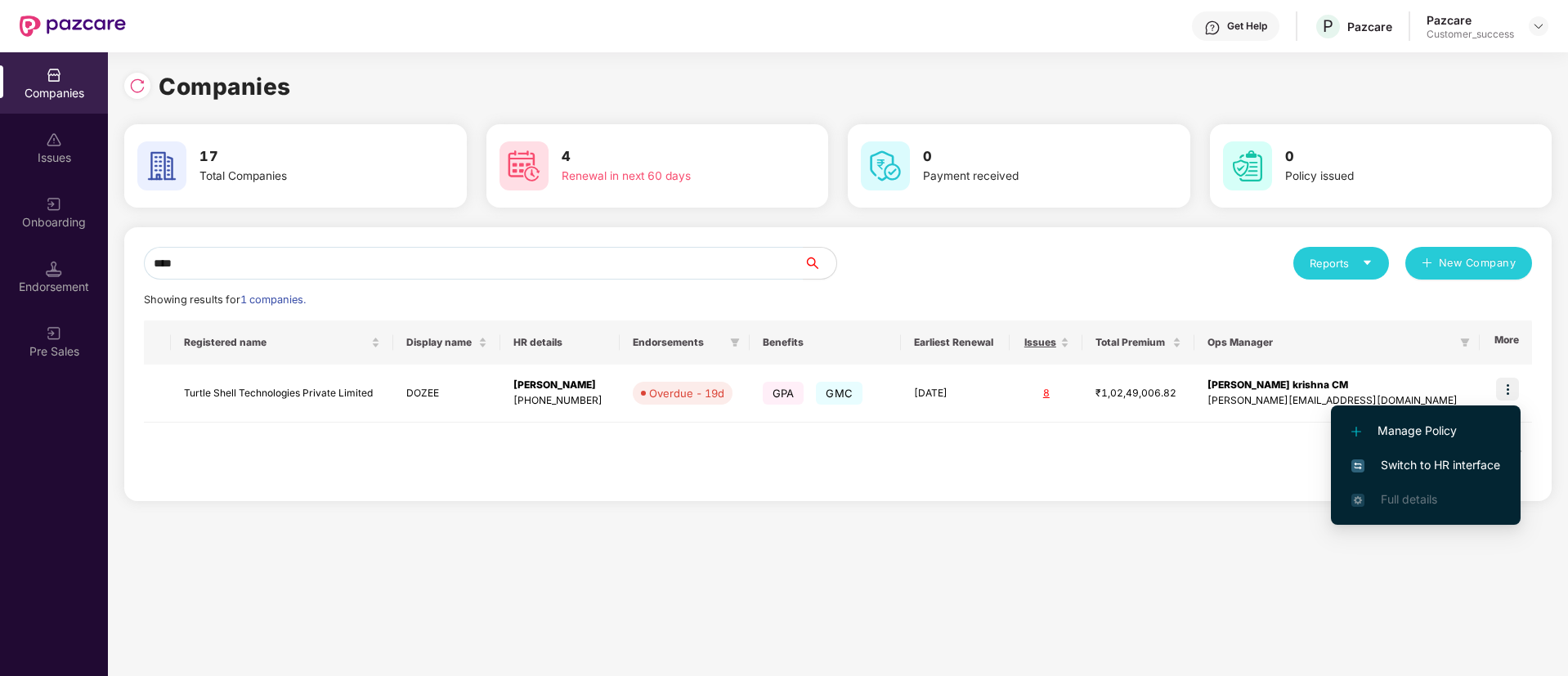
click at [1426, 469] on span "Switch to HR interface" at bounding box center [1425, 464] width 149 height 18
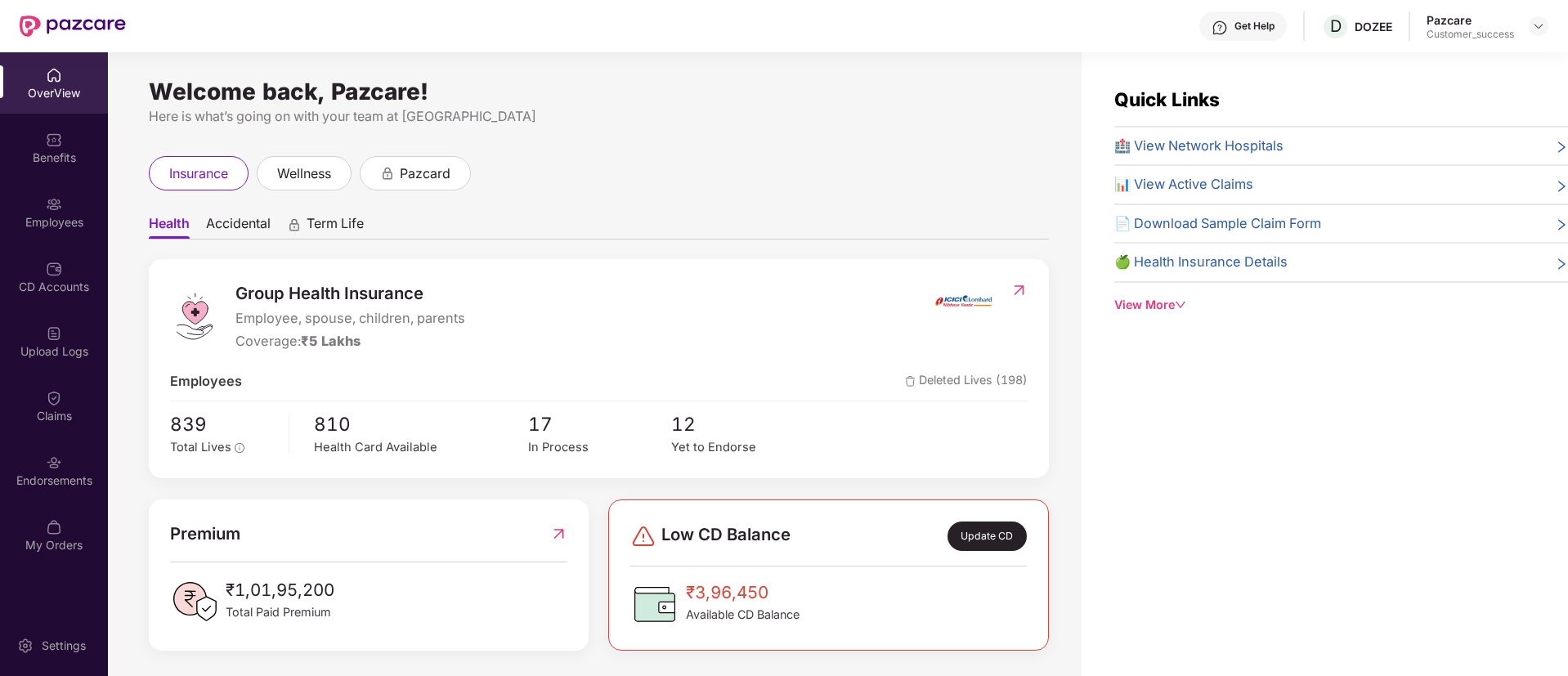
click at [46, 212] on img at bounding box center [54, 204] width 16 height 16
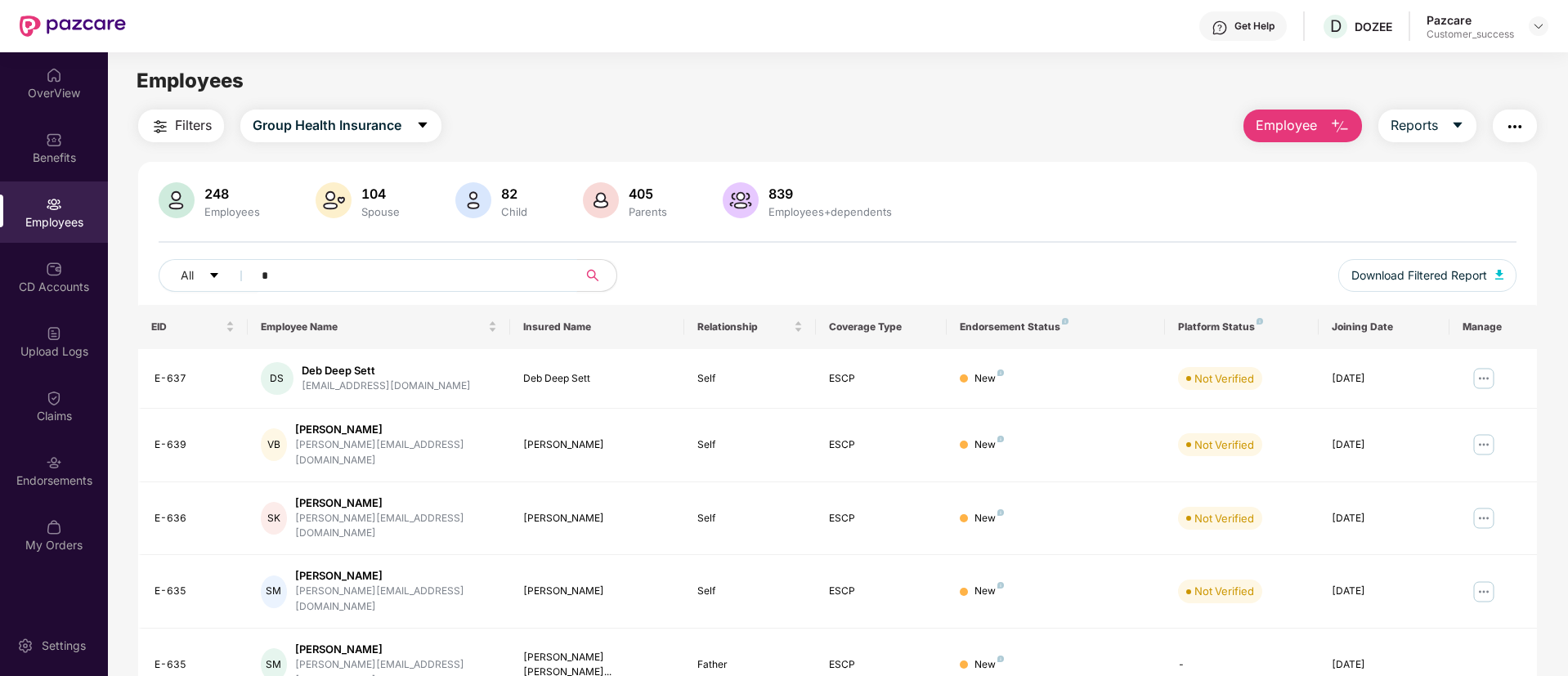
click at [409, 264] on input "*" at bounding box center [407, 275] width 293 height 24
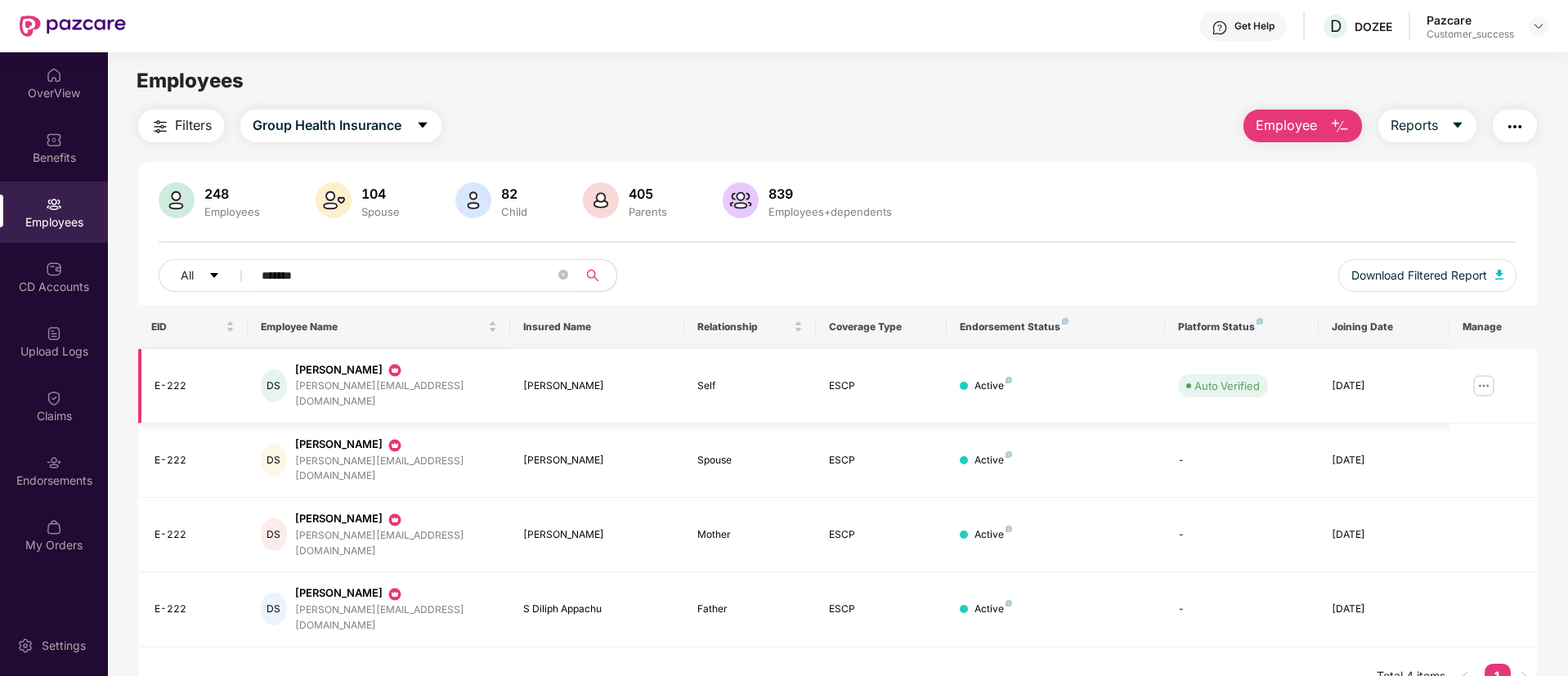
type input "*******"
click at [1487, 383] on img at bounding box center [1483, 386] width 26 height 26
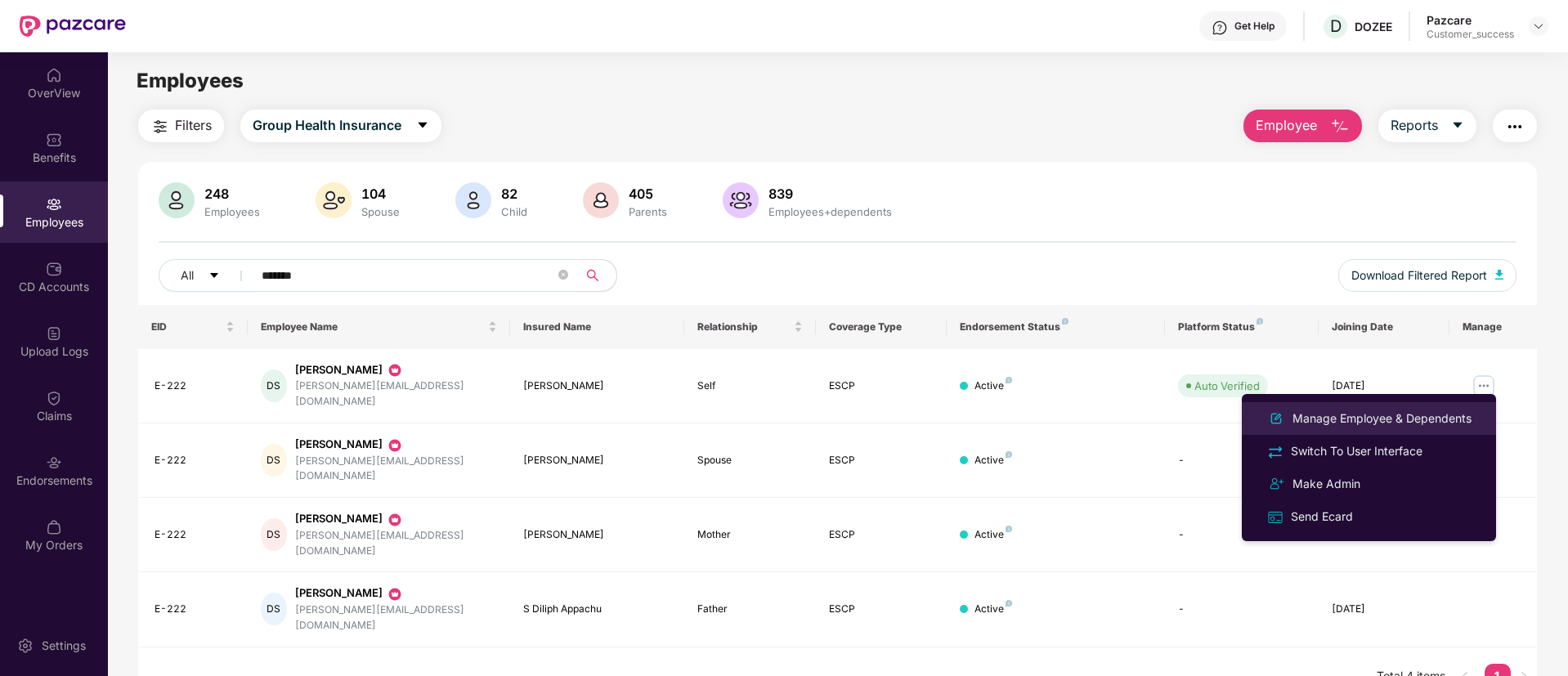
click at [1368, 410] on div "Manage Employee & Dependents" at bounding box center [1381, 418] width 186 height 18
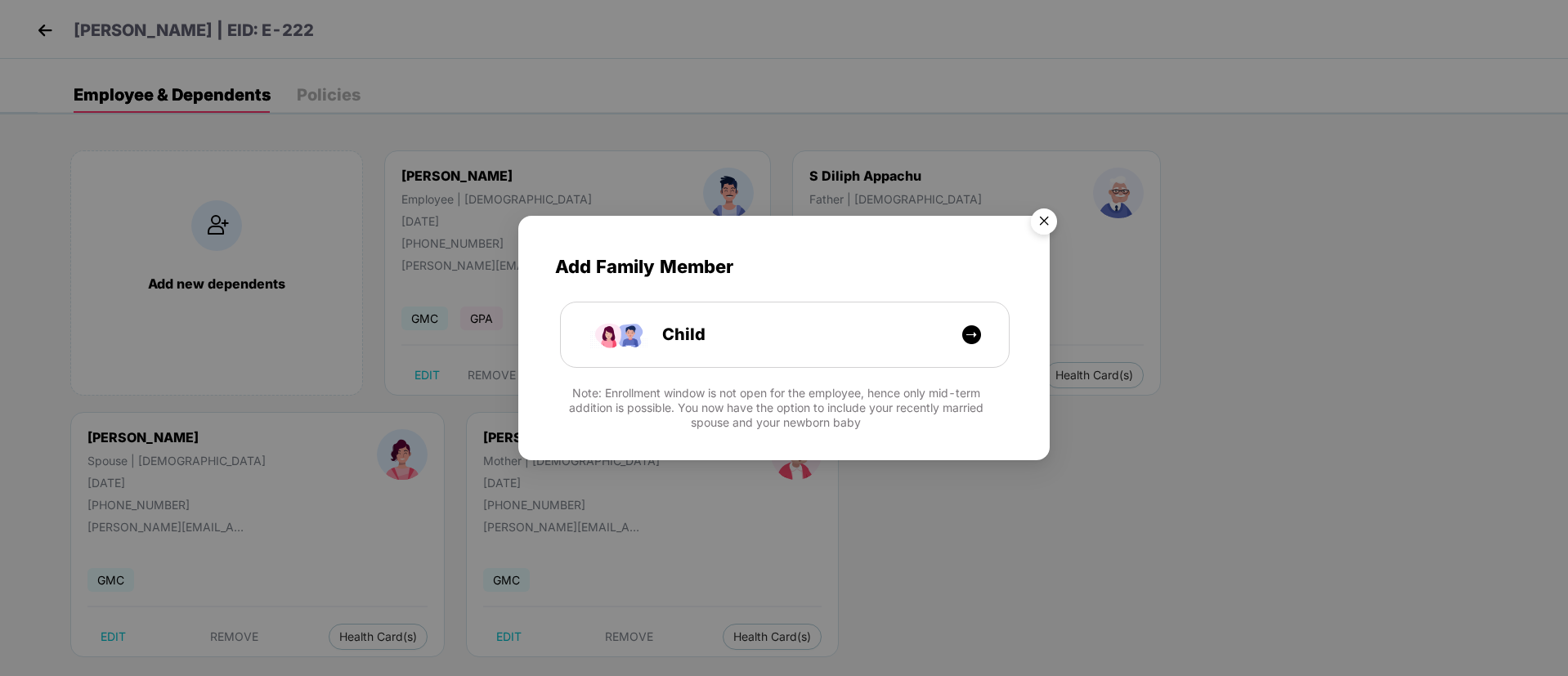
click at [1038, 223] on img "Close" at bounding box center [1043, 224] width 46 height 46
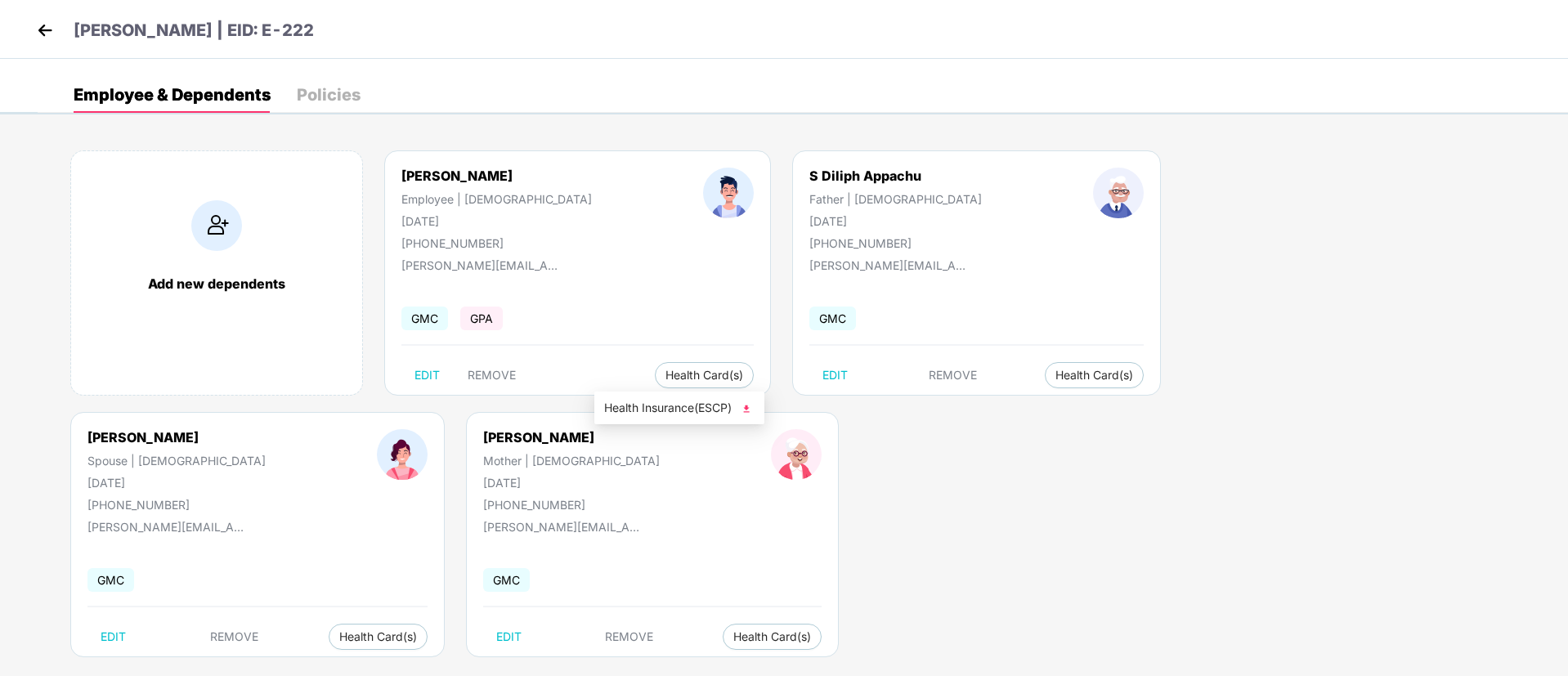
click at [748, 405] on img at bounding box center [746, 408] width 16 height 16
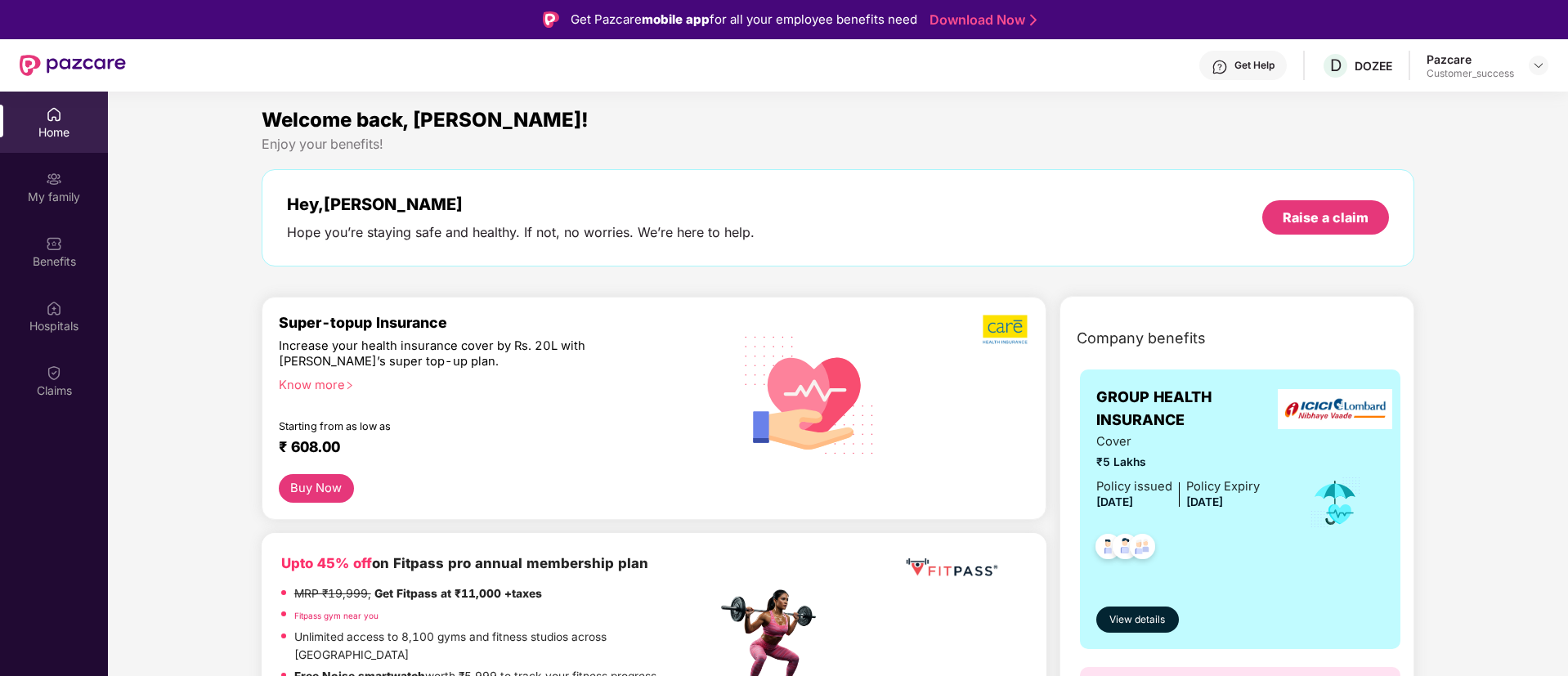
click at [60, 382] on div "Claims" at bounding box center [54, 390] width 108 height 16
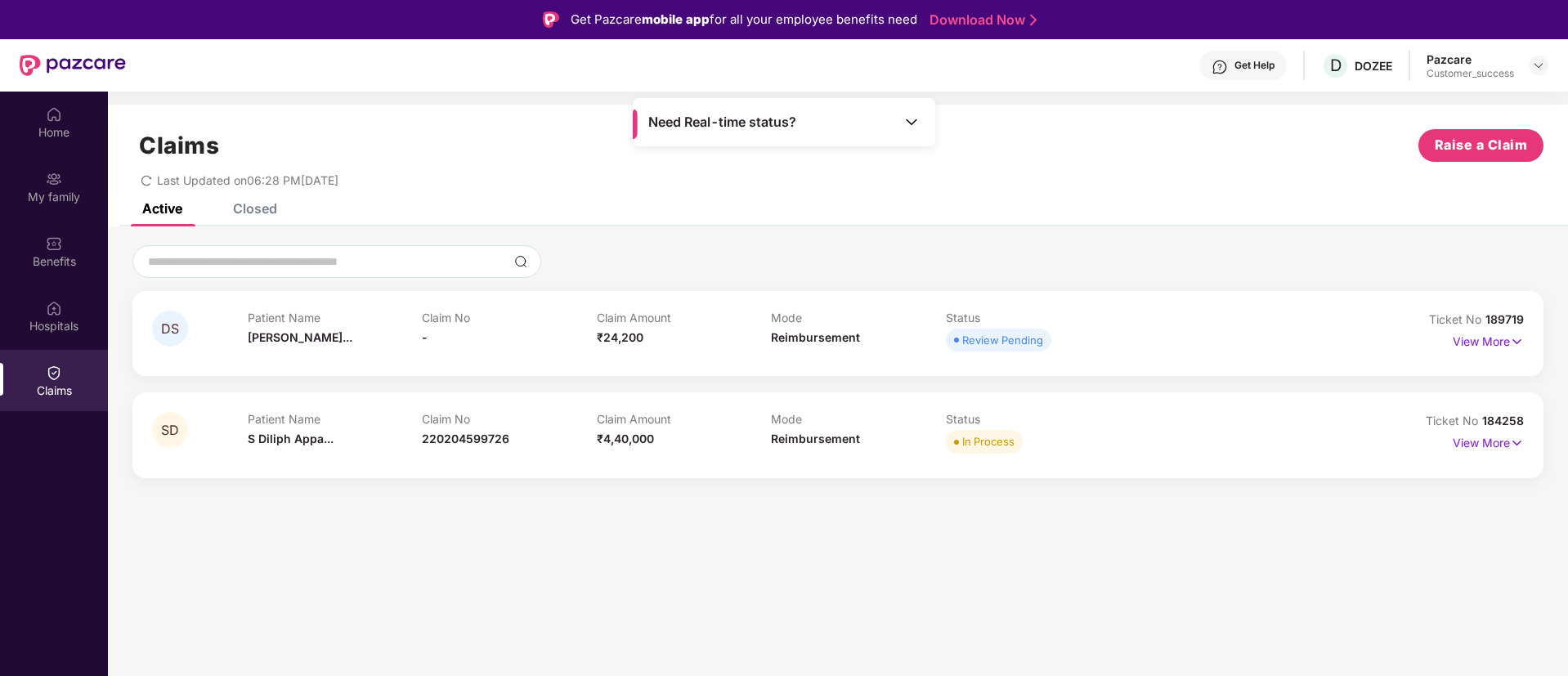
click at [1501, 320] on span "189719" at bounding box center [1504, 319] width 38 height 14
drag, startPoint x: 1485, startPoint y: 319, endPoint x: 1535, endPoint y: 320, distance: 50.0
click at [1535, 320] on div "DS Patient Name Devaiah Somay... Claim No - Claim Amount ₹24,200 Mode Reimburse…" at bounding box center [837, 333] width 1411 height 85
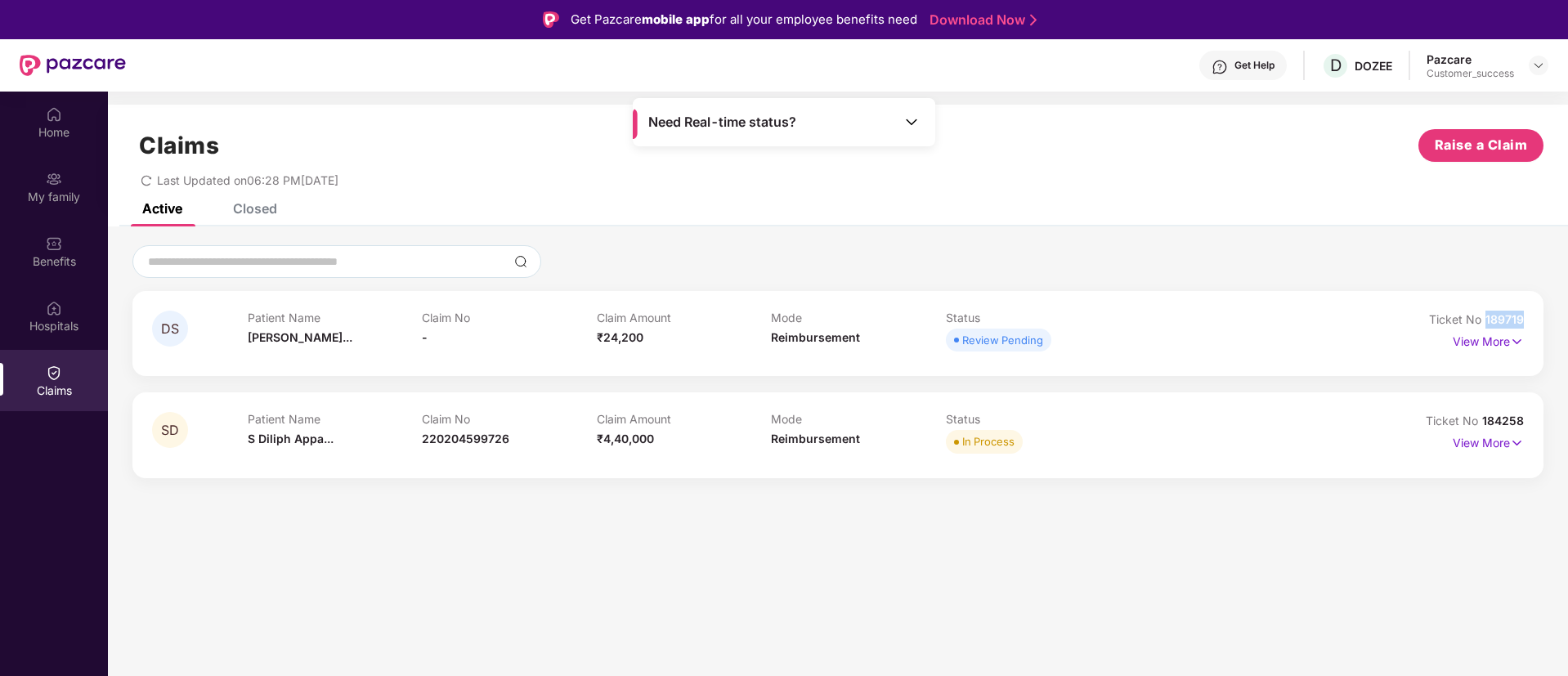
copy span "189719"
